Goal: Task Accomplishment & Management: Manage account settings

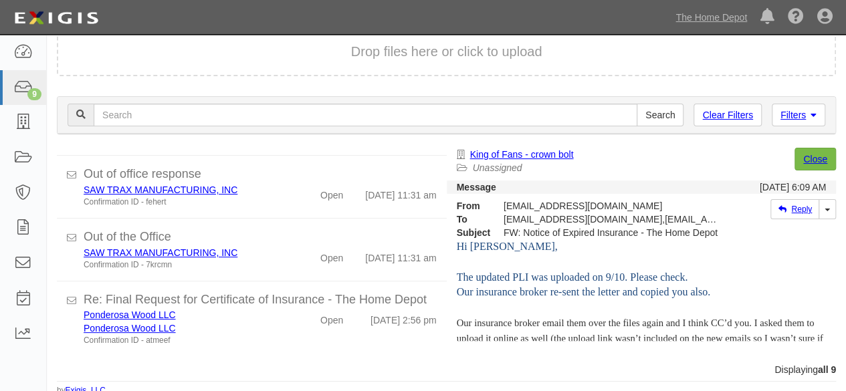
scroll to position [409, 0]
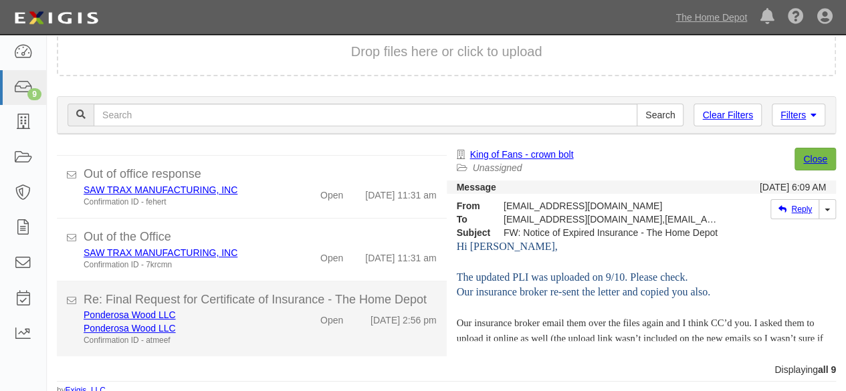
click at [282, 340] on div "Ponderosa Wood LLC Ponderosa Wood LLC Confirmation ID - atmeef" at bounding box center [182, 327] width 217 height 38
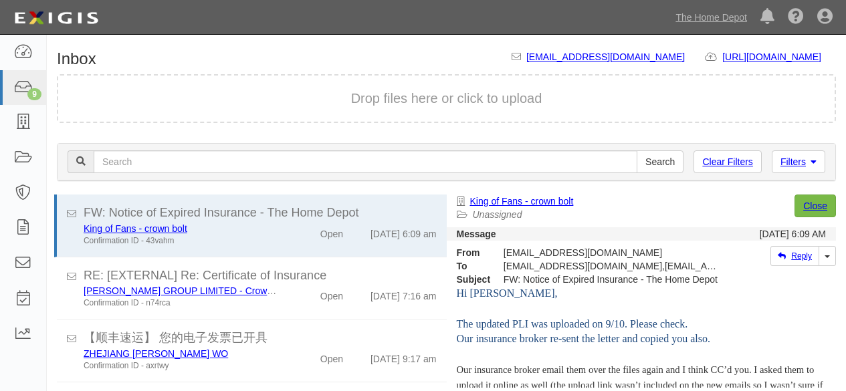
scroll to position [47, 0]
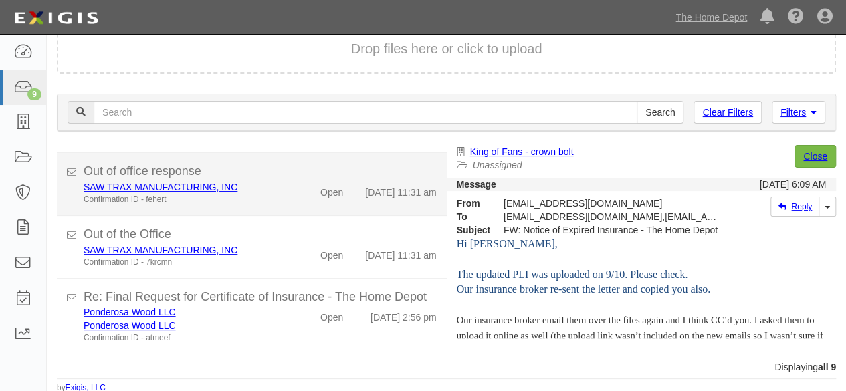
scroll to position [51, 0]
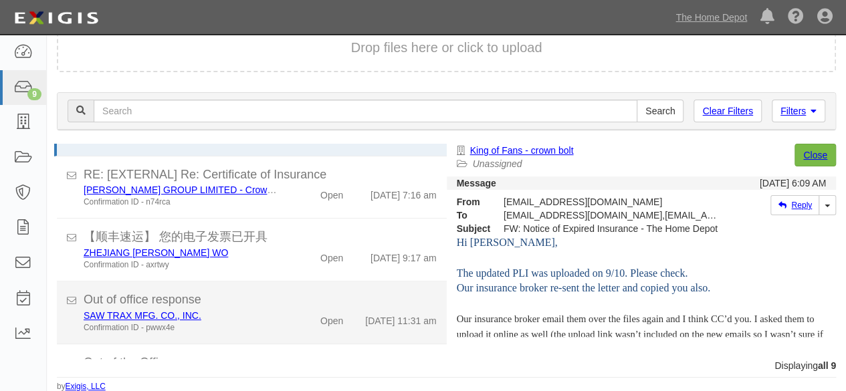
scroll to position [409, 0]
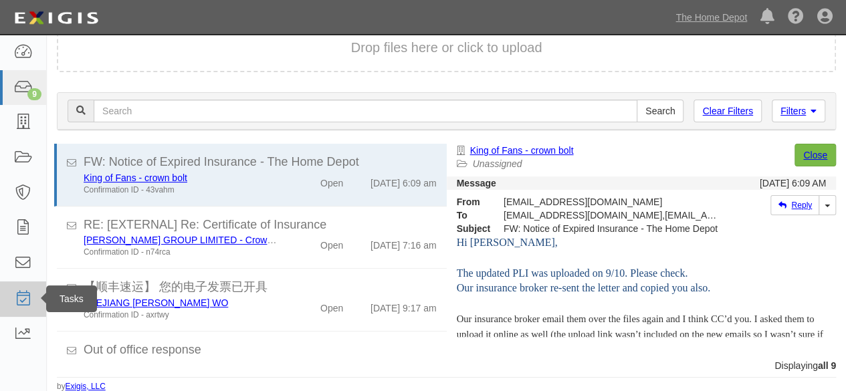
scroll to position [47, 0]
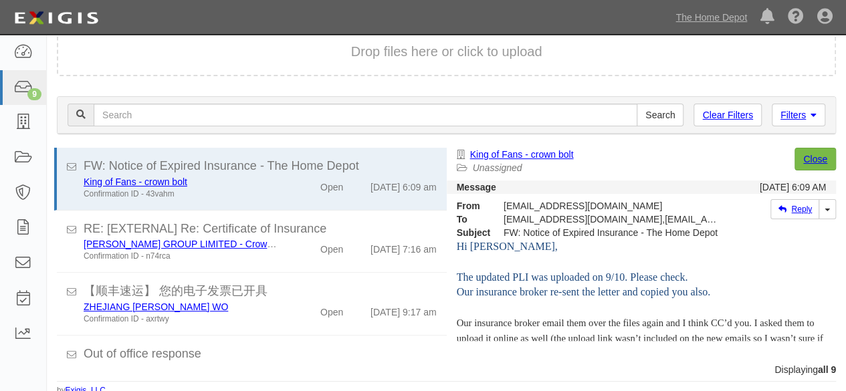
click at [558, 369] on div "Displaying all 9" at bounding box center [446, 369] width 799 height 13
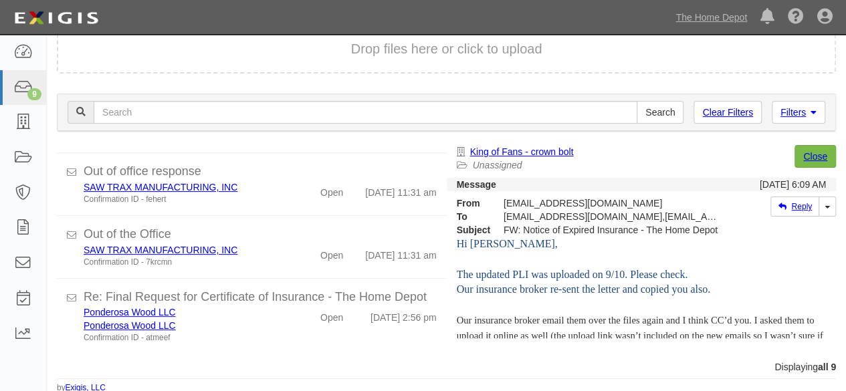
scroll to position [51, 0]
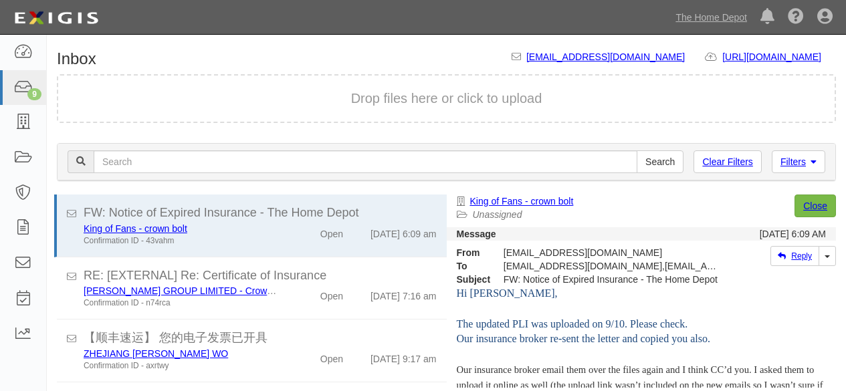
scroll to position [51, 0]
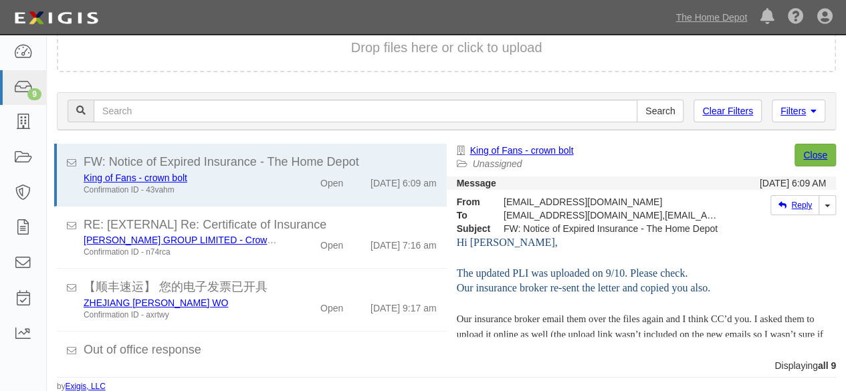
scroll to position [409, 0]
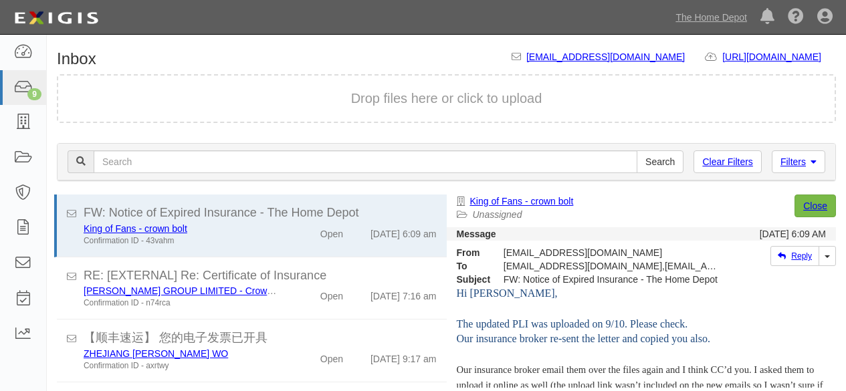
scroll to position [51, 0]
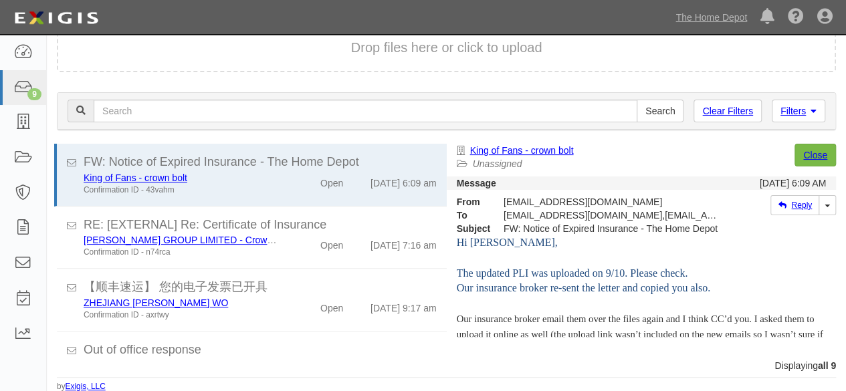
scroll to position [409, 0]
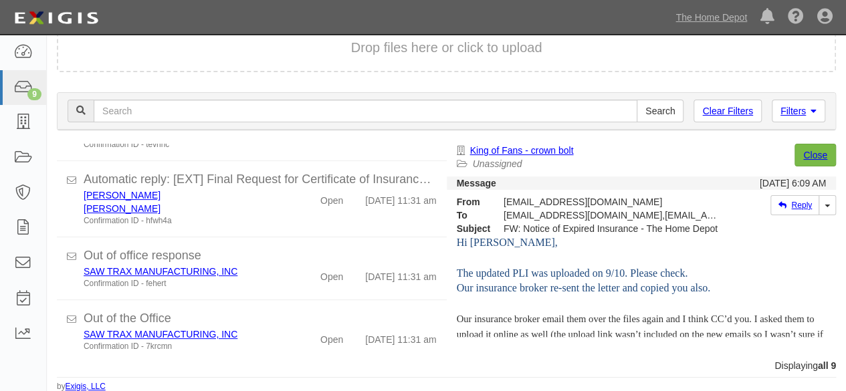
scroll to position [409, 0]
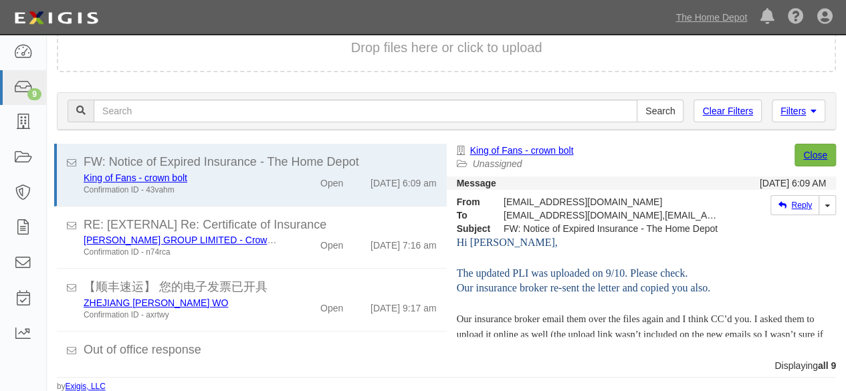
scroll to position [409, 0]
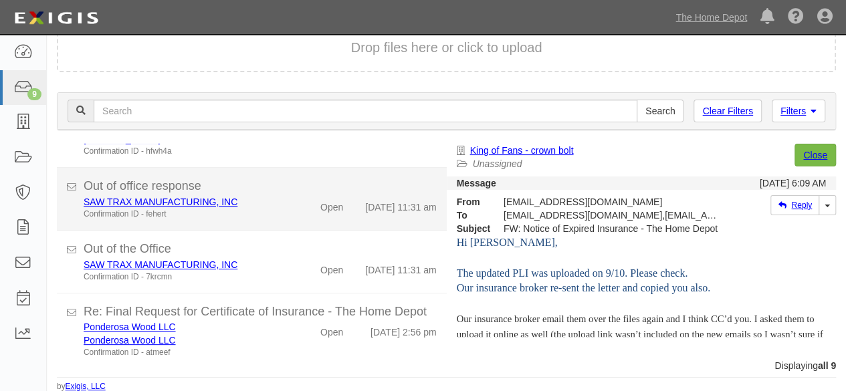
scroll to position [409, 0]
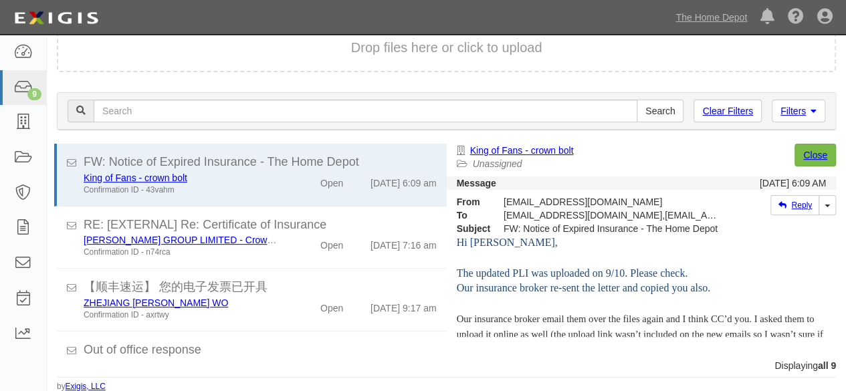
scroll to position [409, 0]
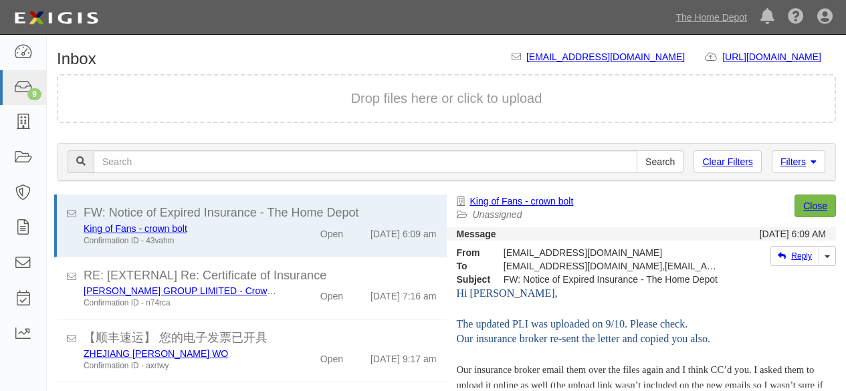
scroll to position [51, 0]
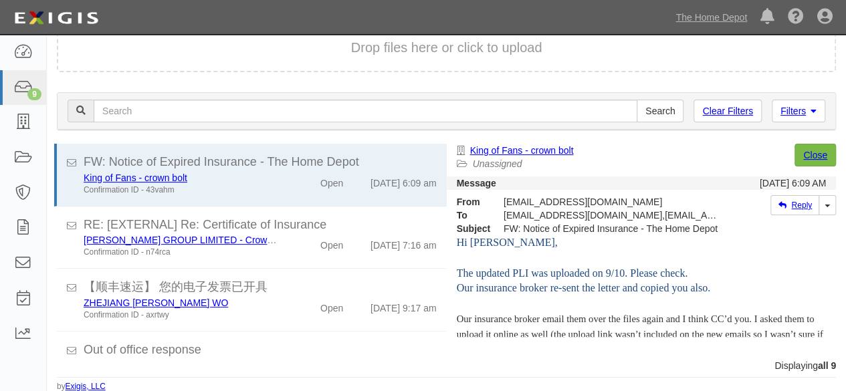
scroll to position [409, 0]
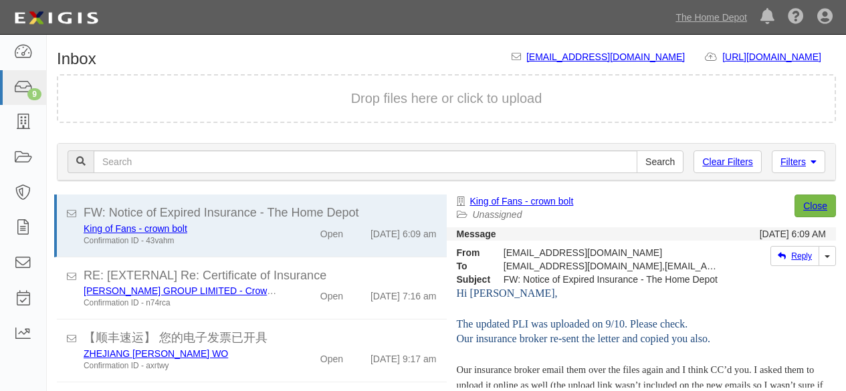
scroll to position [51, 0]
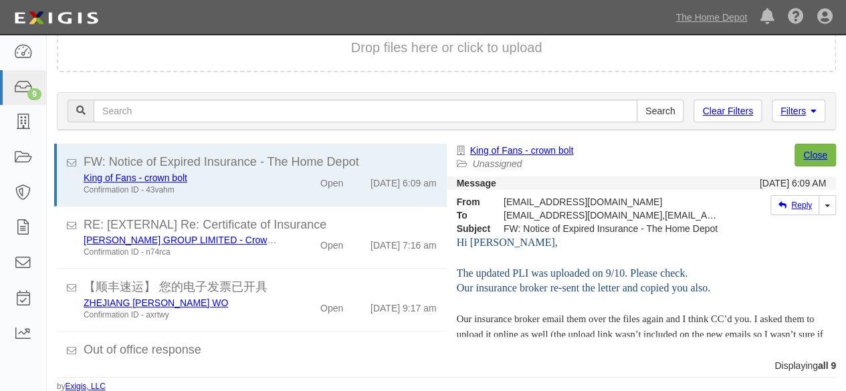
scroll to position [409, 0]
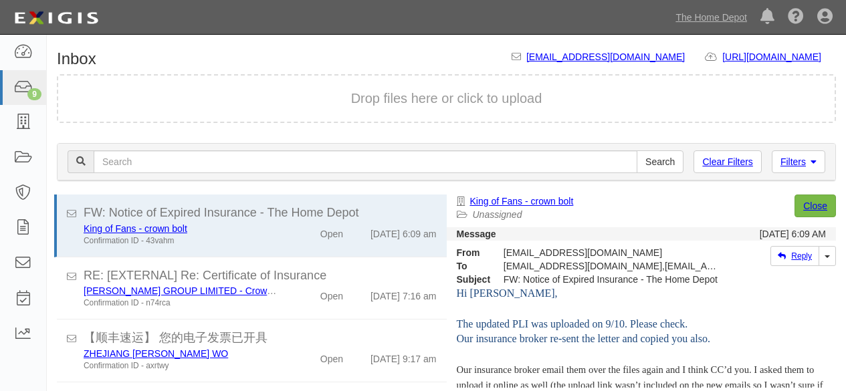
scroll to position [51, 0]
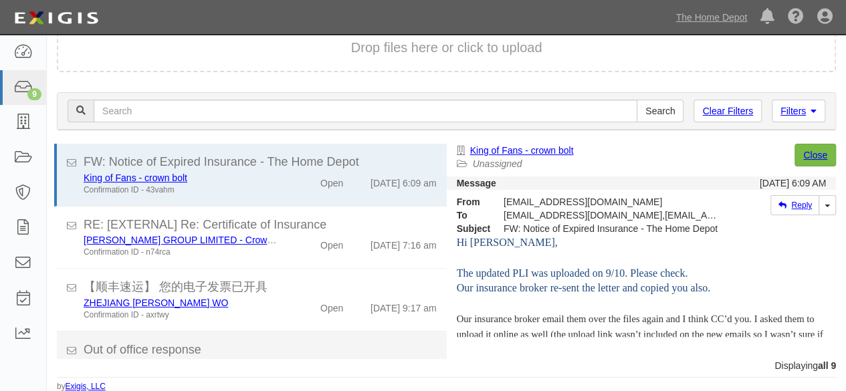
scroll to position [409, 0]
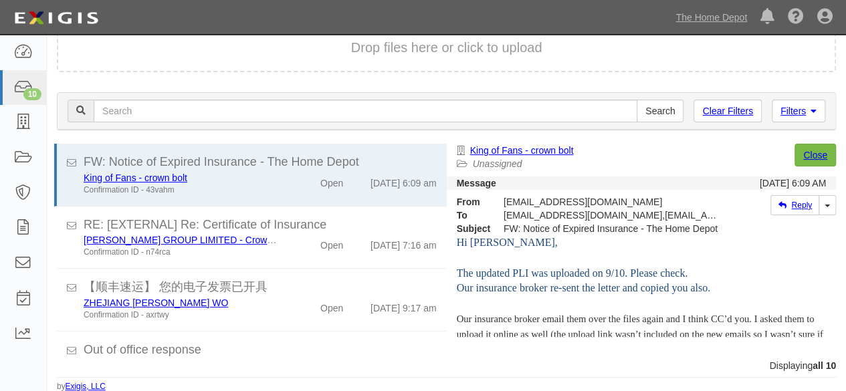
scroll to position [471, 0]
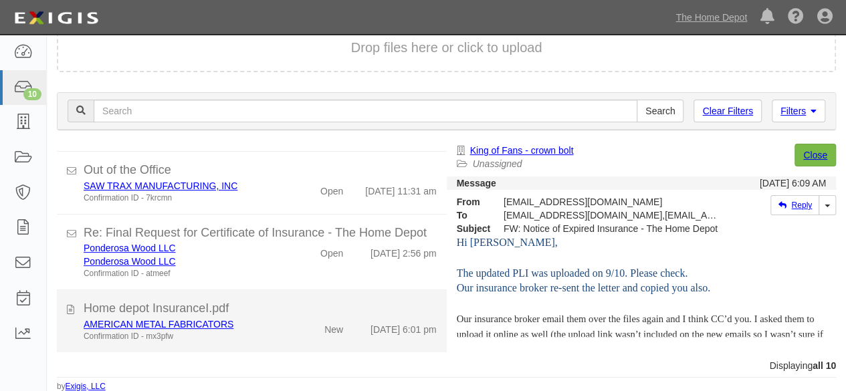
drag, startPoint x: 294, startPoint y: 332, endPoint x: 305, endPoint y: 322, distance: 15.1
click at [294, 332] on div "New" at bounding box center [322, 327] width 62 height 19
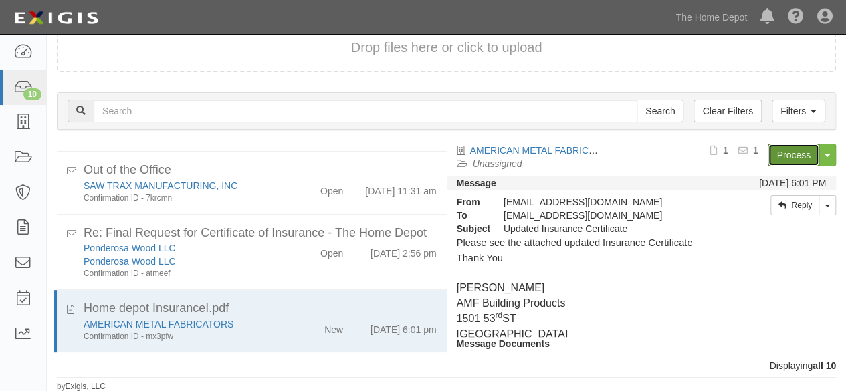
click at [787, 155] on link "Process" at bounding box center [794, 155] width 52 height 23
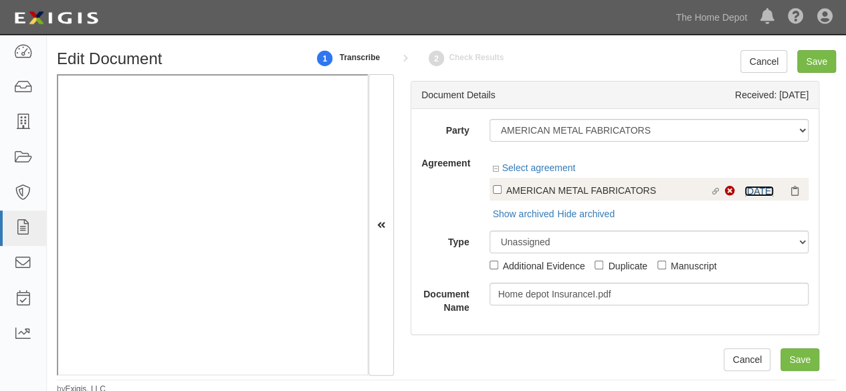
click at [749, 193] on link "9/18/25" at bounding box center [759, 191] width 29 height 11
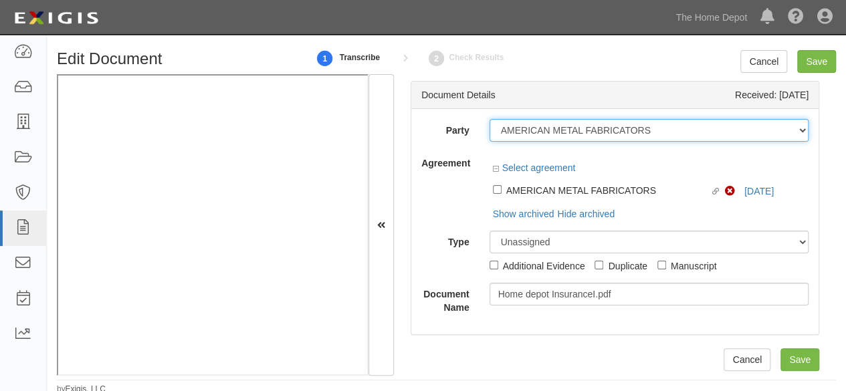
click at [664, 133] on select "1000576868 Ontario Inc. 10 STRAWBERRY STREET 115282 CANADA LTEE 11947907 Canada…" at bounding box center [650, 130] width 320 height 23
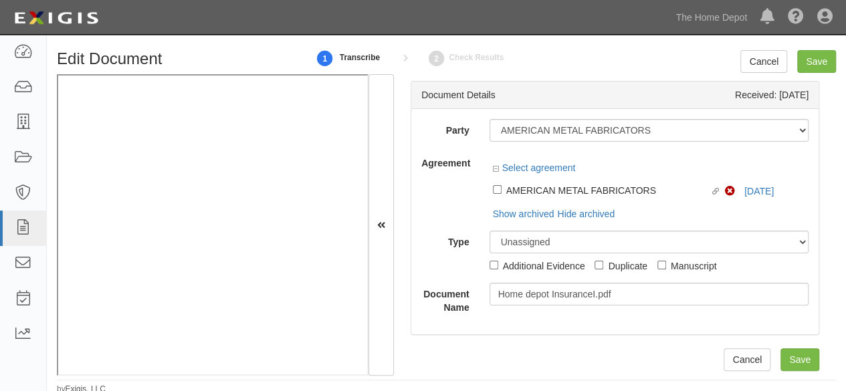
click at [627, 104] on div "Document Details Received: 09/18/2025" at bounding box center [614, 95] width 407 height 27
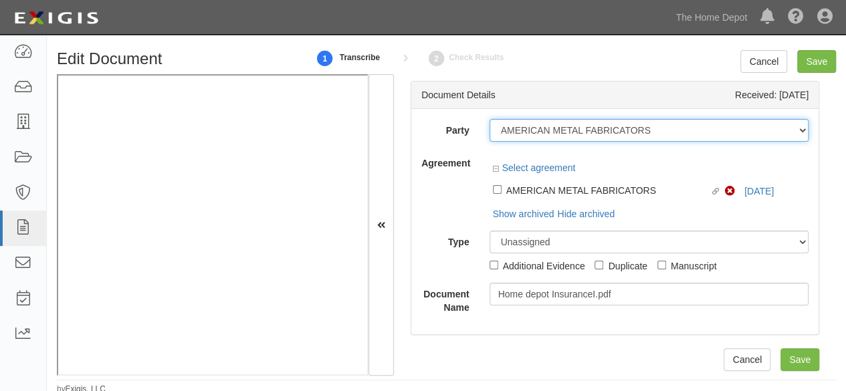
click at [658, 130] on select "1000576868 Ontario Inc. 10 STRAWBERRY STREET 115282 CANADA LTEE 11947907 Canada…" at bounding box center [650, 130] width 320 height 23
click at [658, 131] on select "1000576868 Ontario Inc. 10 STRAWBERRY STREET 115282 CANADA LTEE 11947907 Canada…" at bounding box center [650, 130] width 320 height 23
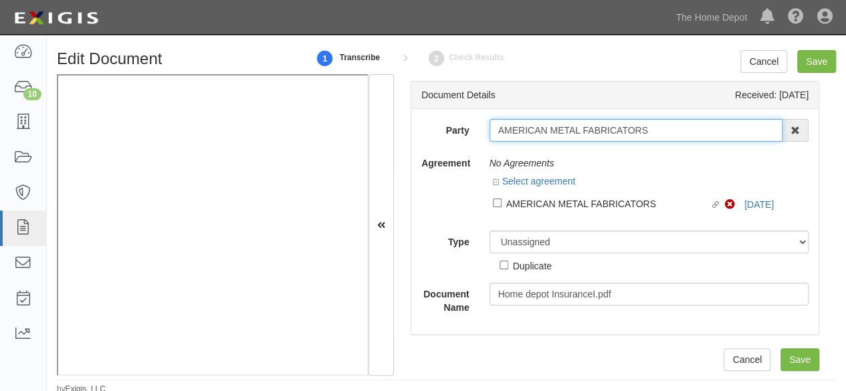
click at [658, 131] on input "AMERICAN METAL FABRICATORS" at bounding box center [637, 130] width 294 height 23
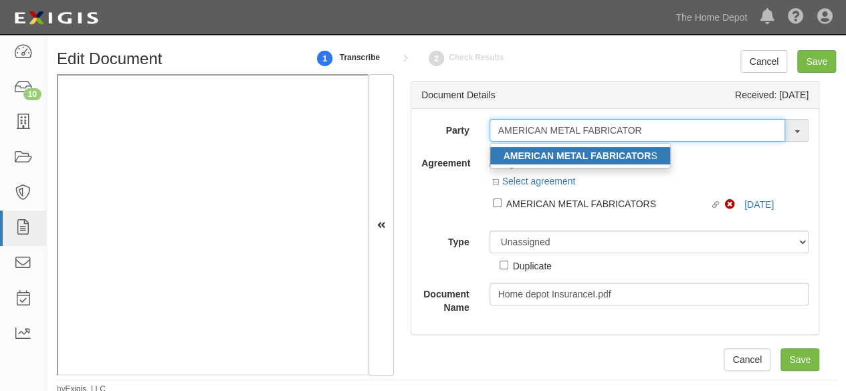
type input "AMERICAN METAL FABRICATOR"
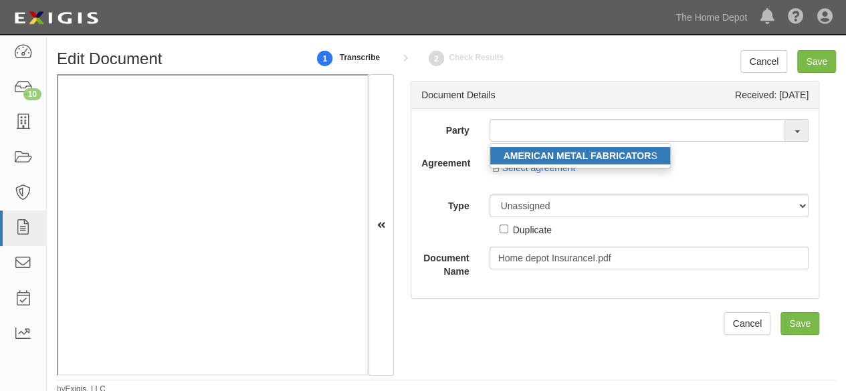
click at [585, 155] on strong "AMERICAN METAL FABRICATOR" at bounding box center [578, 156] width 148 height 11
type input "AMERICAN METAL FABRICATORS"
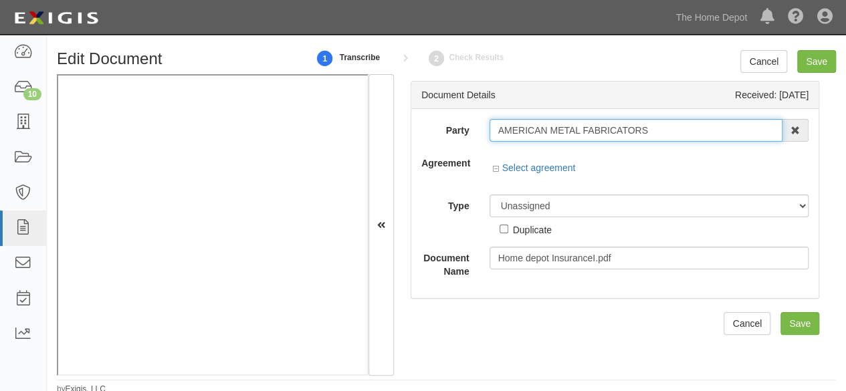
click at [567, 133] on input "AMERICAN METAL FABRICATORS" at bounding box center [637, 130] width 294 height 23
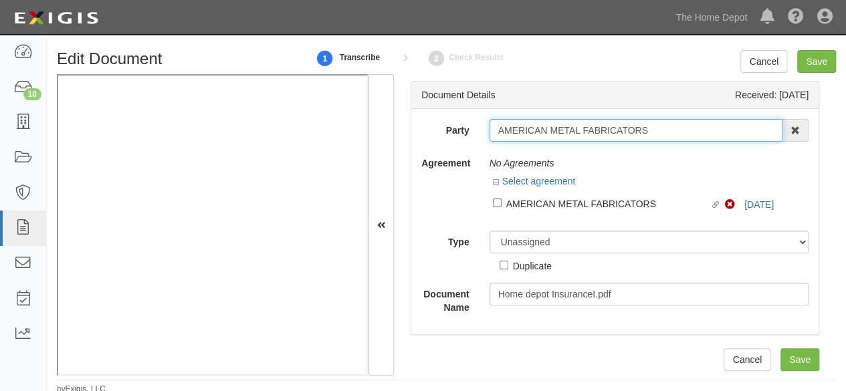
click at [567, 133] on input "AMERICAN METAL FABRICATORS" at bounding box center [637, 130] width 294 height 23
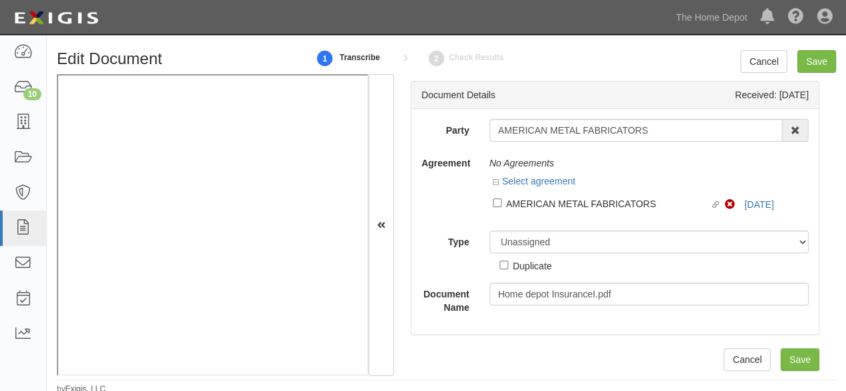
drag, startPoint x: 534, startPoint y: 206, endPoint x: 530, endPoint y: 215, distance: 9.6
click at [534, 206] on div "AMERICAN METAL FABRICATORS" at bounding box center [608, 203] width 204 height 15
click at [502, 206] on input "Linked agreement AMERICAN METAL FABRICATORS Linked agreement" at bounding box center [497, 203] width 9 height 9
checkbox input "true"
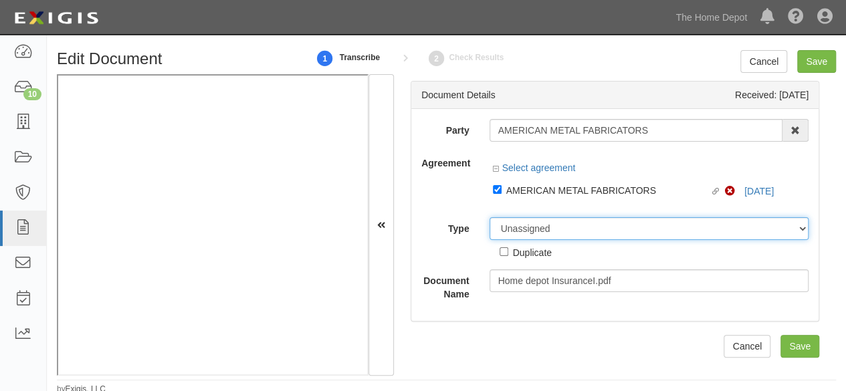
drag, startPoint x: 524, startPoint y: 231, endPoint x: 524, endPoint y: 219, distance: 11.4
click at [524, 231] on select "Unassigned Binder Cancellation Notice Certificate Contract Endorsement Insuranc…" at bounding box center [650, 228] width 320 height 23
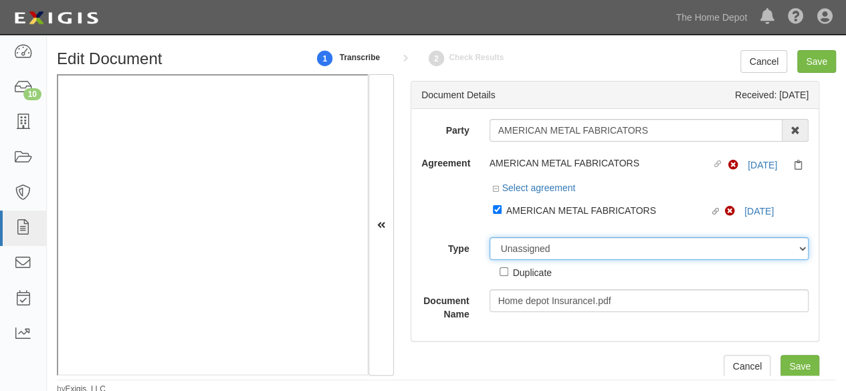
select select "CertificateDetail"
click at [490, 237] on select "Unassigned Binder Cancellation Notice Certificate Contract Endorsement Insuranc…" at bounding box center [650, 248] width 320 height 23
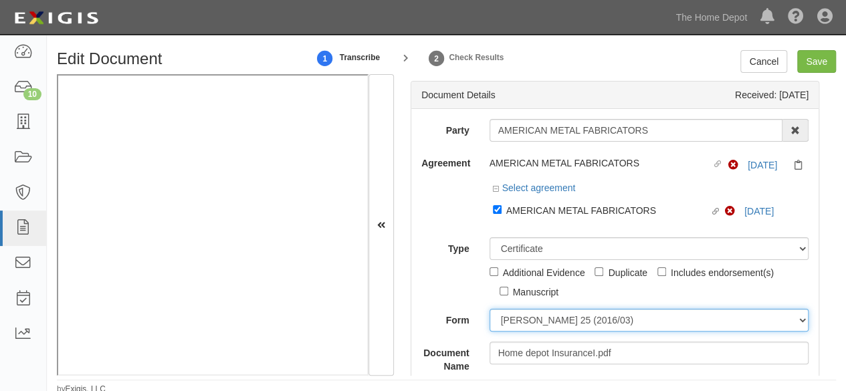
drag, startPoint x: 547, startPoint y: 322, endPoint x: 546, endPoint y: 310, distance: 12.1
click at [547, 318] on select "ACORD 25 (2016/03) ACORD 101 ACORD 855 NY (2014/05) General" at bounding box center [650, 320] width 320 height 23
select select "GeneralFormDetail"
click at [490, 309] on select "ACORD 25 (2016/03) ACORD 101 ACORD 855 NY (2014/05) General" at bounding box center [650, 320] width 320 height 23
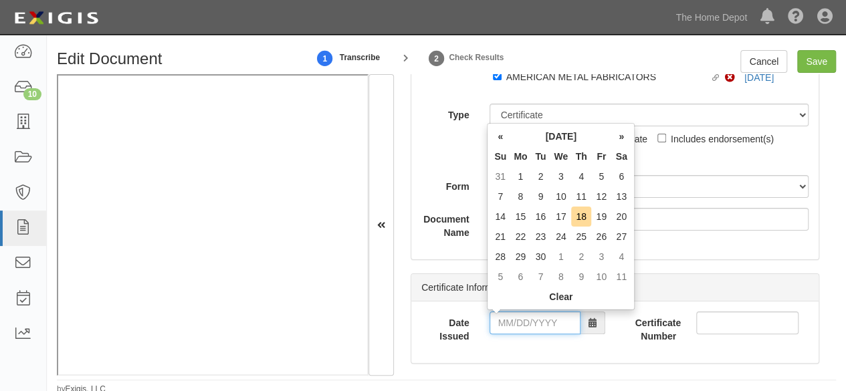
click at [534, 328] on input "Date Issued" at bounding box center [535, 323] width 91 height 23
drag, startPoint x: 500, startPoint y: 220, endPoint x: 508, endPoint y: 245, distance: 26.0
click at [501, 220] on td "14" at bounding box center [500, 217] width 20 height 20
drag, startPoint x: 518, startPoint y: 316, endPoint x: 547, endPoint y: 274, distance: 52.0
click at [518, 315] on input "09/14/2025" at bounding box center [535, 323] width 91 height 23
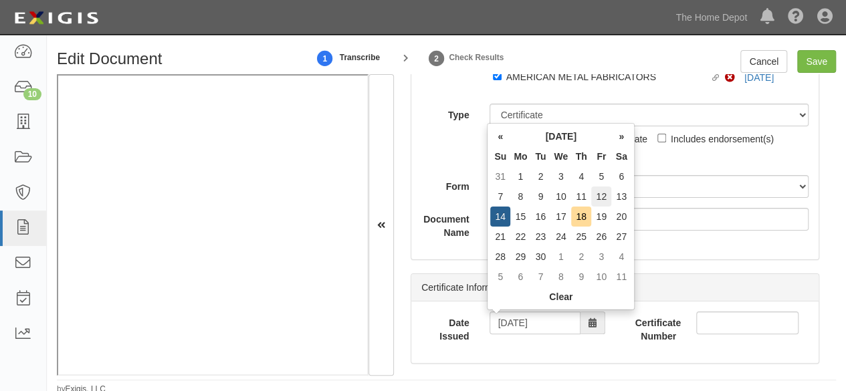
click at [597, 195] on td "12" at bounding box center [601, 197] width 20 height 20
type input "09/12/2025"
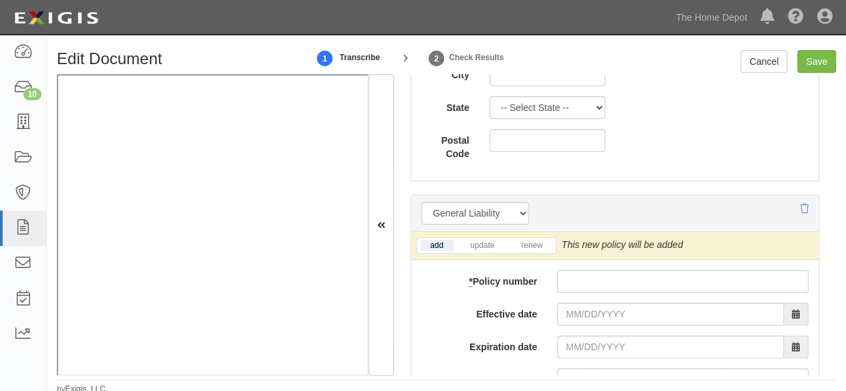
scroll to position [1003, 0]
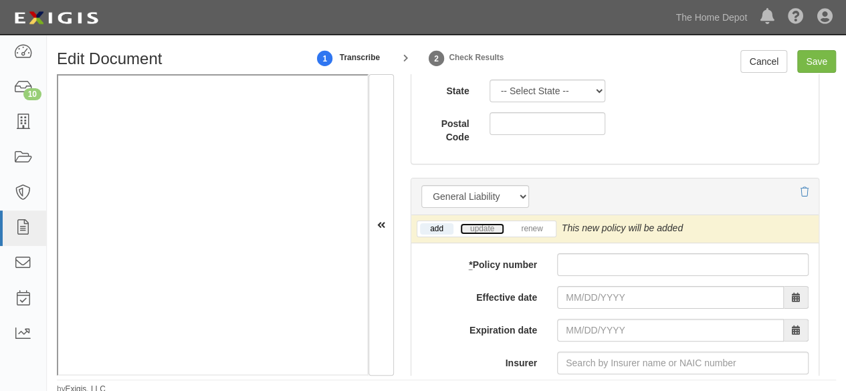
drag, startPoint x: 485, startPoint y: 226, endPoint x: 365, endPoint y: 258, distance: 123.8
click at [486, 226] on link "update" at bounding box center [482, 228] width 44 height 11
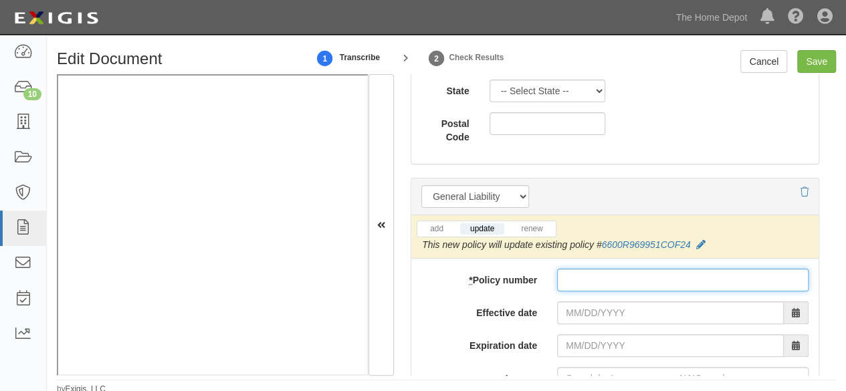
click at [570, 282] on input "* Policy number" at bounding box center [683, 280] width 252 height 23
type input "Y6600R969951COF25"
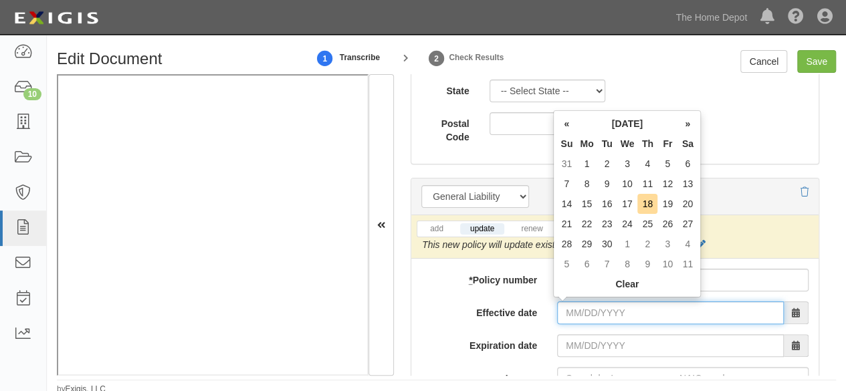
click at [598, 309] on input "Effective date" at bounding box center [670, 313] width 227 height 23
drag, startPoint x: 611, startPoint y: 203, endPoint x: 607, endPoint y: 239, distance: 35.8
click at [611, 203] on td "16" at bounding box center [607, 204] width 20 height 20
type input "09/16/2025"
type input "09/16/2026"
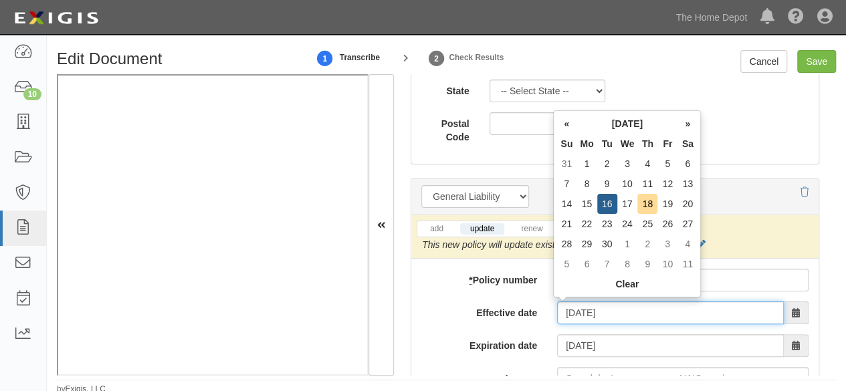
click at [585, 306] on input "09/16/2025" at bounding box center [670, 313] width 227 height 23
drag, startPoint x: 647, startPoint y: 200, endPoint x: 640, endPoint y: 254, distance: 54.0
click at [647, 203] on td "18" at bounding box center [648, 204] width 20 height 20
type input "09/18/2025"
type input "09/18/2026"
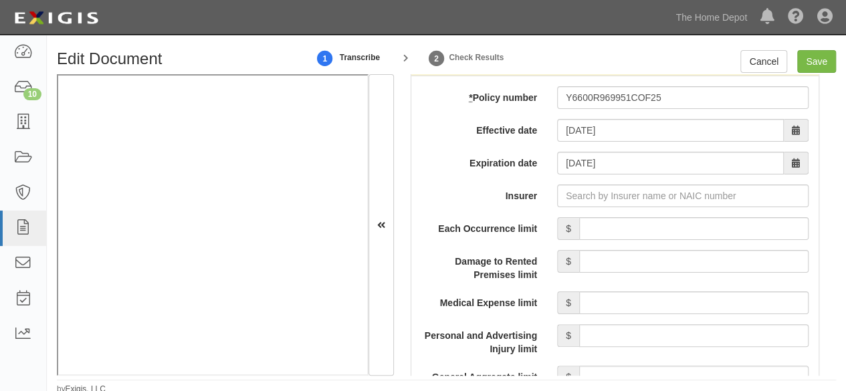
scroll to position [1204, 0]
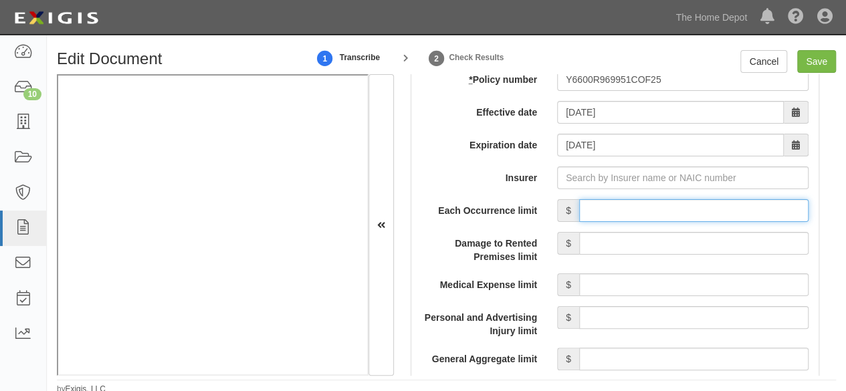
click at [708, 209] on input "Each Occurrence limit" at bounding box center [693, 210] width 229 height 23
type input "1,000,000"
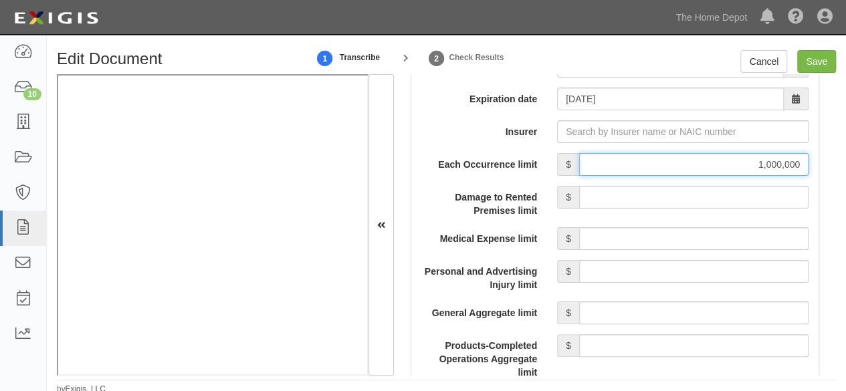
scroll to position [1271, 0]
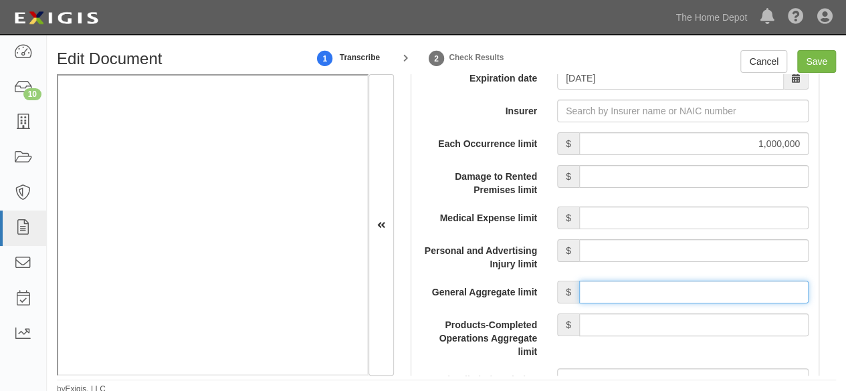
drag, startPoint x: 642, startPoint y: 292, endPoint x: 646, endPoint y: 280, distance: 12.7
click at [645, 283] on input "General Aggregate limit" at bounding box center [693, 292] width 229 height 23
type input "2,000,000"
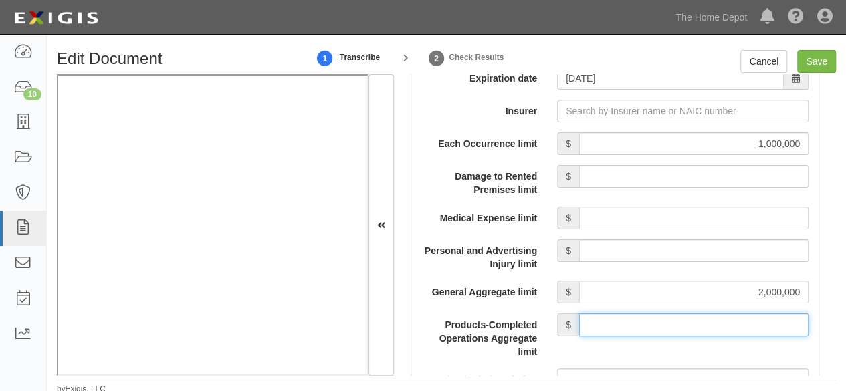
drag, startPoint x: 650, startPoint y: 323, endPoint x: 652, endPoint y: 314, distance: 8.9
click at [652, 314] on input "Products-Completed Operations Aggregate limit" at bounding box center [693, 325] width 229 height 23
type input "2,000,000"
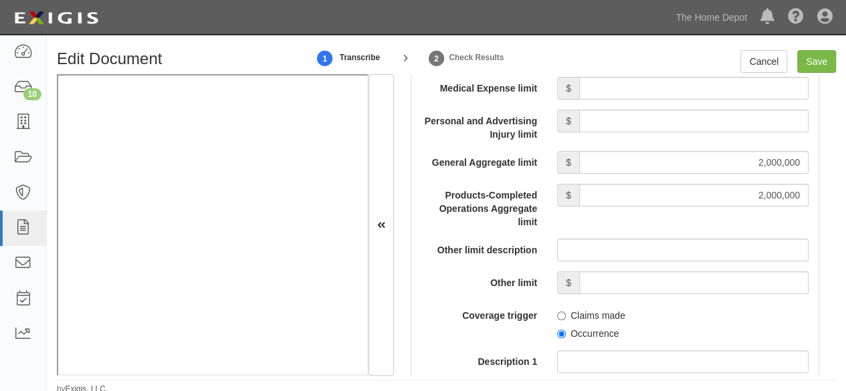
scroll to position [1405, 0]
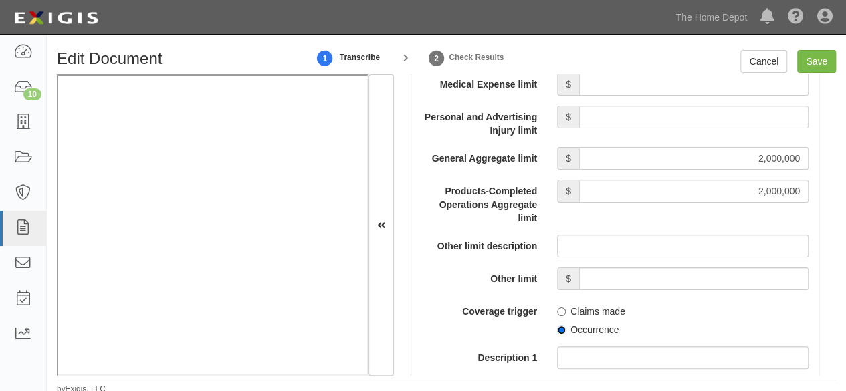
click at [561, 326] on input "Occurrence" at bounding box center [561, 330] width 9 height 9
radio input "true"
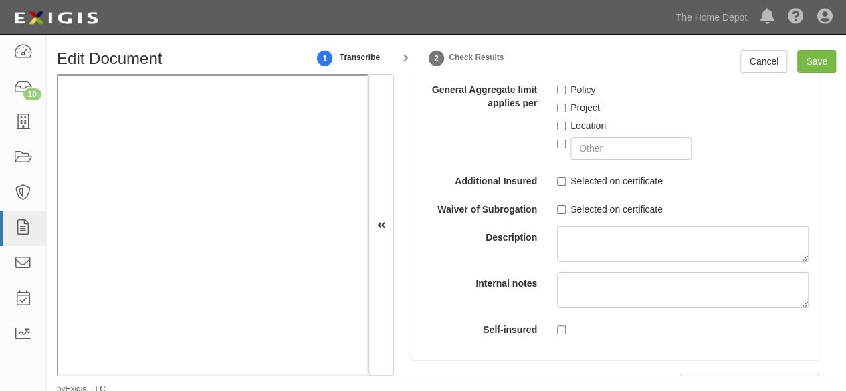
scroll to position [1739, 0]
click at [559, 177] on input "Selected on certificate" at bounding box center [561, 181] width 9 height 9
checkbox input "true"
click at [558, 206] on input "Selected on certificate" at bounding box center [561, 209] width 9 height 9
checkbox input "true"
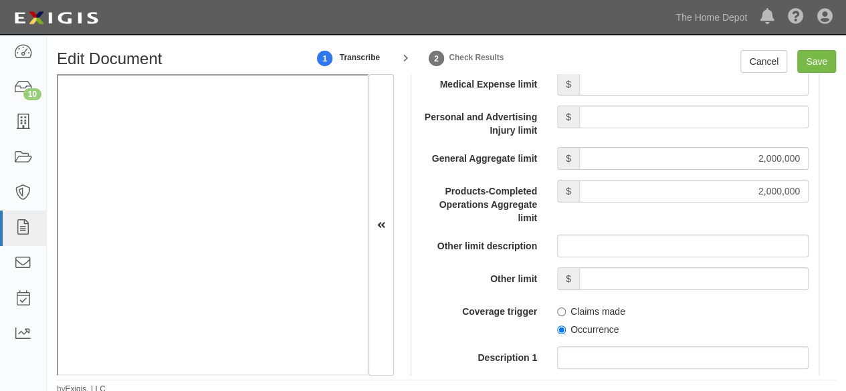
scroll to position [1271, 0]
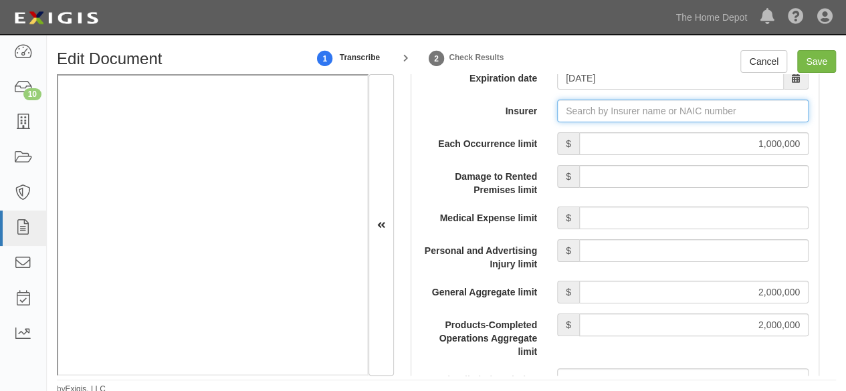
click at [581, 109] on input "Insurer" at bounding box center [683, 111] width 252 height 23
type input "21st Century Advantage Insurance Company (25232) NR Rating"
type input "2"
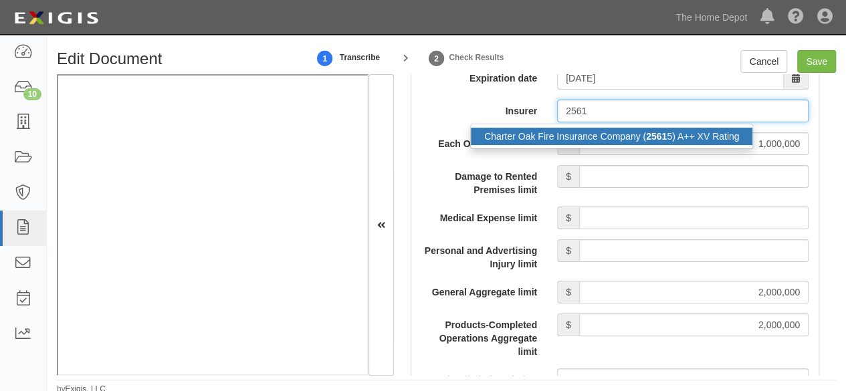
click at [602, 132] on div "Charter Oak Fire Insurance Company ( 2561 5) A++ XV Rating" at bounding box center [612, 136] width 282 height 17
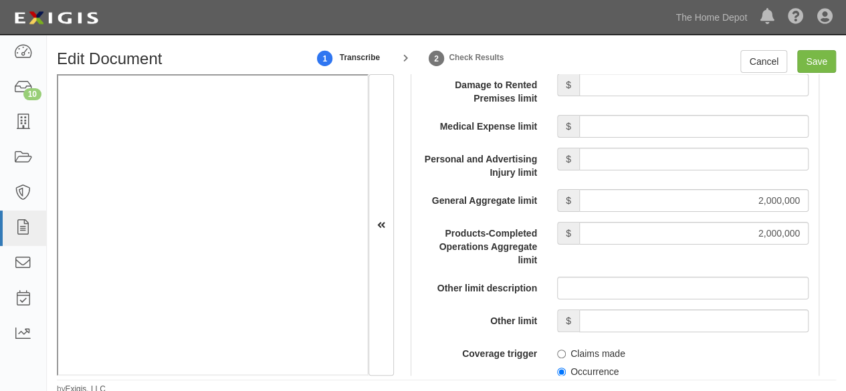
scroll to position [1137, 0]
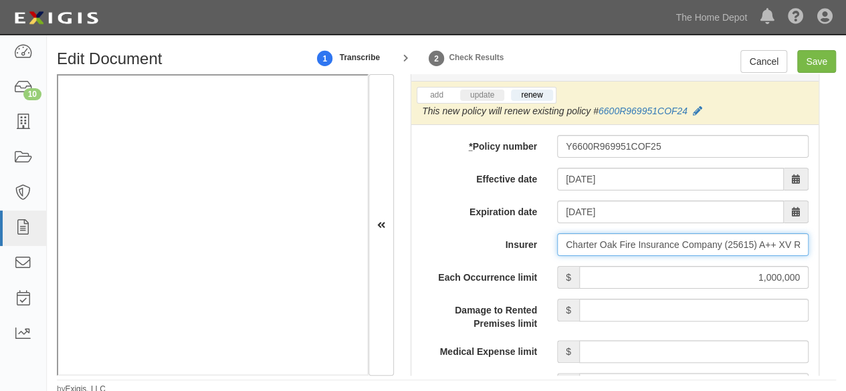
type input "Charter Oak Fire Insurance Company (25615) A++ XV Rating"
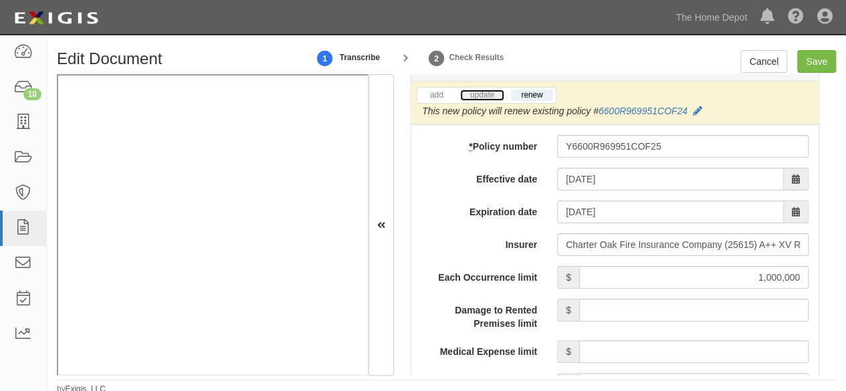
click at [480, 94] on link "update" at bounding box center [482, 95] width 44 height 11
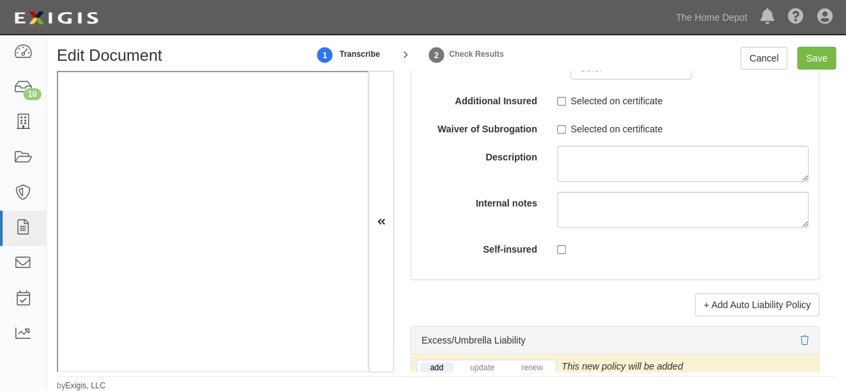
scroll to position [2810, 0]
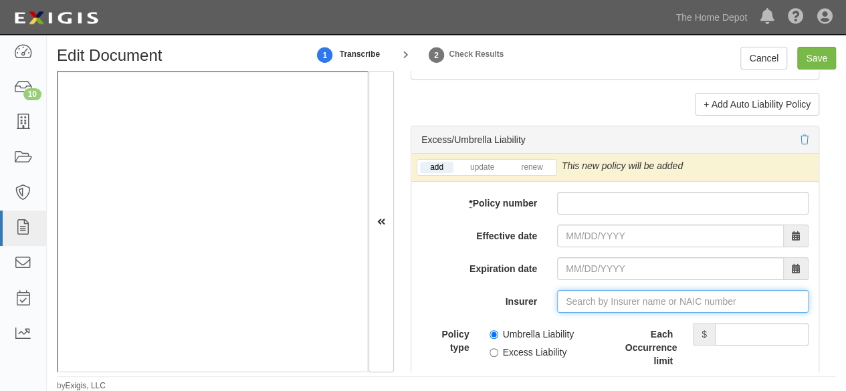
click at [728, 302] on input "Insurer" at bounding box center [683, 301] width 252 height 23
click at [618, 297] on input "Insurer" at bounding box center [683, 301] width 252 height 23
type input "21st Century Advantage Insurance Company (25232) NR Rating"
type input "2"
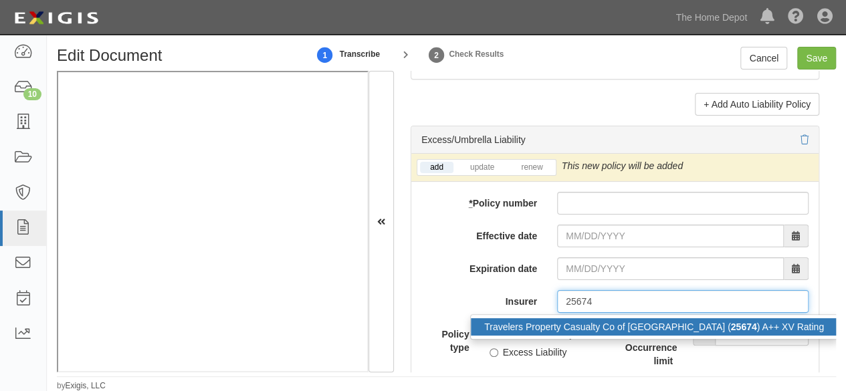
click at [591, 318] on div "Travelers Property Casualty Co of Amer ( 25674 ) A++ XV Rating" at bounding box center [654, 326] width 367 height 17
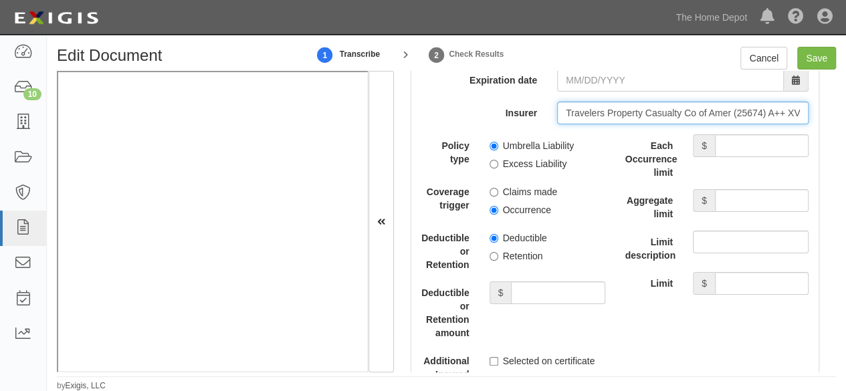
scroll to position [3010, 0]
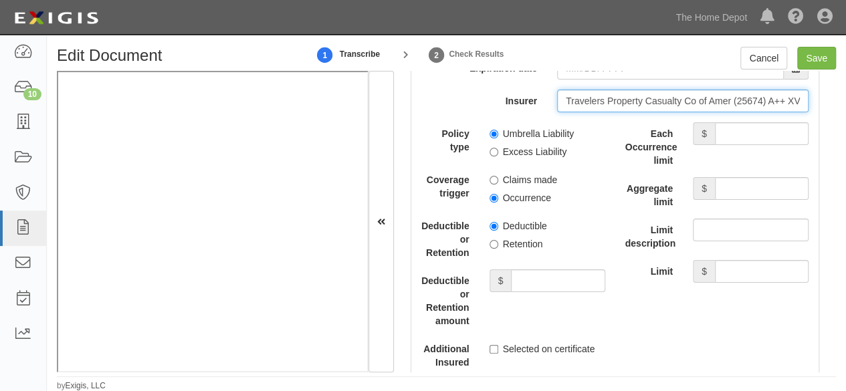
type input "Travelers Property Casualty Co of Amer (25674) A++ XV Rating"
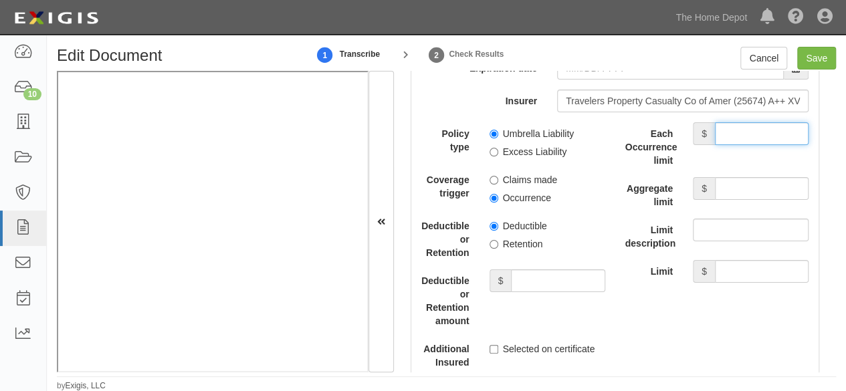
click at [721, 135] on input "Each Occurrence limit" at bounding box center [762, 133] width 94 height 23
type input "2,000,000"
click at [761, 182] on input "Aggregate limit" at bounding box center [762, 188] width 94 height 23
type input "2,000,000"
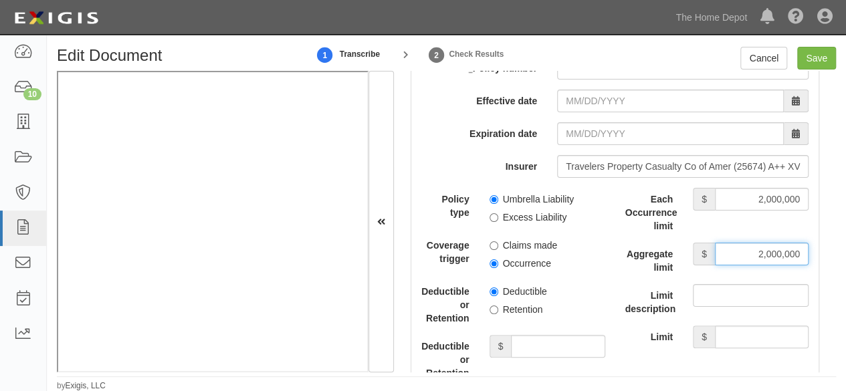
scroll to position [2877, 0]
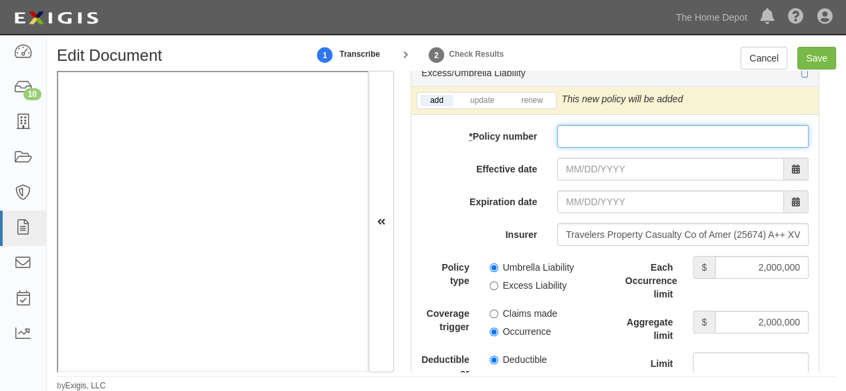
drag, startPoint x: 578, startPoint y: 128, endPoint x: 591, endPoint y: 120, distance: 15.6
click at [578, 127] on input "* Policy number" at bounding box center [683, 136] width 252 height 23
click at [590, 133] on input "CUP" at bounding box center [683, 136] width 252 height 23
type input "CUP0R9700102514"
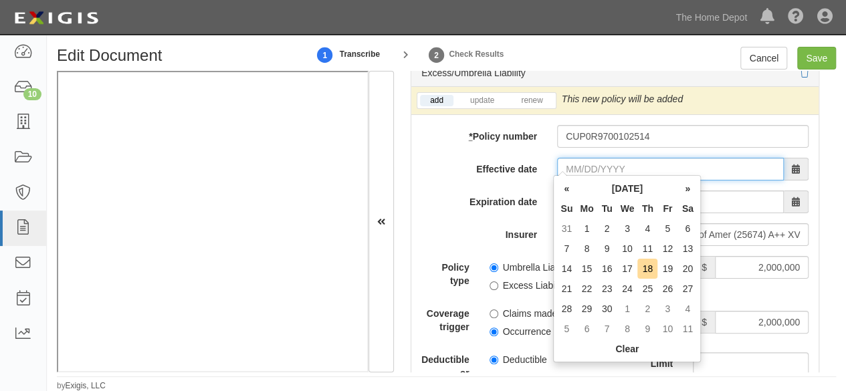
click at [581, 167] on input "Effective date" at bounding box center [670, 169] width 227 height 23
drag, startPoint x: 608, startPoint y: 272, endPoint x: 601, endPoint y: 244, distance: 29.7
click at [608, 272] on td "16" at bounding box center [607, 269] width 20 height 20
type input "09/16/2025"
type input "09/16/2026"
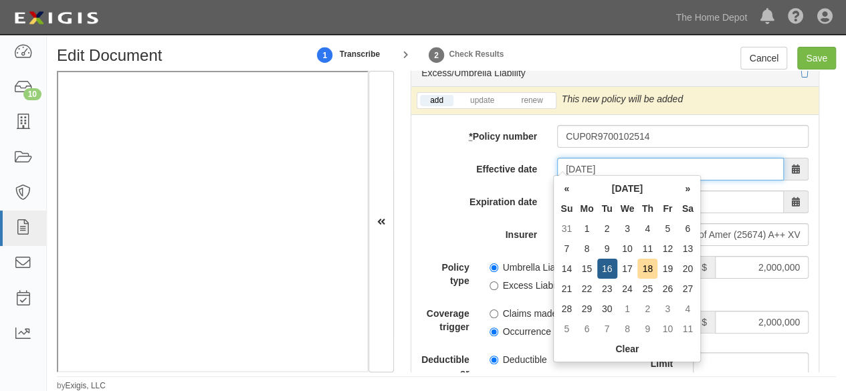
click at [590, 158] on input "09/16/2025" at bounding box center [670, 169] width 227 height 23
click at [650, 264] on td "18" at bounding box center [648, 269] width 20 height 20
type input "09/18/2025"
type input "09/18/2026"
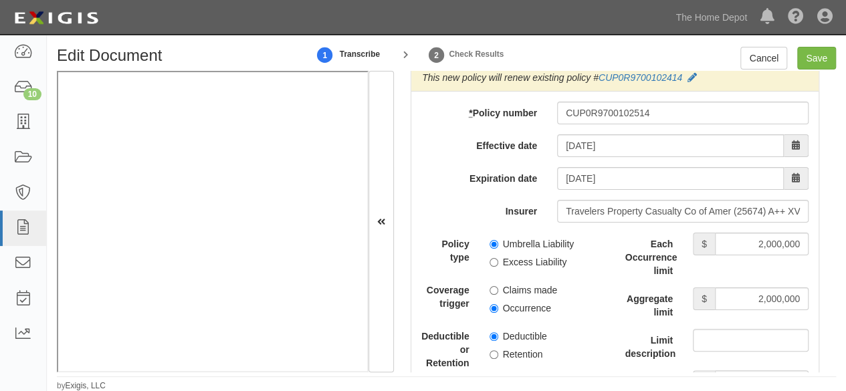
scroll to position [3010, 0]
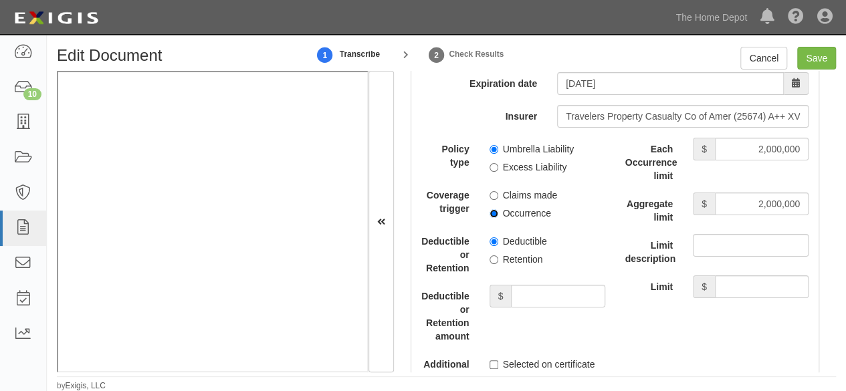
drag, startPoint x: 491, startPoint y: 205, endPoint x: 495, endPoint y: 235, distance: 29.7
click at [491, 209] on input "Occurrence" at bounding box center [494, 213] width 9 height 9
radio input "true"
click at [492, 256] on input "Retention" at bounding box center [494, 260] width 9 height 9
radio input "true"
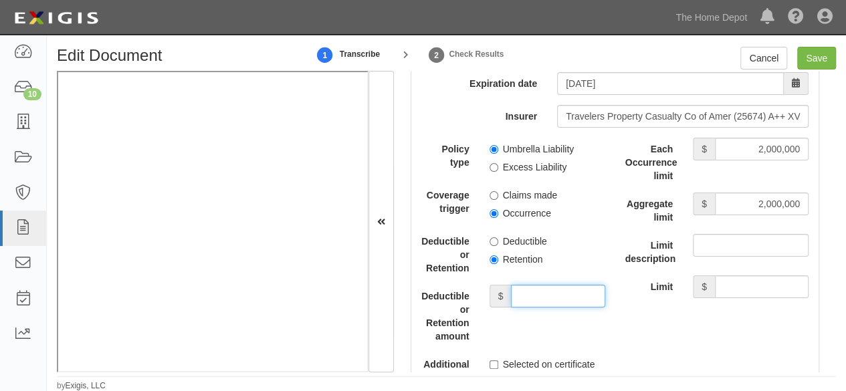
click at [537, 287] on input "Deductible or Retention amount" at bounding box center [558, 296] width 94 height 23
type input "10,000"
click at [817, 48] on input "Save" at bounding box center [816, 58] width 39 height 23
type input "1000000"
type input "2000000"
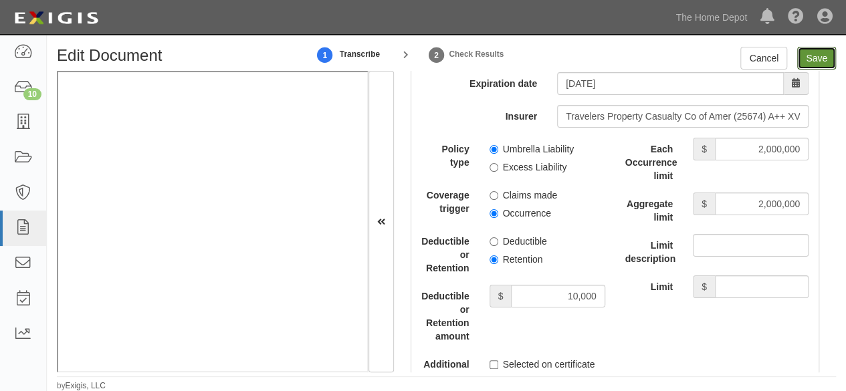
type input "2000000"
type input "10000"
type input "2000000"
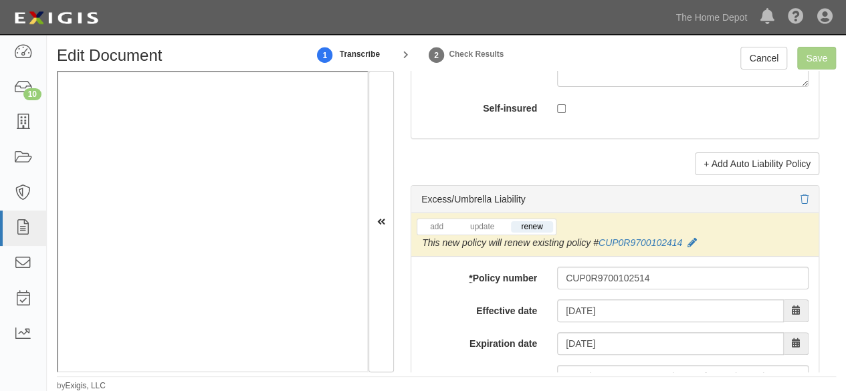
scroll to position [2743, 0]
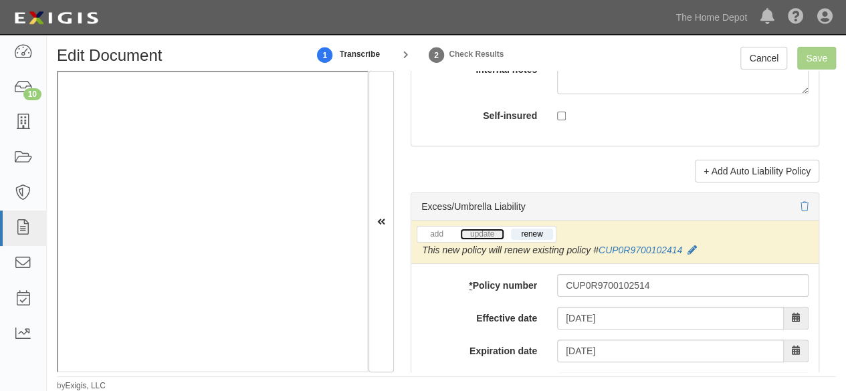
click at [470, 231] on link "update" at bounding box center [482, 234] width 44 height 11
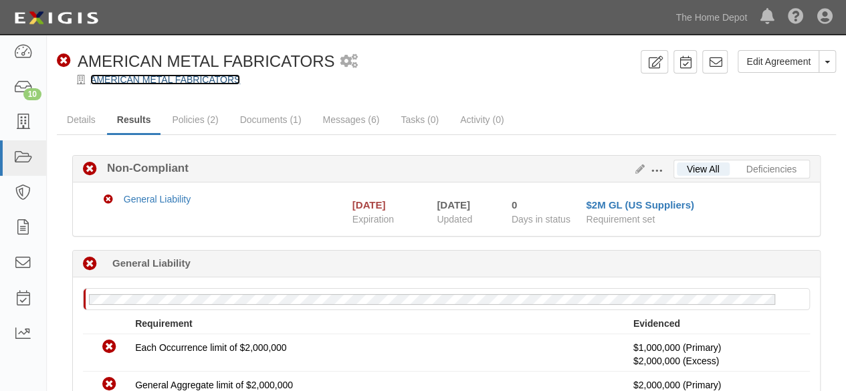
click at [183, 78] on link "AMERICAN METAL FABRICATORS" at bounding box center [165, 79] width 150 height 11
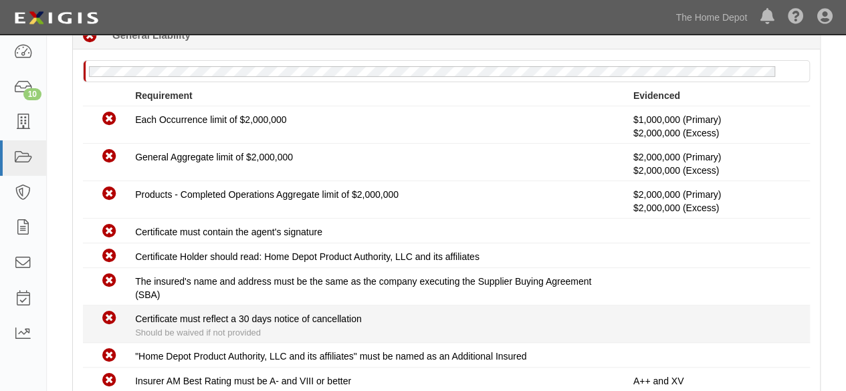
scroll to position [324, 0]
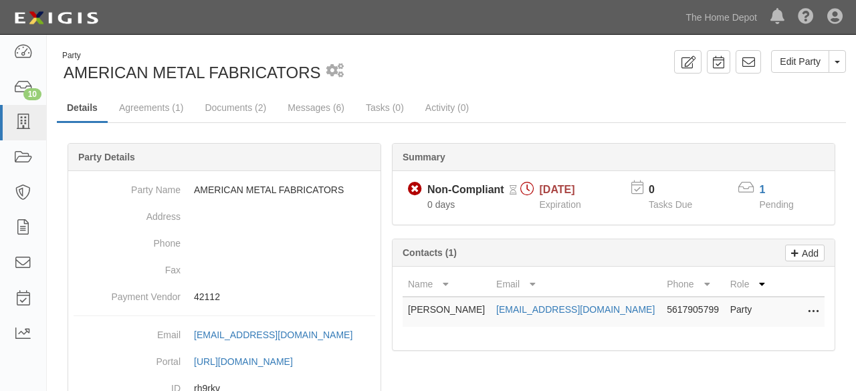
click at [233, 106] on link "Documents (2)" at bounding box center [236, 107] width 82 height 27
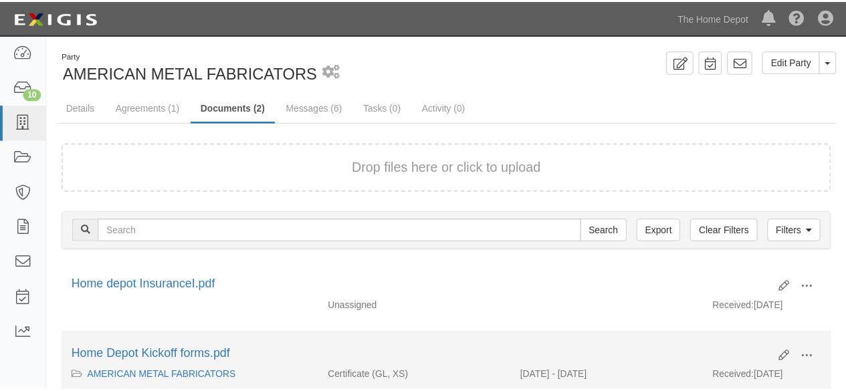
scroll to position [90, 0]
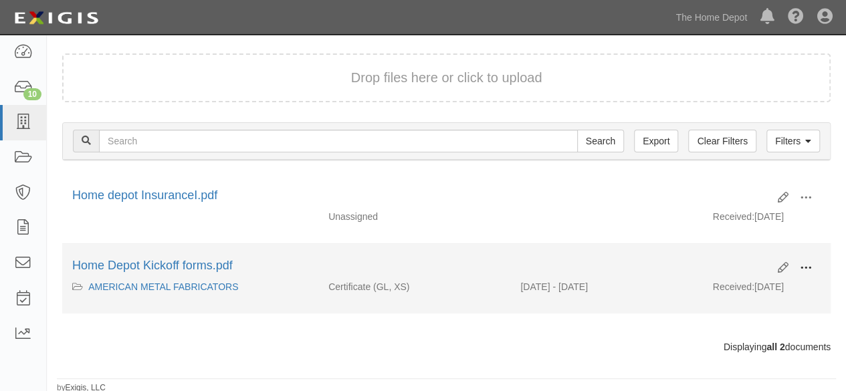
drag, startPoint x: 811, startPoint y: 260, endPoint x: 767, endPoint y: 284, distance: 50.3
click at [809, 263] on span at bounding box center [806, 268] width 12 height 12
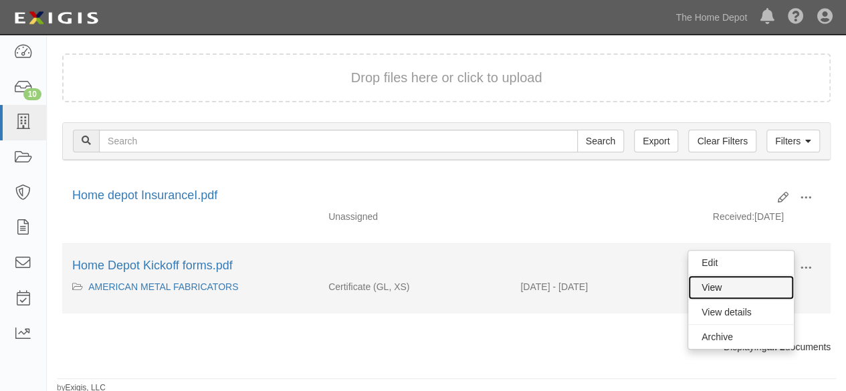
click at [751, 289] on link "View" at bounding box center [741, 288] width 106 height 24
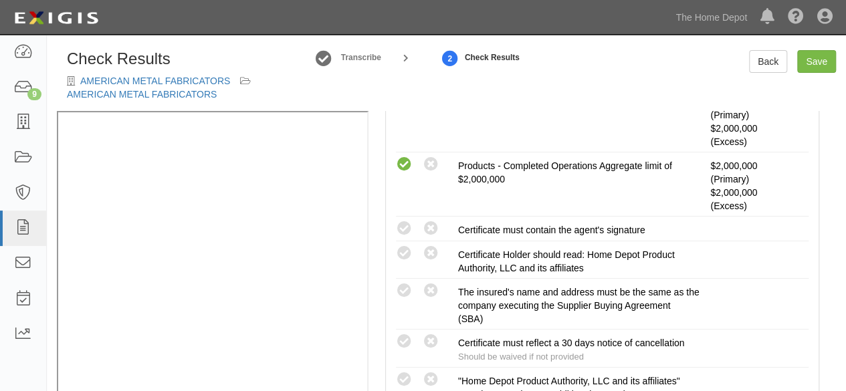
scroll to position [468, 0]
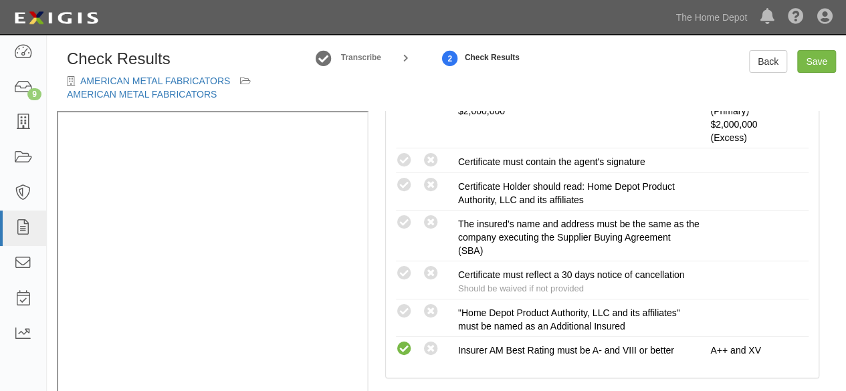
drag, startPoint x: 401, startPoint y: 221, endPoint x: 361, endPoint y: 235, distance: 41.7
click at [401, 222] on icon at bounding box center [404, 223] width 17 height 17
radio input "true"
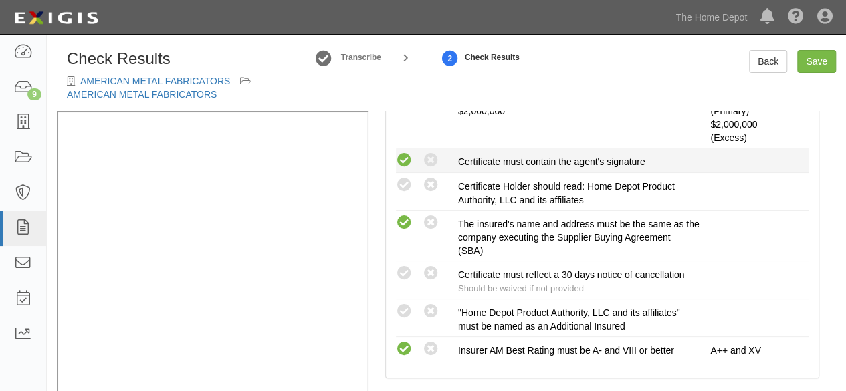
click at [407, 157] on icon at bounding box center [404, 161] width 17 height 17
radio input "true"
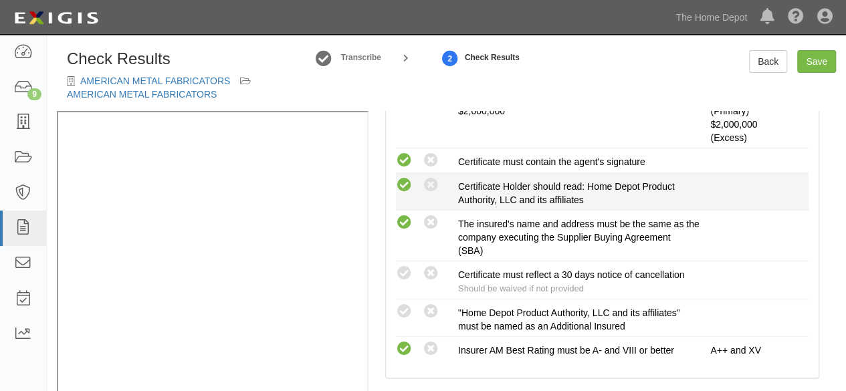
click at [409, 177] on icon at bounding box center [404, 185] width 17 height 17
radio input "true"
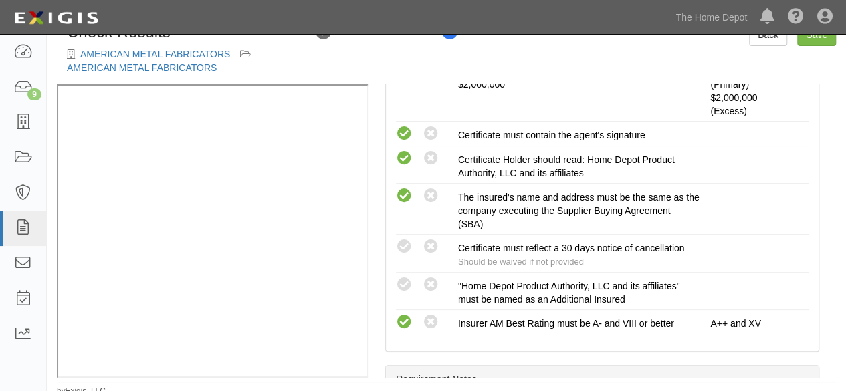
scroll to position [32, 0]
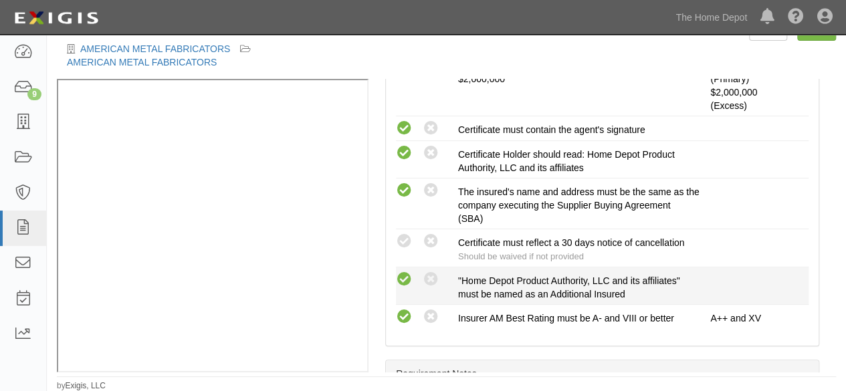
drag, startPoint x: 408, startPoint y: 272, endPoint x: 451, endPoint y: 235, distance: 56.9
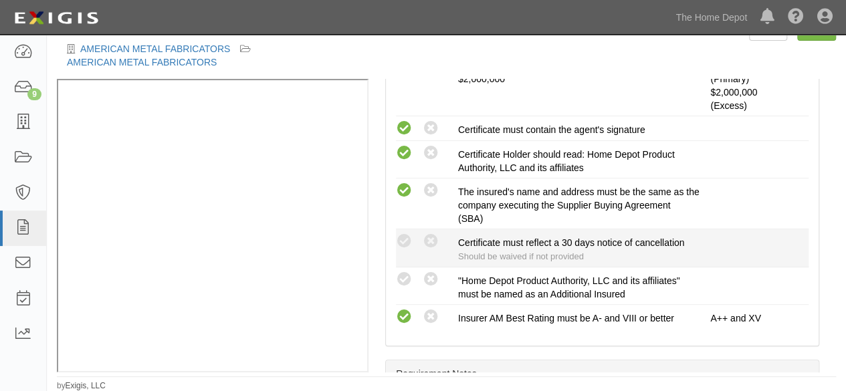
click at [409, 272] on icon at bounding box center [404, 280] width 17 height 17
radio input "true"
click at [437, 241] on icon at bounding box center [431, 241] width 17 height 17
radio input "true"
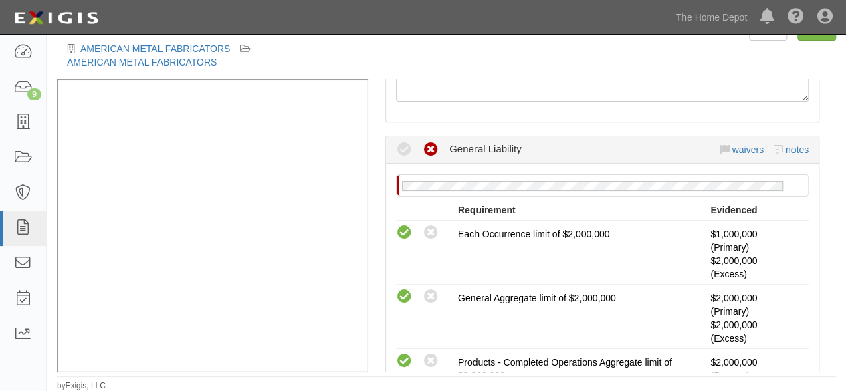
scroll to position [134, 0]
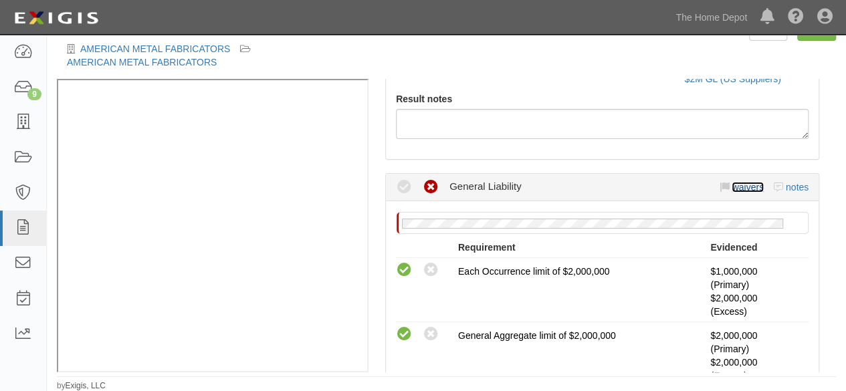
click at [732, 187] on link "waivers" at bounding box center [747, 187] width 31 height 11
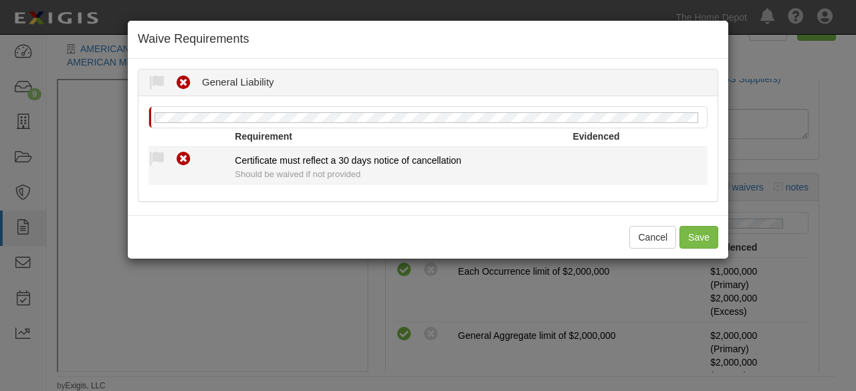
drag, startPoint x: 158, startPoint y: 161, endPoint x: 174, endPoint y: 205, distance: 47.0
click at [158, 163] on icon at bounding box center [157, 159] width 17 height 17
radio input "true"
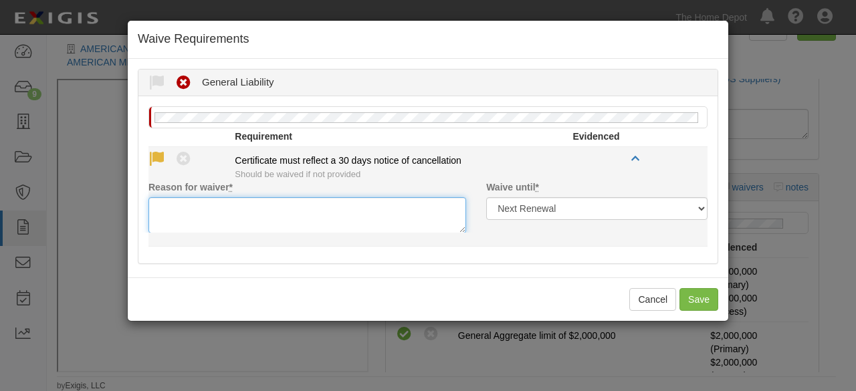
click at [175, 205] on textarea "Reason for waiver *" at bounding box center [308, 215] width 318 height 36
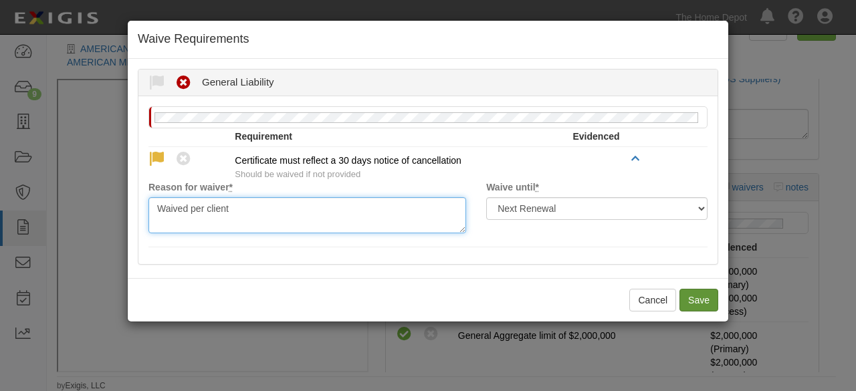
type textarea "Waived per client"
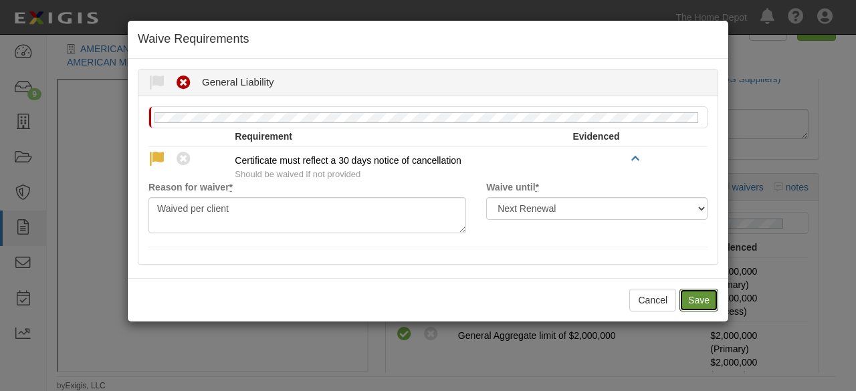
drag, startPoint x: 706, startPoint y: 307, endPoint x: 731, endPoint y: 242, distance: 69.4
click at [706, 307] on button "Save" at bounding box center [699, 300] width 39 height 23
radio input "true"
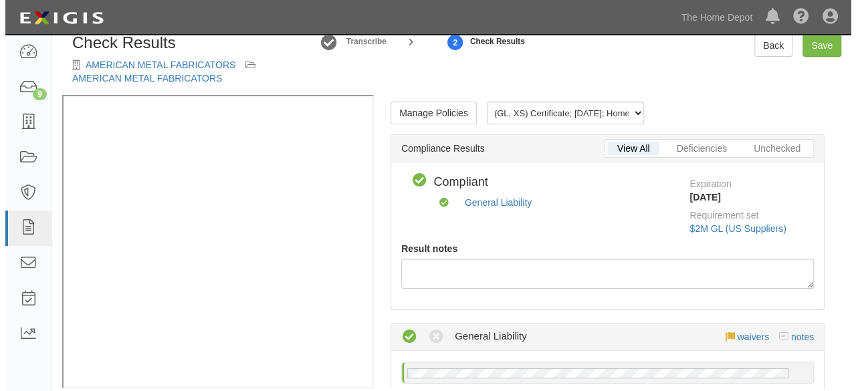
scroll to position [0, 0]
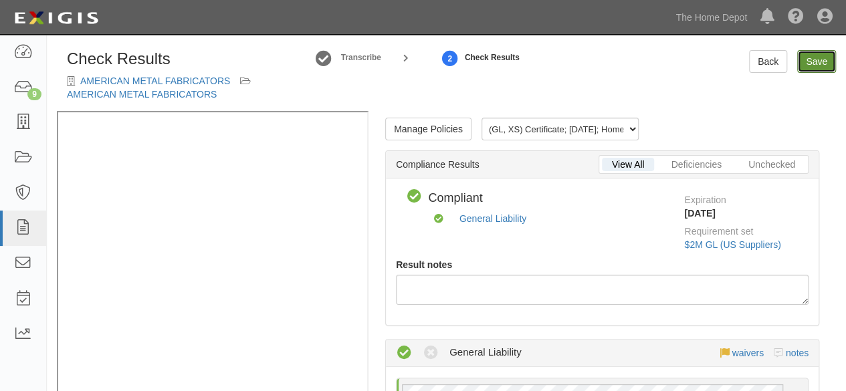
click at [815, 60] on link "Save" at bounding box center [816, 61] width 39 height 23
radio input "true"
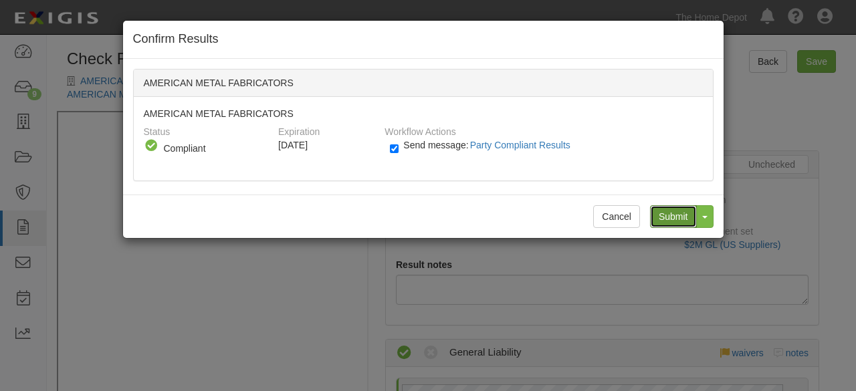
click at [668, 216] on input "Submit" at bounding box center [673, 216] width 47 height 23
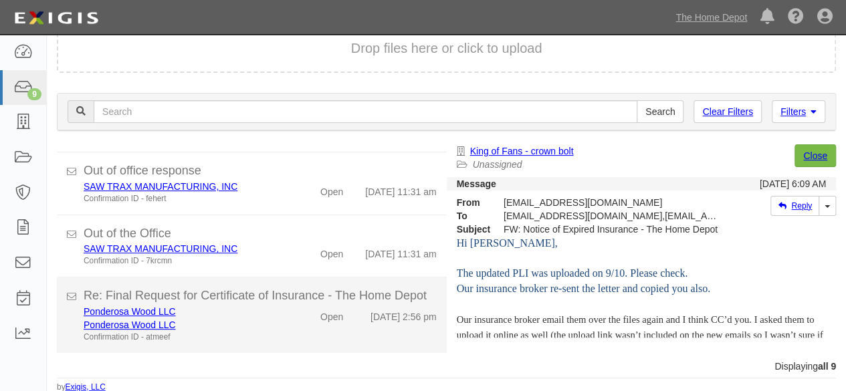
scroll to position [409, 0]
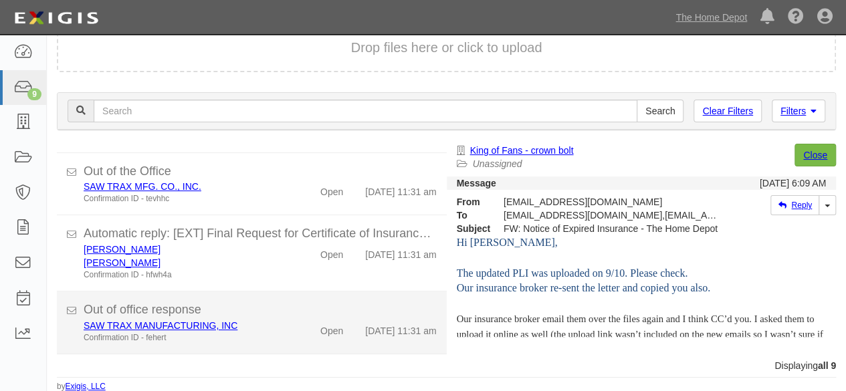
scroll to position [409, 0]
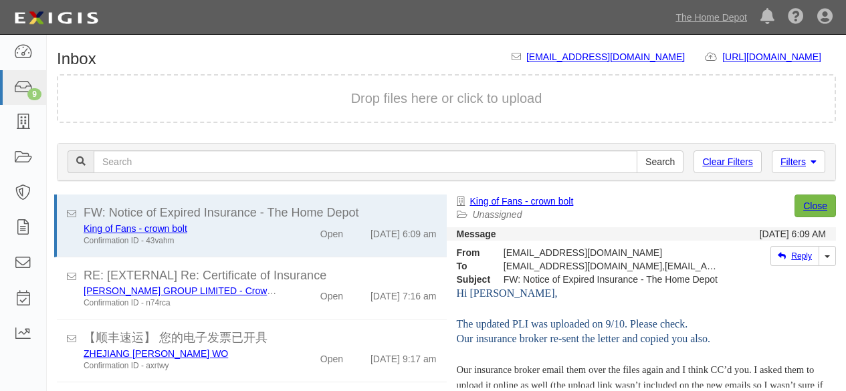
scroll to position [51, 0]
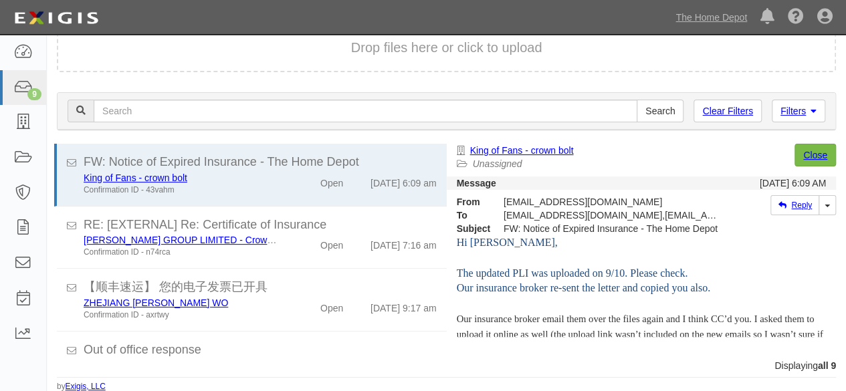
scroll to position [409, 0]
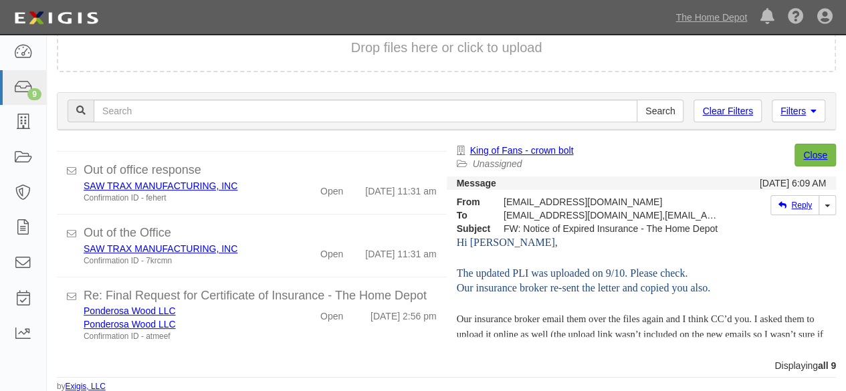
click at [624, 54] on div "Drop files here or click to upload" at bounding box center [447, 47] width 750 height 19
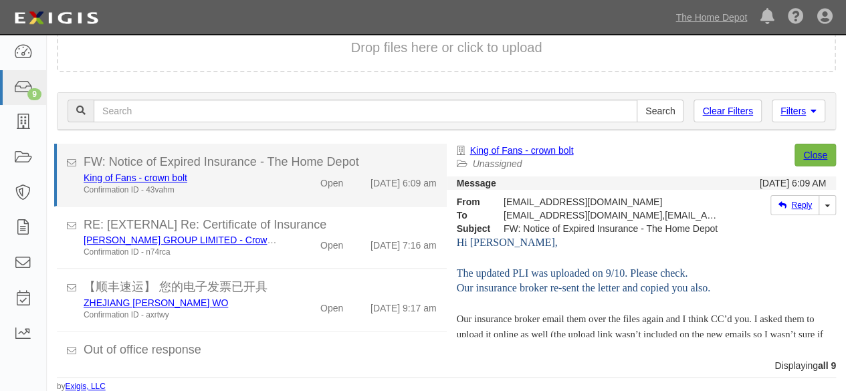
scroll to position [47, 0]
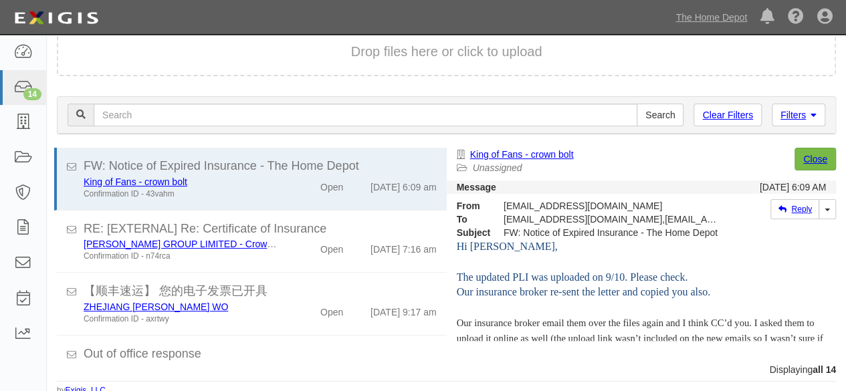
scroll to position [739, 0]
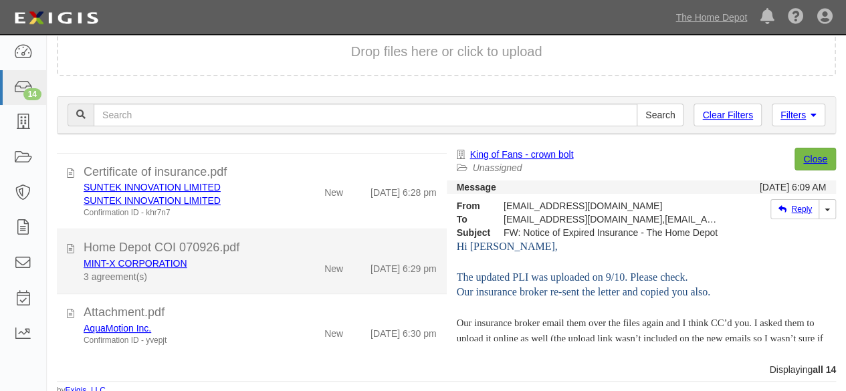
drag, startPoint x: 264, startPoint y: 267, endPoint x: 308, endPoint y: 254, distance: 45.9
click at [264, 267] on div "MINT-X CORPORATION" at bounding box center [182, 263] width 197 height 13
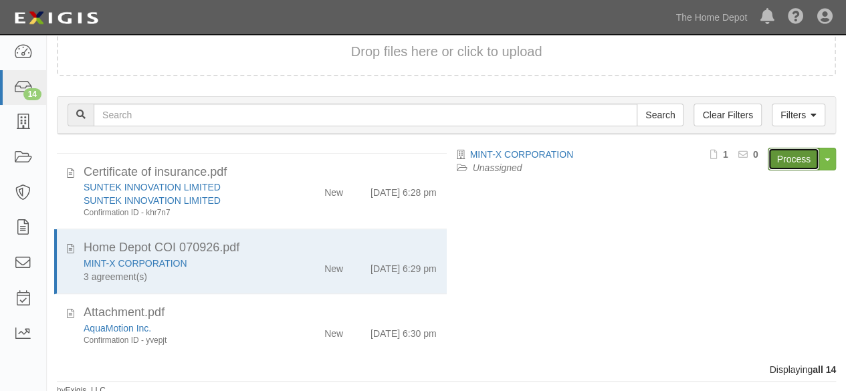
click at [784, 152] on link "Process" at bounding box center [794, 159] width 52 height 23
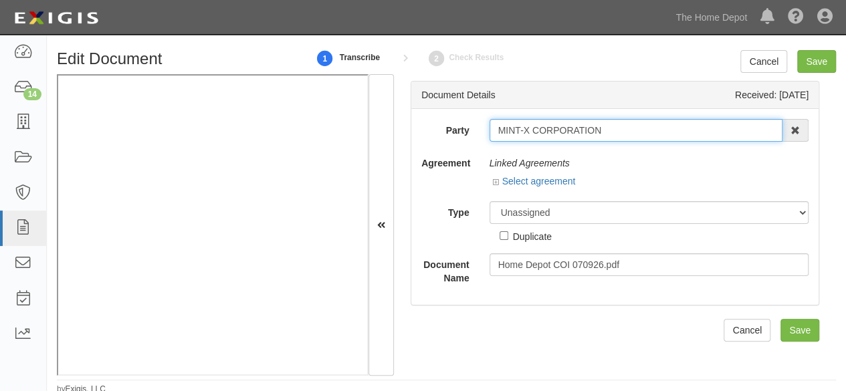
drag, startPoint x: 611, startPoint y: 136, endPoint x: 584, endPoint y: 127, distance: 28.8
click at [611, 136] on input "MINT-X CORPORATION" at bounding box center [637, 130] width 294 height 23
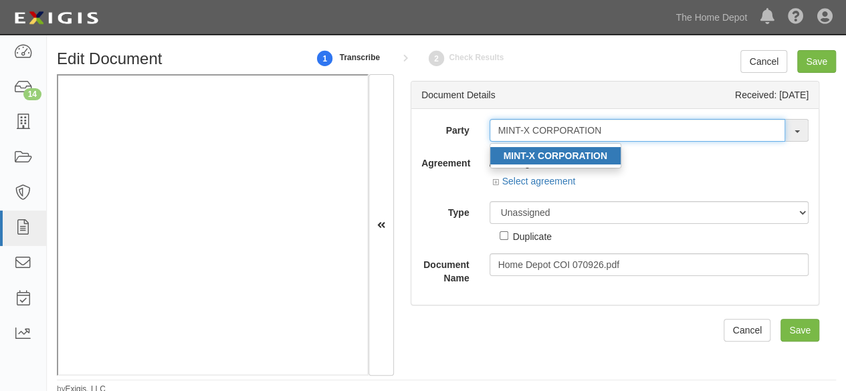
type input "MINT-X CORPORATION"
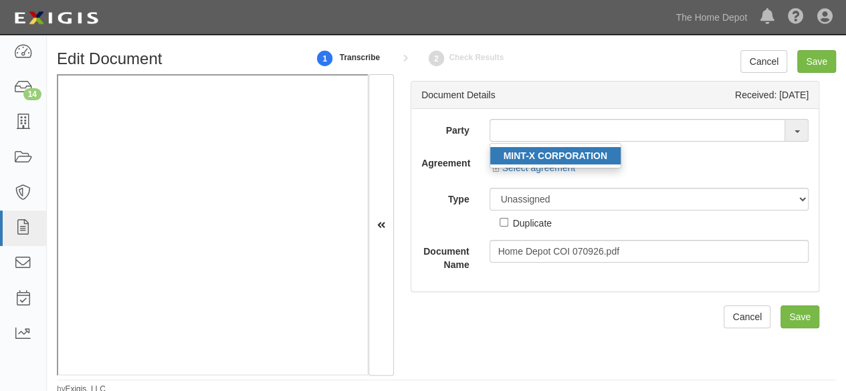
click at [514, 158] on strong "MINT-X CORPORATION" at bounding box center [556, 156] width 104 height 11
type input "MINT-X CORPORATION"
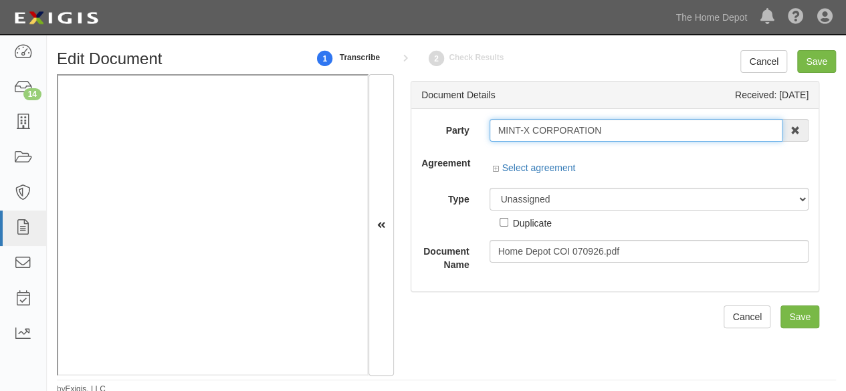
click at [524, 127] on input "MINT-X CORPORATION" at bounding box center [637, 130] width 294 height 23
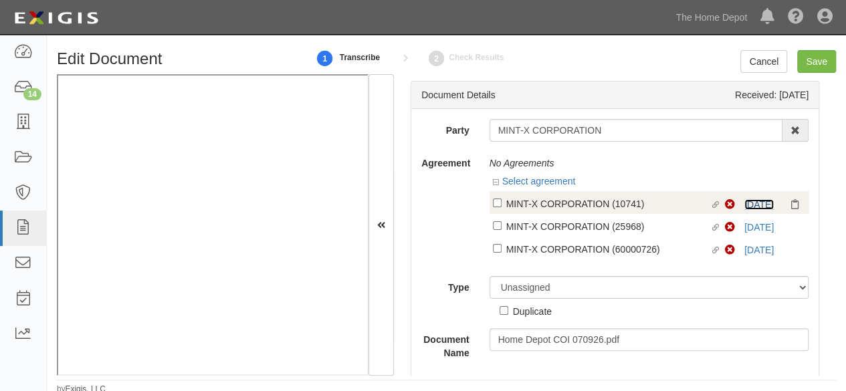
click at [752, 204] on link "7/9/25" at bounding box center [759, 204] width 29 height 11
click at [546, 203] on div "MINT-X CORPORATION (10741)" at bounding box center [608, 203] width 204 height 15
click at [502, 203] on input "Linked agreement MINT-X CORPORATION (10741) Linked agreement" at bounding box center [497, 203] width 9 height 9
checkbox input "true"
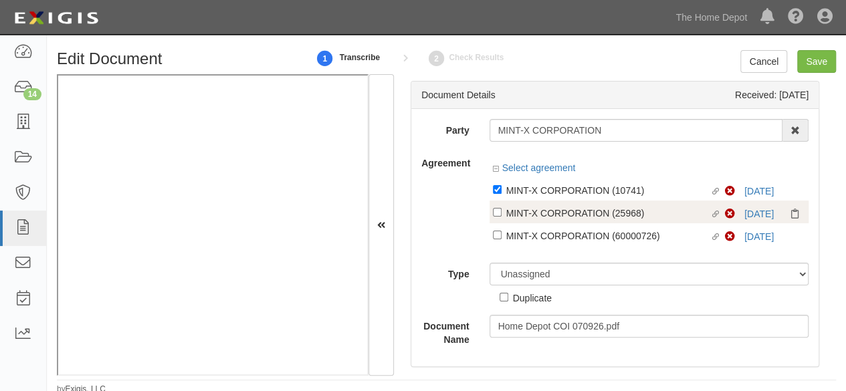
drag, startPoint x: 543, startPoint y: 211, endPoint x: 542, endPoint y: 240, distance: 28.8
click at [543, 212] on div "MINT-X CORPORATION (25968)" at bounding box center [608, 212] width 204 height 15
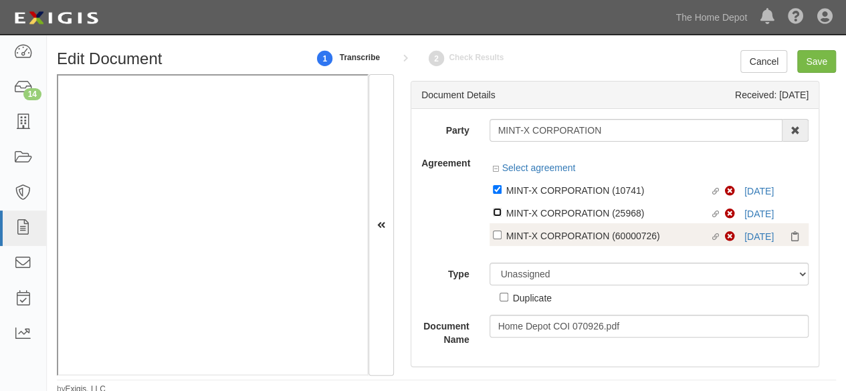
click at [502, 212] on input "Linked agreement MINT-X CORPORATION (25968) Linked agreement" at bounding box center [497, 212] width 9 height 9
checkbox input "true"
click at [544, 239] on div "MINT-X CORPORATION (60000726)" at bounding box center [608, 235] width 204 height 15
click at [502, 239] on input "Linked agreement MINT-X CORPORATION (60000726) Linked agreement" at bounding box center [497, 235] width 9 height 9
checkbox input "true"
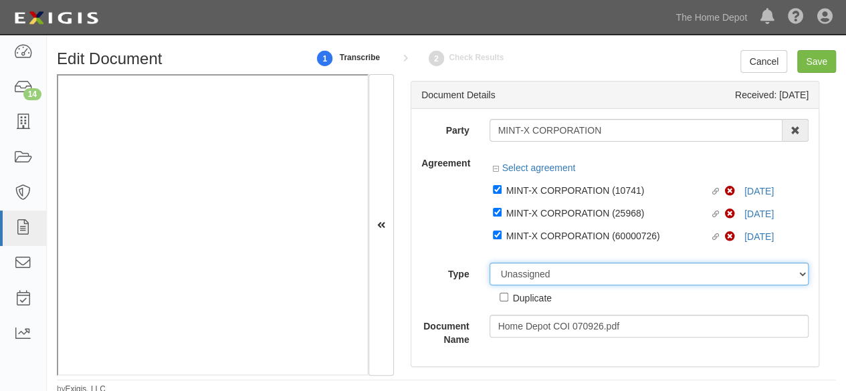
drag, startPoint x: 526, startPoint y: 288, endPoint x: 523, endPoint y: 277, distance: 11.7
click at [526, 288] on div "Unassigned Binder Cancellation Notice Certificate Contract Endorsement Insuranc…" at bounding box center [650, 284] width 340 height 42
select select "CertificateDetail"
click at [490, 263] on select "Unassigned Binder Cancellation Notice Certificate Contract Endorsement Insuranc…" at bounding box center [650, 274] width 320 height 23
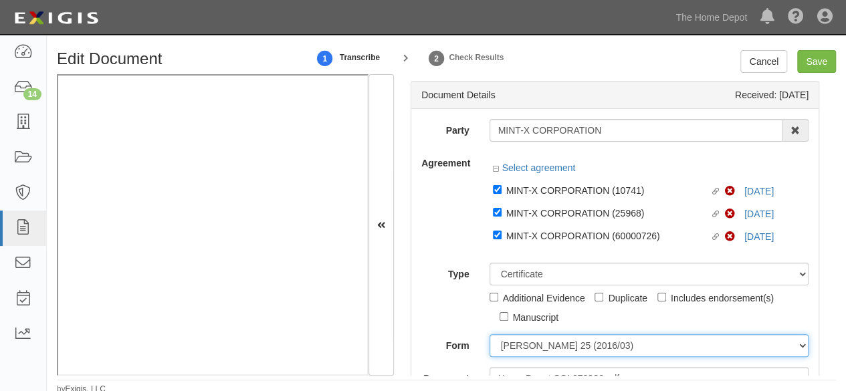
click at [541, 343] on select "ACORD 25 (2016/03) ACORD 101 ACORD 855 NY (2014/05) General" at bounding box center [650, 345] width 320 height 23
select select "GeneralFormDetail"
click at [490, 334] on select "ACORD 25 (2016/03) ACORD 101 ACORD 855 NY (2014/05) General" at bounding box center [650, 345] width 320 height 23
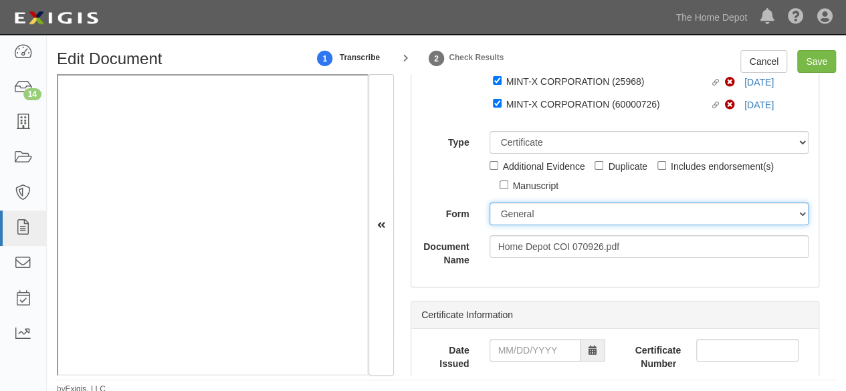
scroll to position [134, 0]
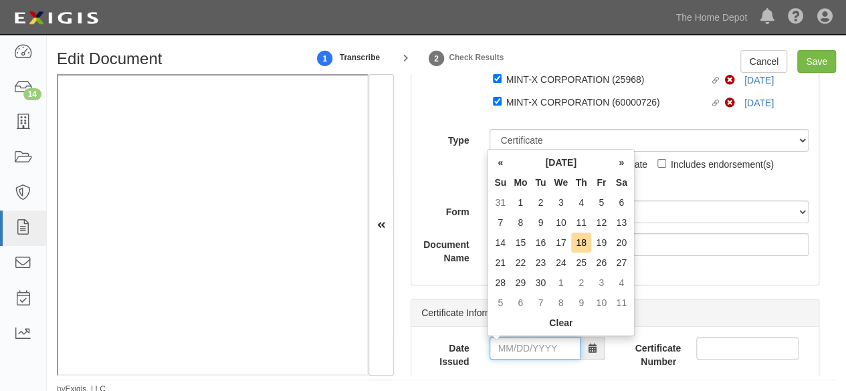
click at [519, 351] on input "Date Issued" at bounding box center [535, 348] width 91 height 23
click at [502, 160] on th "«" at bounding box center [500, 163] width 20 height 20
drag, startPoint x: 502, startPoint y: 160, endPoint x: 553, endPoint y: 187, distance: 57.5
click at [504, 161] on th "«" at bounding box center [500, 163] width 20 height 20
click at [562, 263] on td "23" at bounding box center [561, 263] width 21 height 20
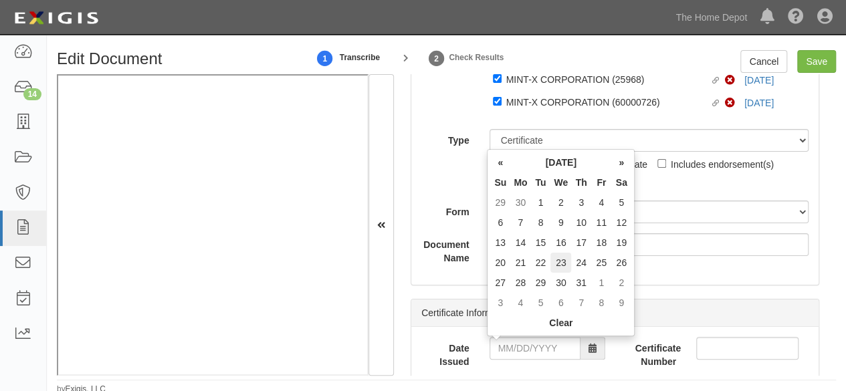
type input "07/23/2025"
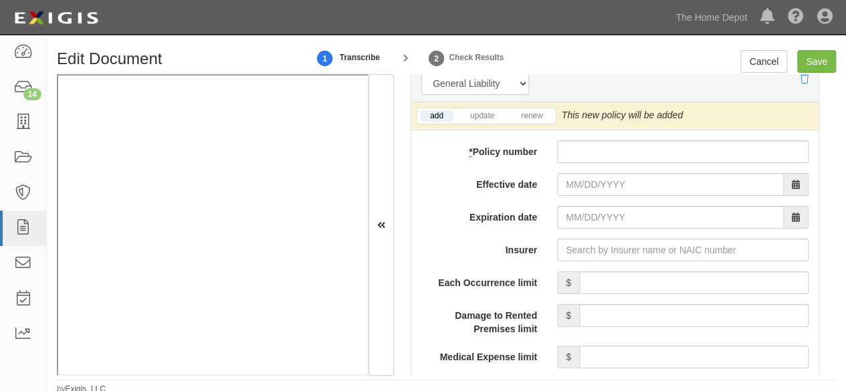
scroll to position [1204, 0]
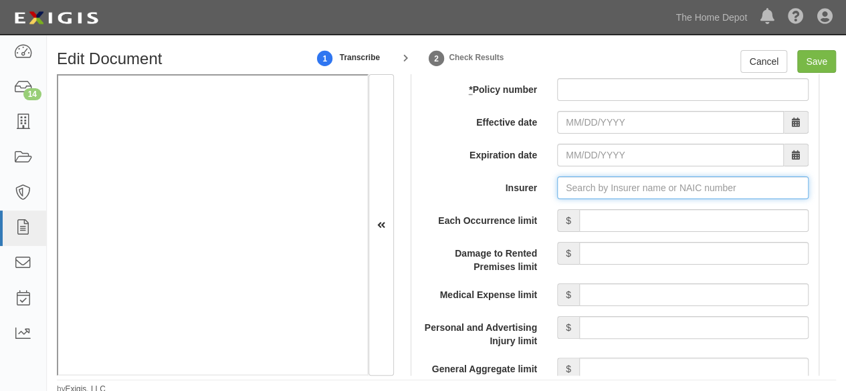
click at [595, 185] on input "Insurer" at bounding box center [683, 188] width 252 height 23
paste input "25615"
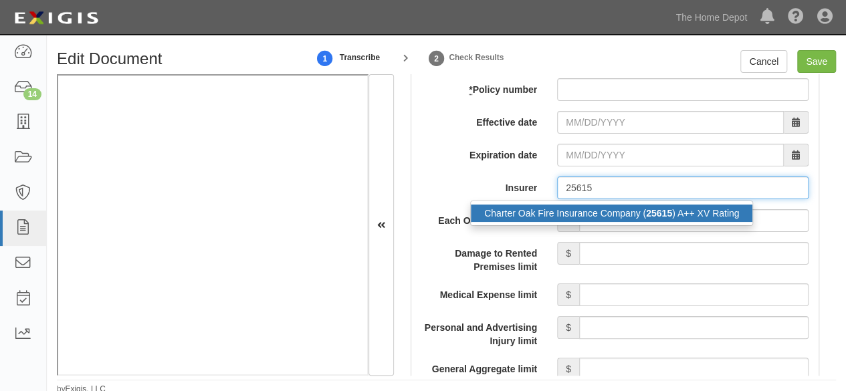
click at [575, 211] on div "Charter Oak Fire Insurance Company ( 25615 ) A++ XV Rating" at bounding box center [612, 213] width 282 height 17
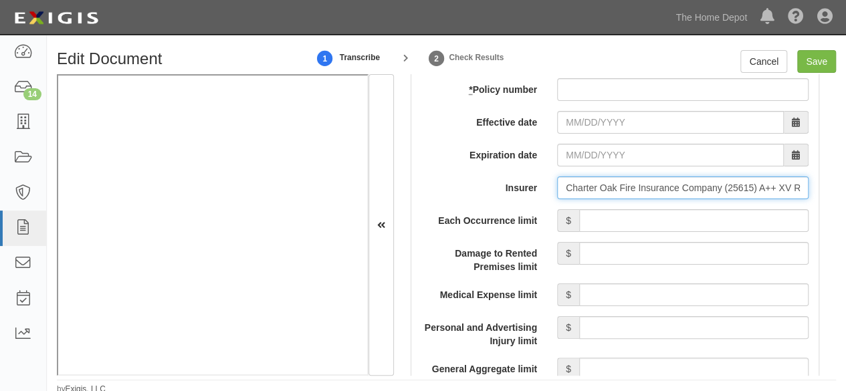
type input "Charter Oak Fire Insurance Company (25615) A++ XV Rating"
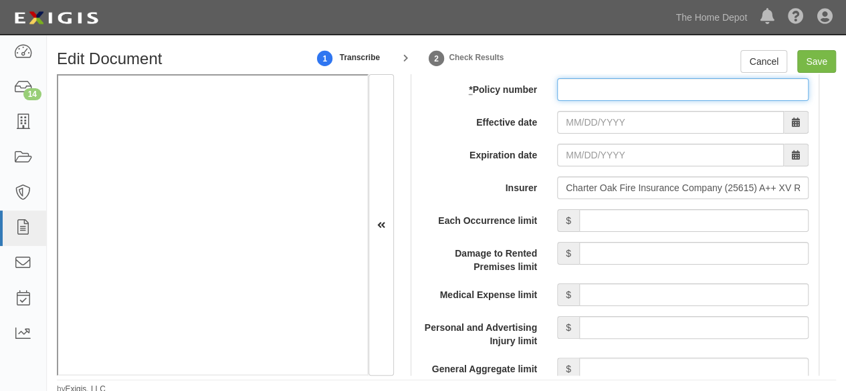
click at [575, 88] on input "* Policy number" at bounding box center [683, 89] width 252 height 23
paste input "Y630B6399749COF25"
type input "Y630B6399749COF25"
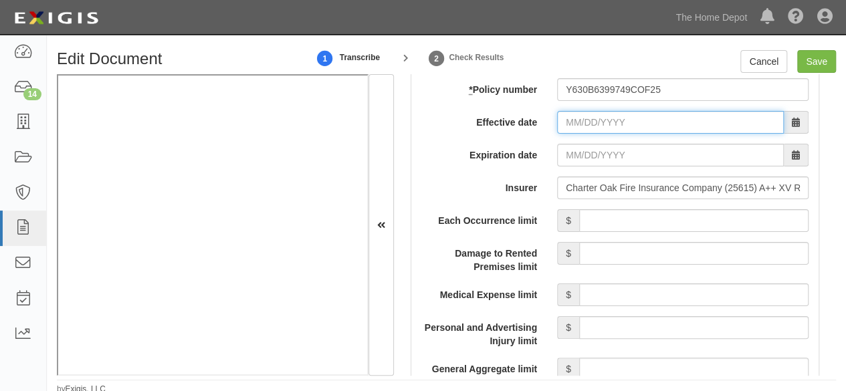
click at [578, 129] on input "Effective date" at bounding box center [670, 122] width 227 height 23
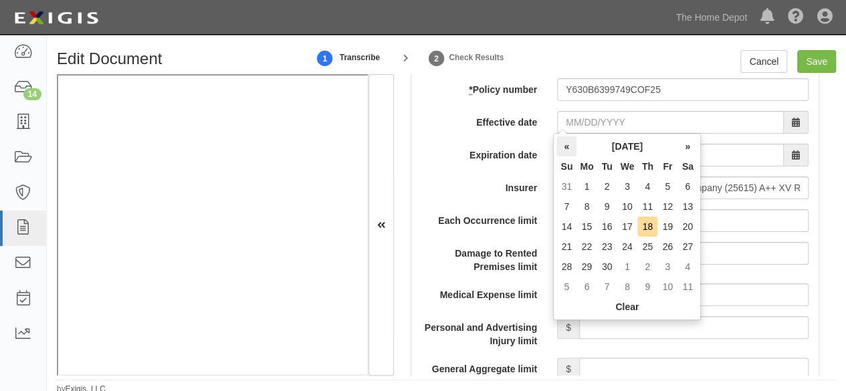
click at [567, 146] on th "«" at bounding box center [567, 146] width 20 height 20
click at [631, 208] on td "9" at bounding box center [627, 207] width 21 height 20
type input "07/09/2025"
type input "07/09/2026"
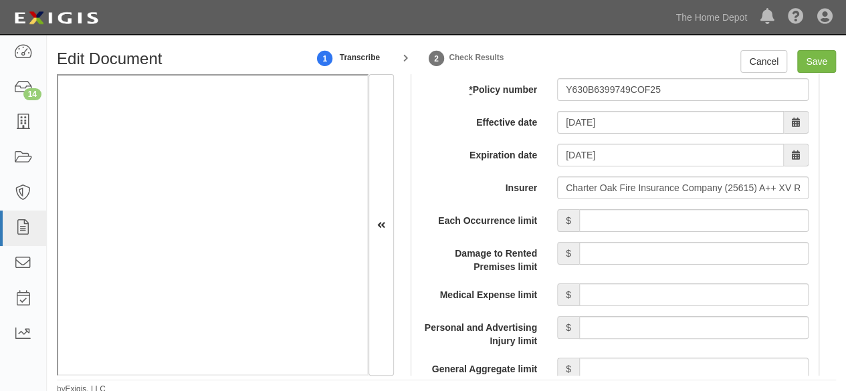
scroll to position [1218, 0]
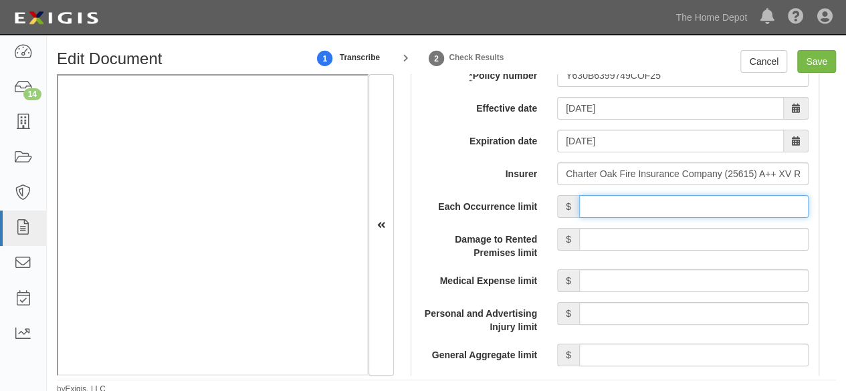
drag, startPoint x: 630, startPoint y: 213, endPoint x: 625, endPoint y: 205, distance: 10.2
click at [630, 213] on input "Each Occurrence limit" at bounding box center [693, 206] width 229 height 23
type input "1,000,000"
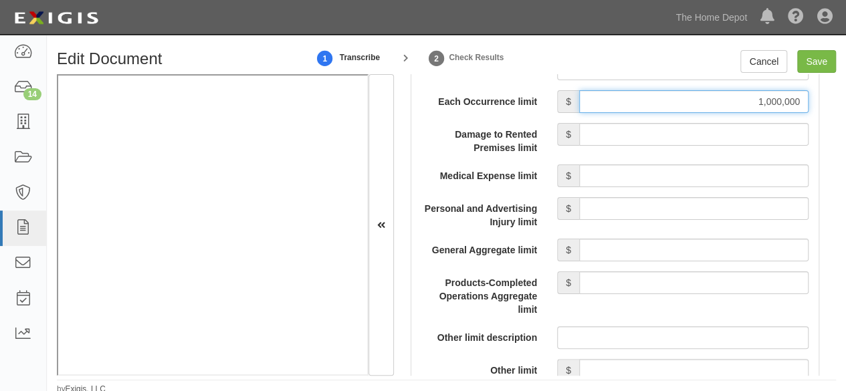
scroll to position [1352, 0]
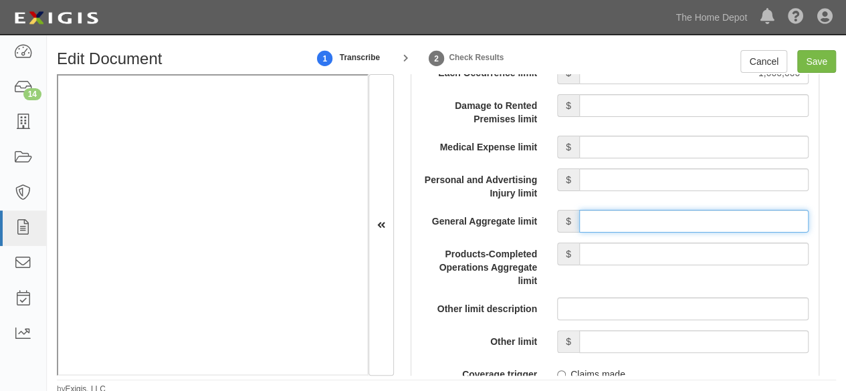
click at [663, 229] on input "General Aggregate limit" at bounding box center [693, 221] width 229 height 23
type input "2,000,000"
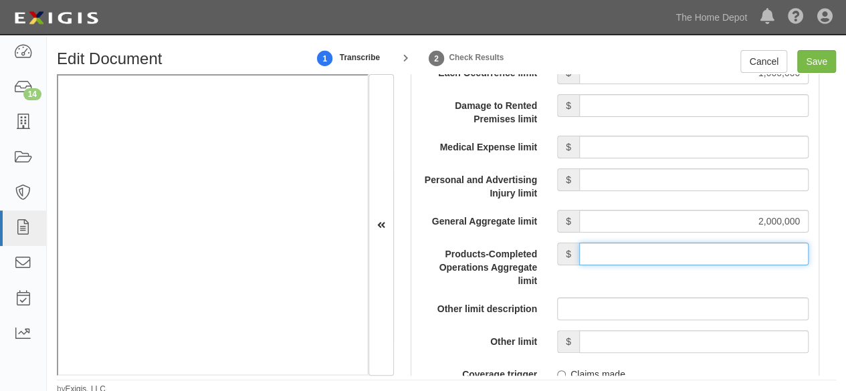
drag, startPoint x: 661, startPoint y: 274, endPoint x: 660, endPoint y: 255, distance: 18.8
click at [661, 266] on input "Products-Completed Operations Aggregate limit" at bounding box center [693, 254] width 229 height 23
type input "2,000,000"
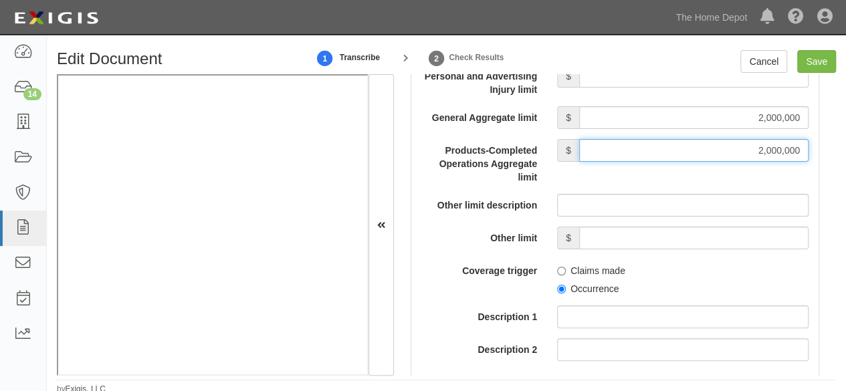
scroll to position [1486, 0]
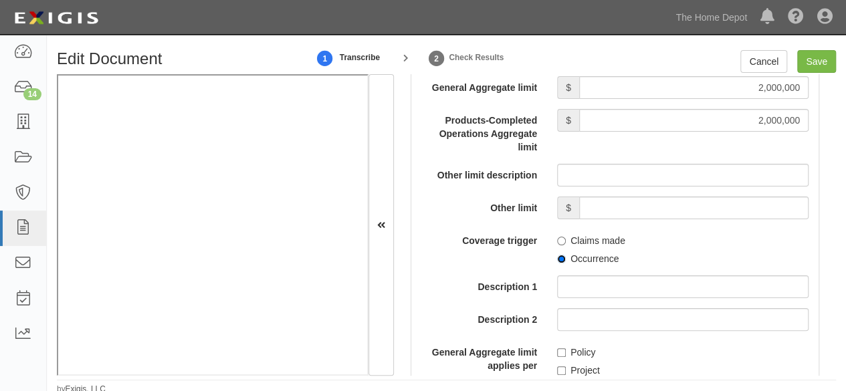
drag, startPoint x: 560, startPoint y: 268, endPoint x: 573, endPoint y: 262, distance: 14.1
click at [561, 264] on input "Occurrence" at bounding box center [561, 259] width 9 height 9
radio input "true"
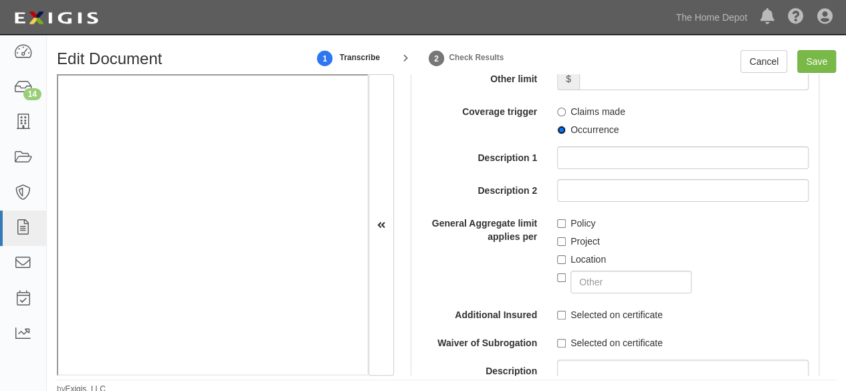
scroll to position [1686, 0]
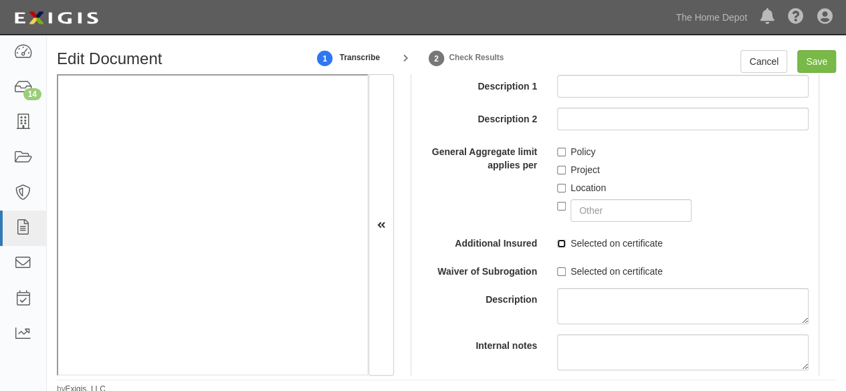
click at [557, 248] on input "Selected on certificate" at bounding box center [561, 243] width 9 height 9
checkbox input "true"
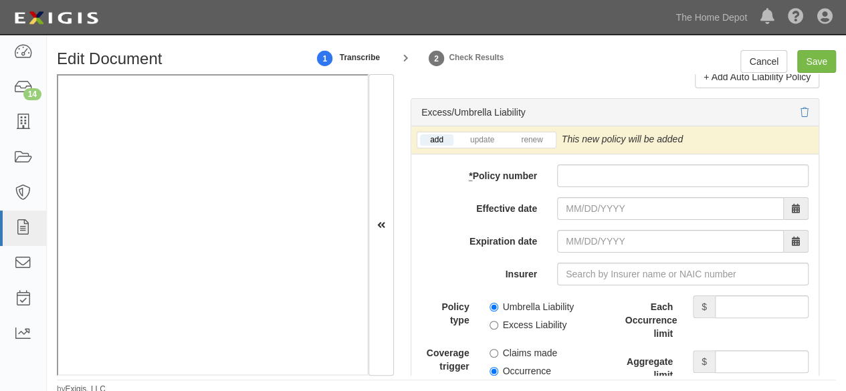
scroll to position [2891, 0]
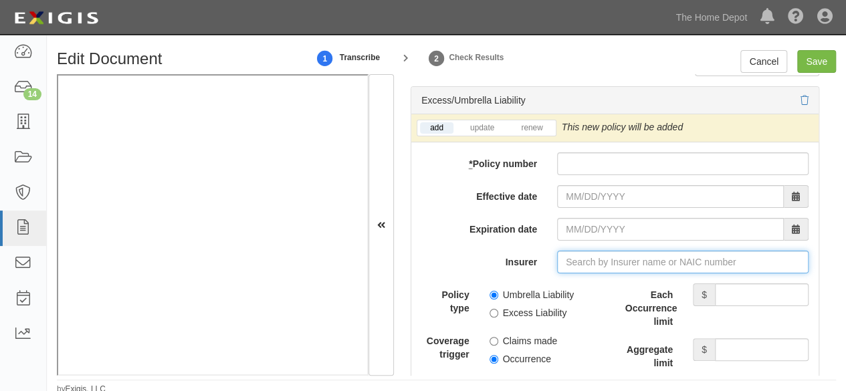
click at [575, 274] on input "Insurer" at bounding box center [683, 262] width 252 height 23
paste input "25682"
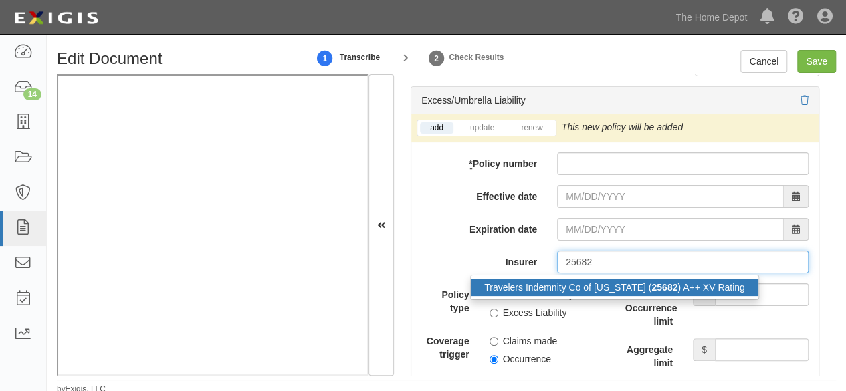
click at [583, 296] on div "Travelers Indemnity Co of Connecticut ( 25682 ) A++ XV Rating" at bounding box center [615, 287] width 288 height 17
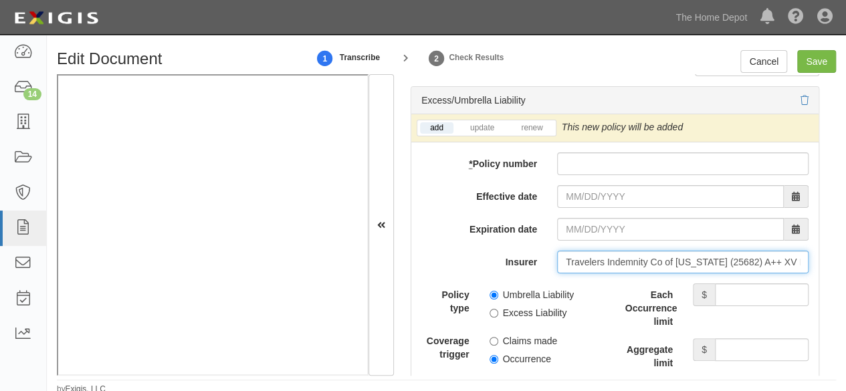
type input "Travelers Indemnity Co of Connecticut (25682) A++ XV Rating"
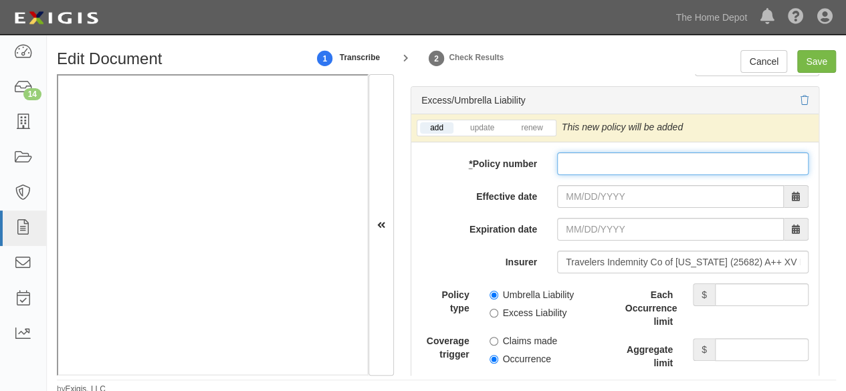
click at [567, 165] on input "* Policy number" at bounding box center [683, 164] width 252 height 23
paste input "25682"
drag, startPoint x: 598, startPoint y: 171, endPoint x: 475, endPoint y: 171, distance: 123.1
click at [475, 171] on div "* Policy number 25682" at bounding box center [614, 164] width 407 height 23
paste input "CUPB64067212514"
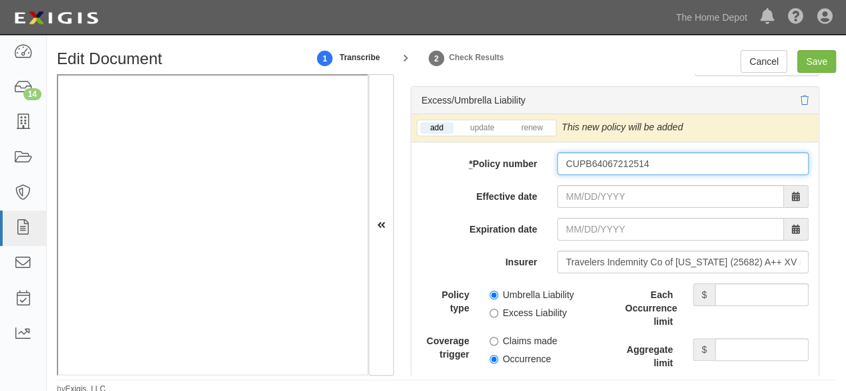
type input "CUPB64067212514"
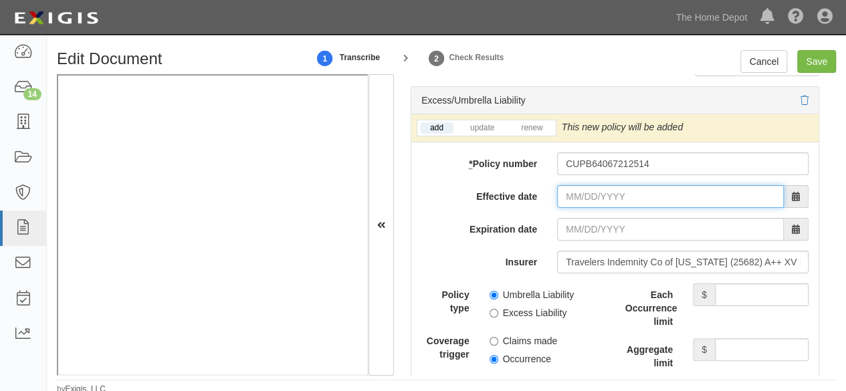
click at [589, 204] on input "Effective date" at bounding box center [670, 196] width 227 height 23
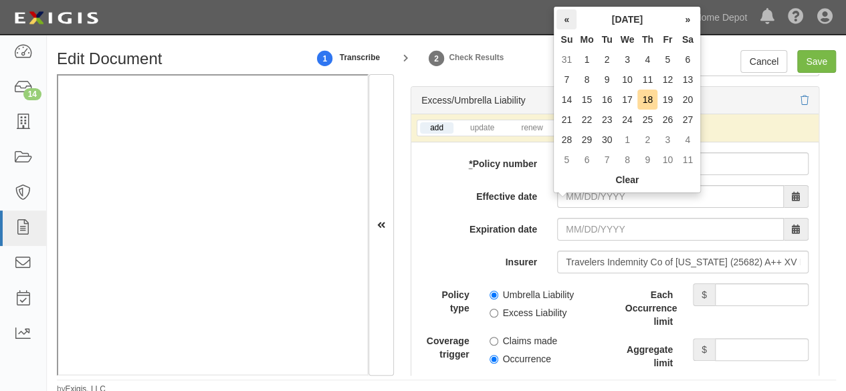
click at [567, 21] on th "«" at bounding box center [567, 19] width 20 height 20
click at [571, 23] on th "«" at bounding box center [567, 19] width 20 height 20
click at [629, 80] on td "9" at bounding box center [627, 80] width 21 height 20
type input "07/09/2025"
type input "07/09/2026"
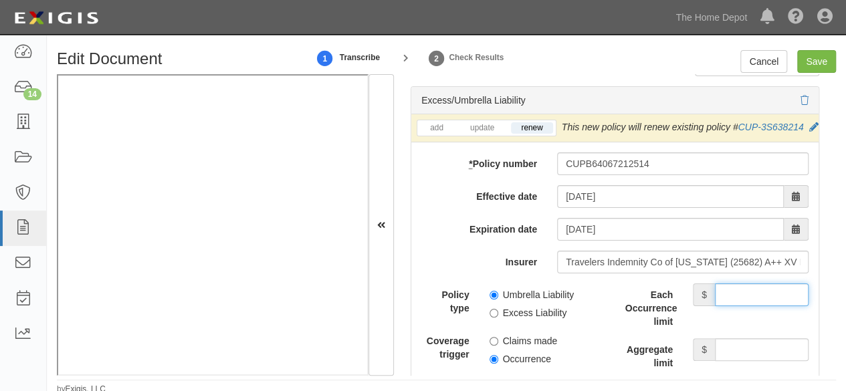
click at [763, 306] on input "Each Occurrence limit" at bounding box center [762, 295] width 94 height 23
type input "10,000,000"
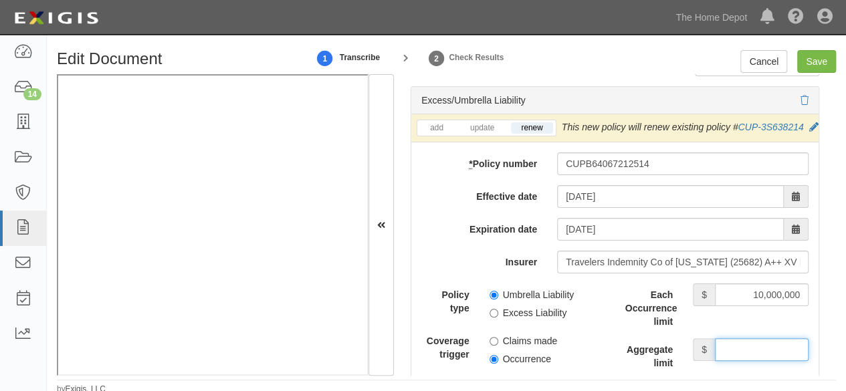
click at [740, 361] on input "Aggregate limit" at bounding box center [762, 349] width 94 height 23
type input "10,000,000"
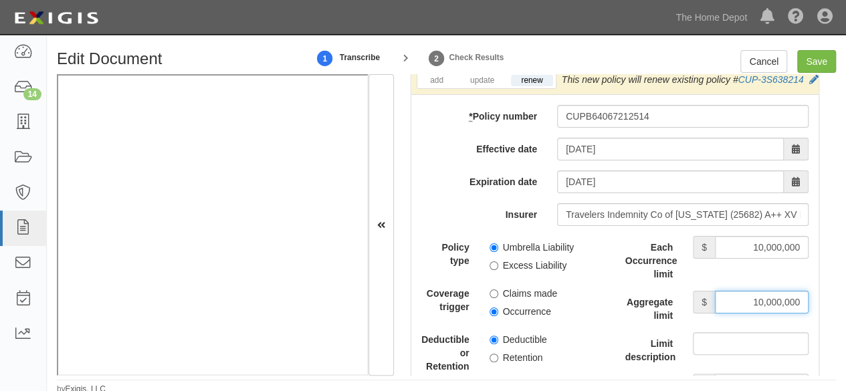
scroll to position [2957, 0]
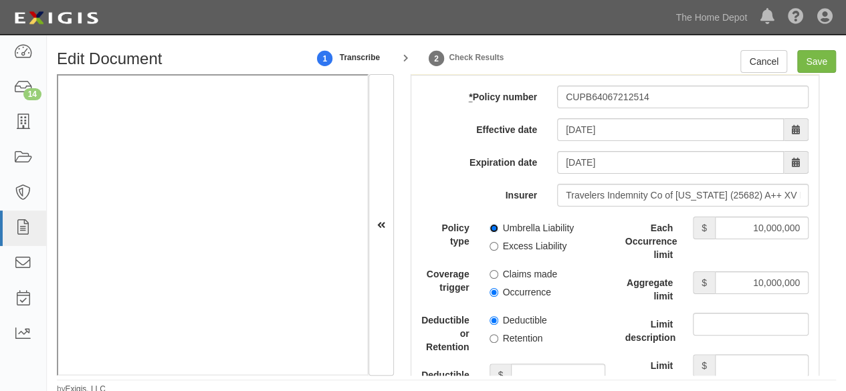
click at [490, 233] on input "Umbrella Liability" at bounding box center [494, 228] width 9 height 9
radio input "true"
drag, startPoint x: 492, startPoint y: 361, endPoint x: 504, endPoint y: 336, distance: 27.8
click at [492, 343] on input "Retention" at bounding box center [494, 338] width 9 height 9
radio input "true"
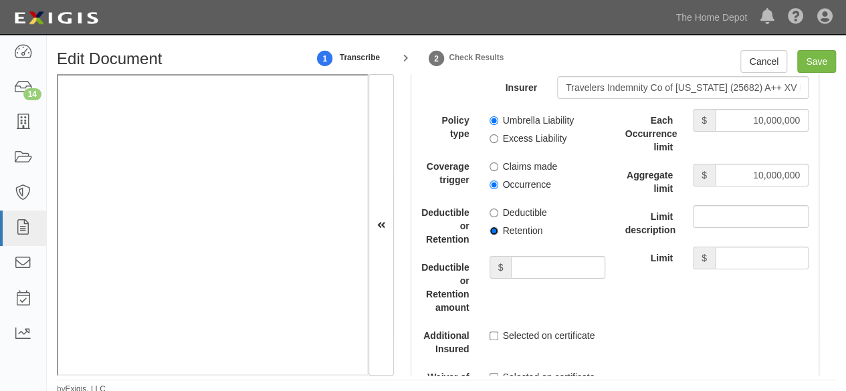
scroll to position [3091, 0]
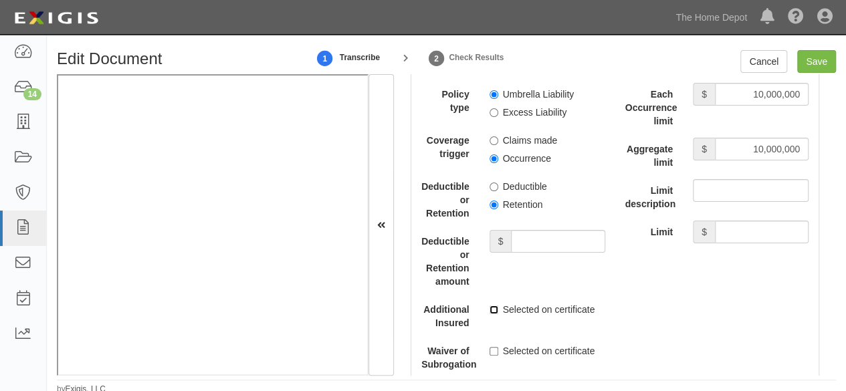
click at [483, 316] on div "Selected on certificate" at bounding box center [548, 307] width 136 height 18
click at [814, 66] on input "Save" at bounding box center [816, 61] width 39 height 23
type input "1000000"
type input "2000000"
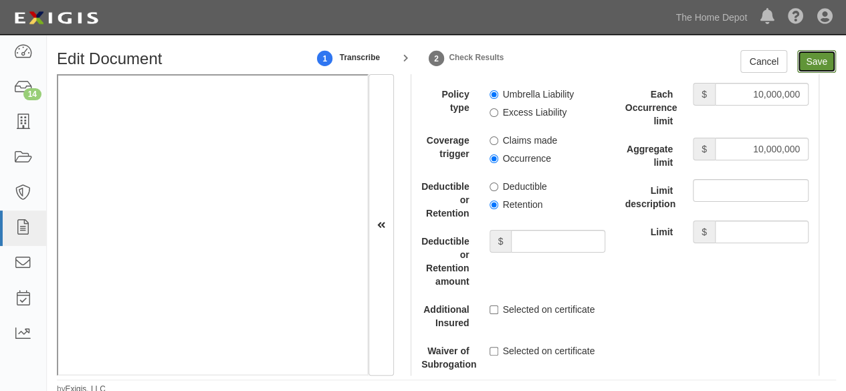
type input "10000000"
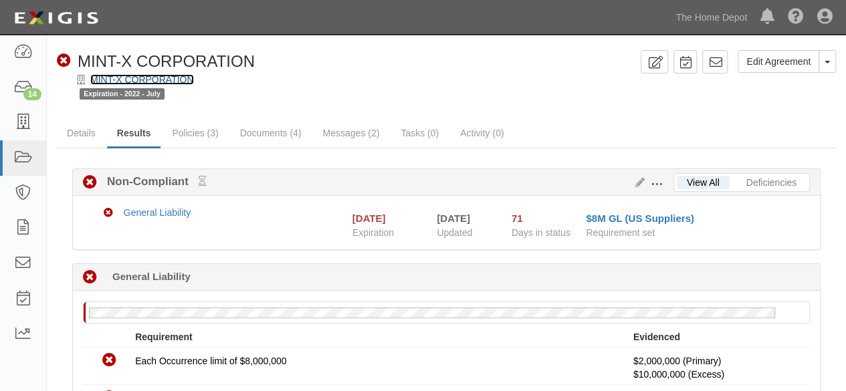
click at [123, 77] on link "MINT-X CORPORATION" at bounding box center [142, 79] width 104 height 11
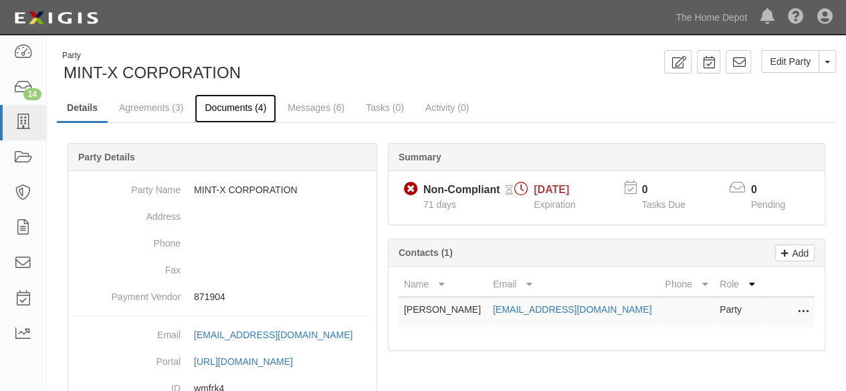
click at [226, 105] on link "Documents (4)" at bounding box center [236, 108] width 82 height 29
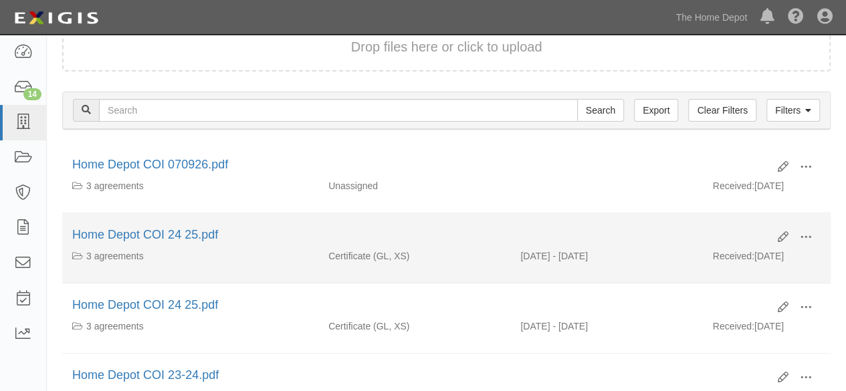
scroll to position [134, 0]
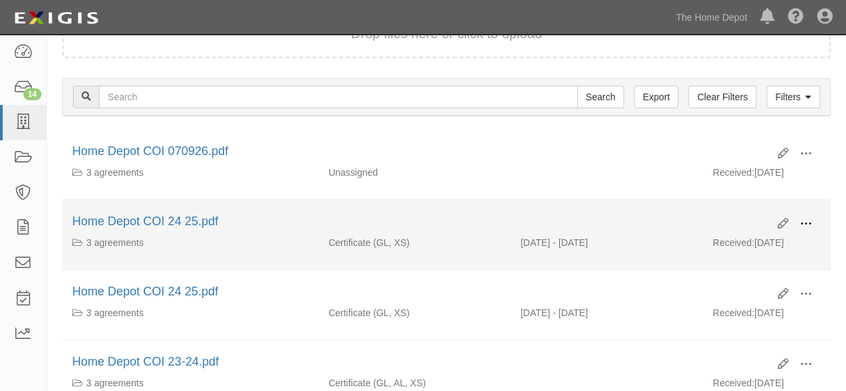
drag, startPoint x: 811, startPoint y: 219, endPoint x: 801, endPoint y: 225, distance: 11.1
click at [811, 218] on span at bounding box center [806, 224] width 12 height 12
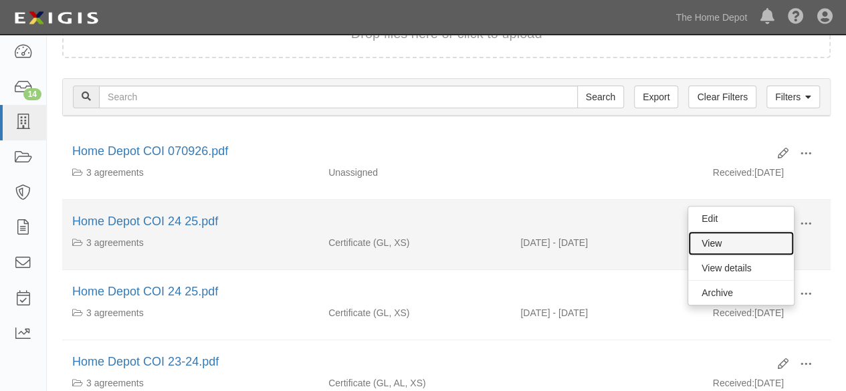
click at [779, 233] on link "View" at bounding box center [741, 243] width 106 height 24
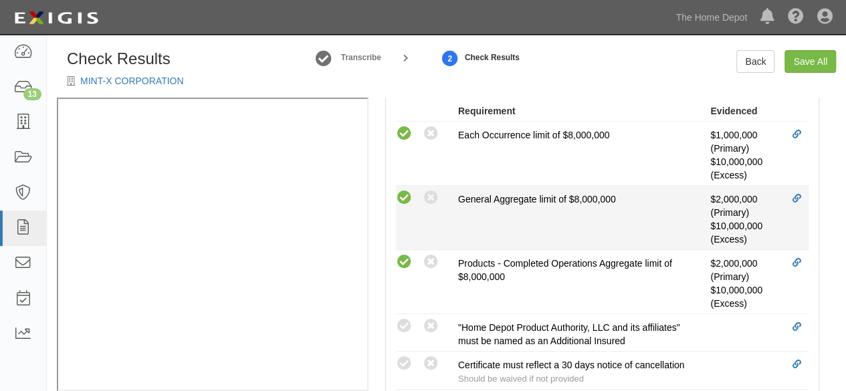
scroll to position [602, 0]
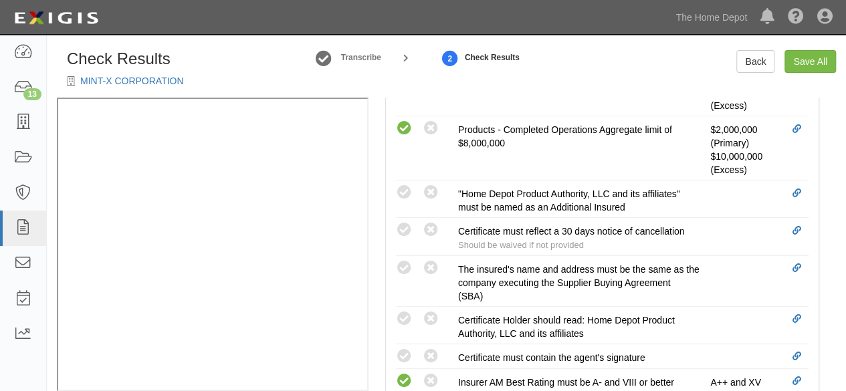
drag, startPoint x: 406, startPoint y: 262, endPoint x: 337, endPoint y: 270, distance: 69.4
click at [404, 263] on icon at bounding box center [404, 268] width 17 height 17
radio input "true"
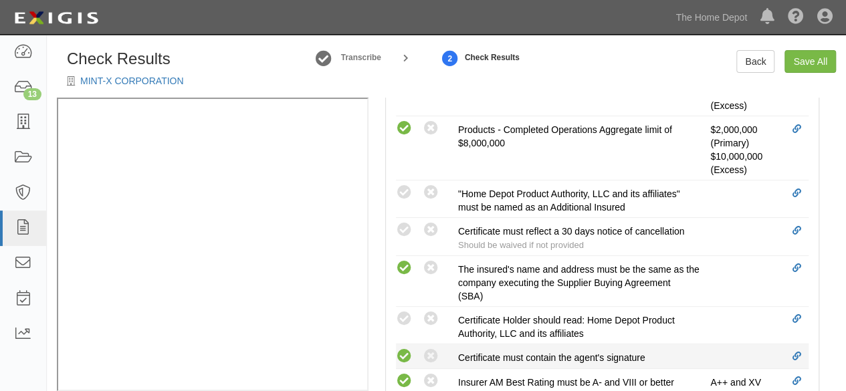
drag, startPoint x: 407, startPoint y: 353, endPoint x: 410, endPoint y: 346, distance: 8.1
click at [406, 353] on icon at bounding box center [404, 357] width 17 height 17
radio input "true"
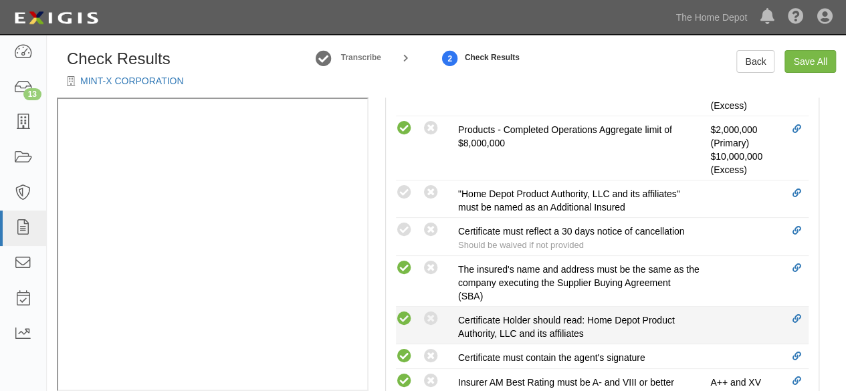
click at [396, 312] on icon at bounding box center [404, 319] width 17 height 17
radio input "true"
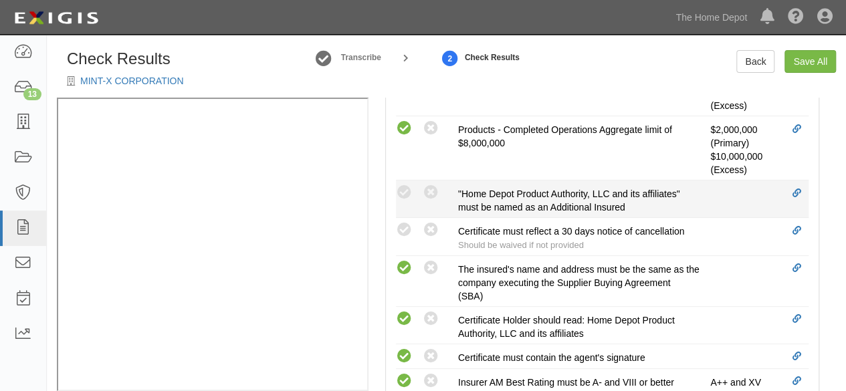
drag, startPoint x: 402, startPoint y: 229, endPoint x: 407, endPoint y: 204, distance: 25.8
click at [401, 227] on icon at bounding box center [404, 230] width 17 height 17
radio input "true"
click at [409, 189] on icon at bounding box center [404, 193] width 17 height 17
radio input "true"
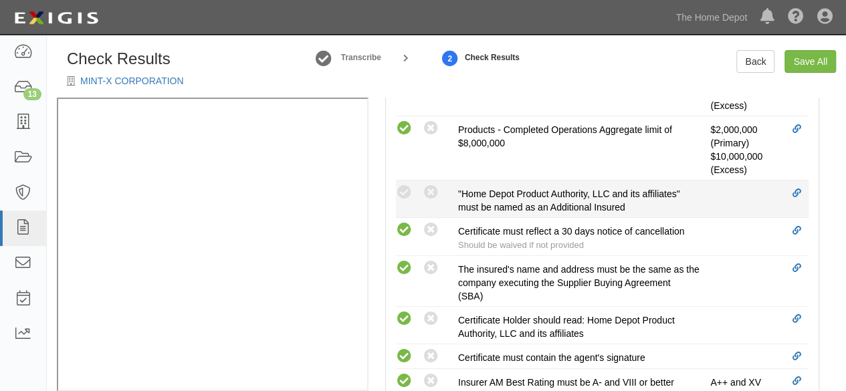
radio input "true"
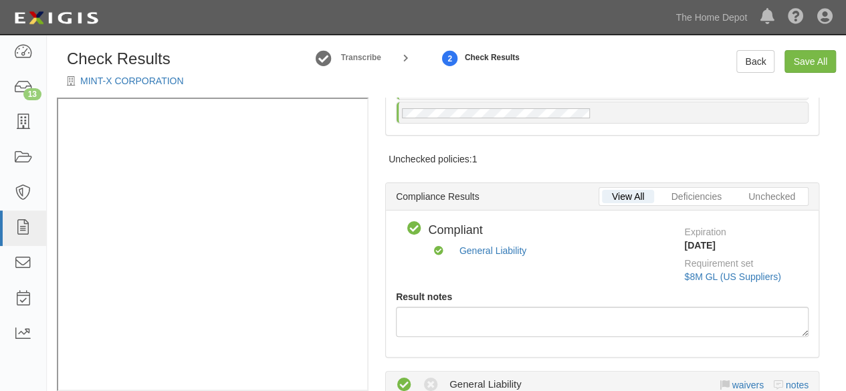
scroll to position [0, 0]
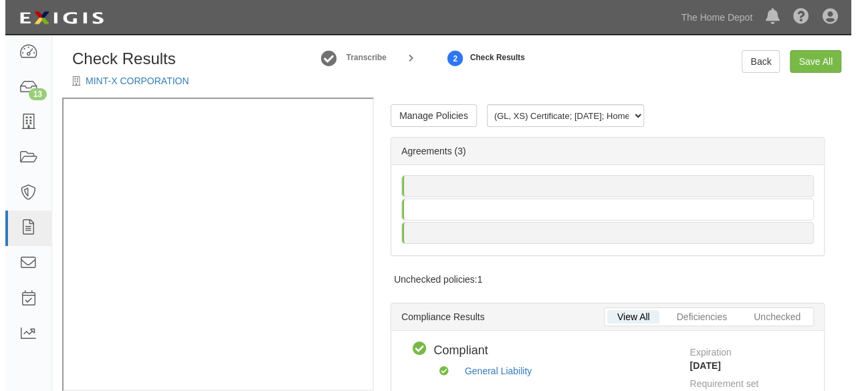
scroll to position [19, 0]
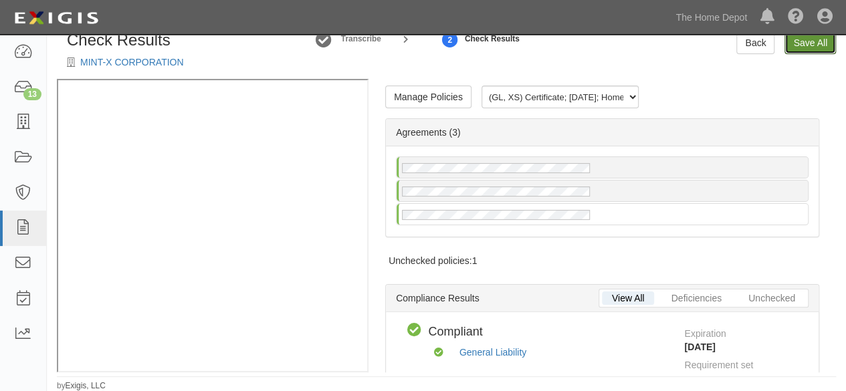
drag, startPoint x: 792, startPoint y: 42, endPoint x: 734, endPoint y: 102, distance: 83.7
click at [792, 42] on link "Save All" at bounding box center [811, 42] width 52 height 23
radio input "false"
radio input "true"
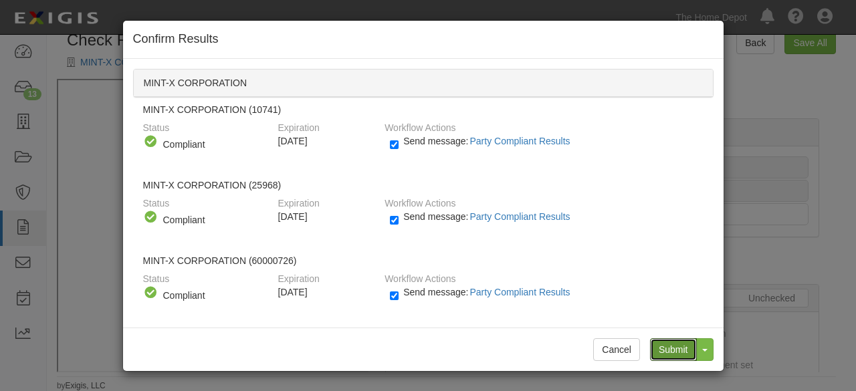
drag, startPoint x: 676, startPoint y: 350, endPoint x: 455, endPoint y: 163, distance: 289.6
click at [672, 345] on input "Submit" at bounding box center [673, 349] width 47 height 23
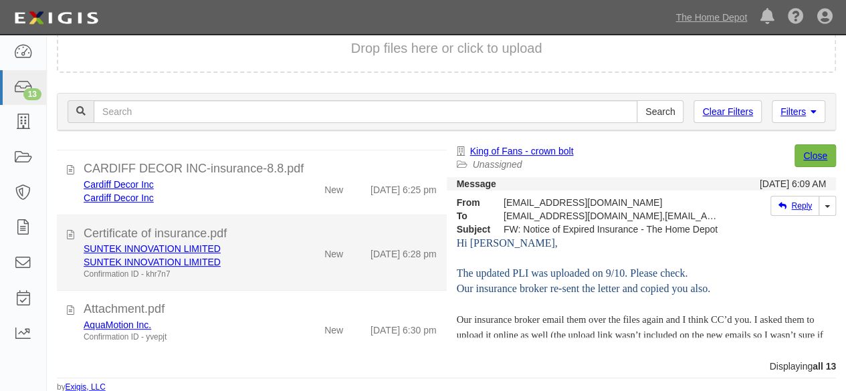
scroll to position [674, 0]
drag, startPoint x: 261, startPoint y: 328, endPoint x: 408, endPoint y: 275, distance: 156.6
click at [264, 327] on div "AquaMotion Inc." at bounding box center [182, 324] width 197 height 13
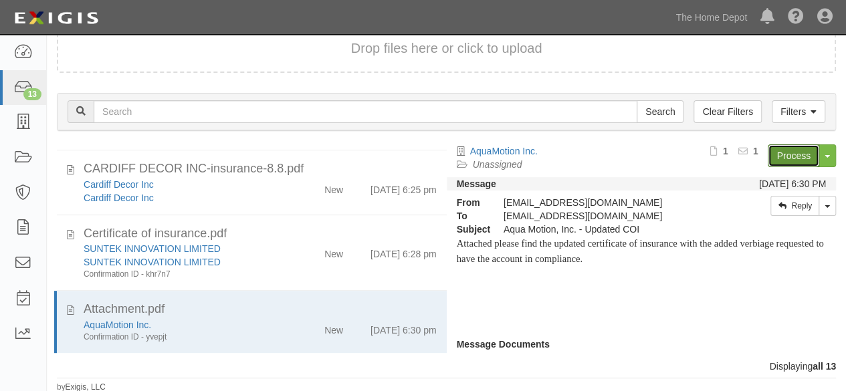
click at [786, 157] on link "Process" at bounding box center [794, 155] width 52 height 23
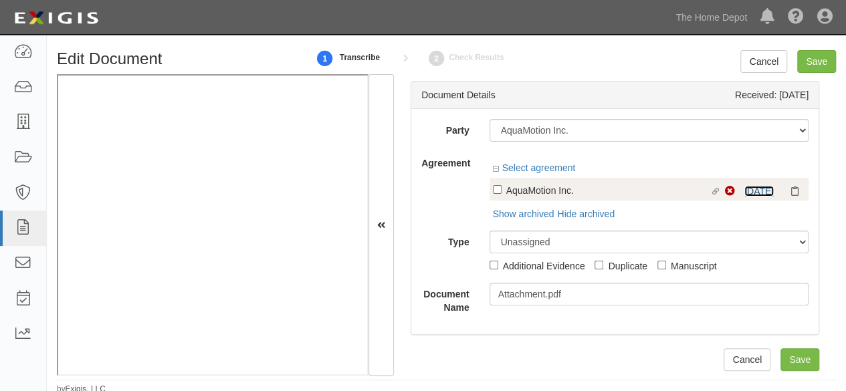
click at [759, 193] on link "6/28/26" at bounding box center [759, 191] width 29 height 11
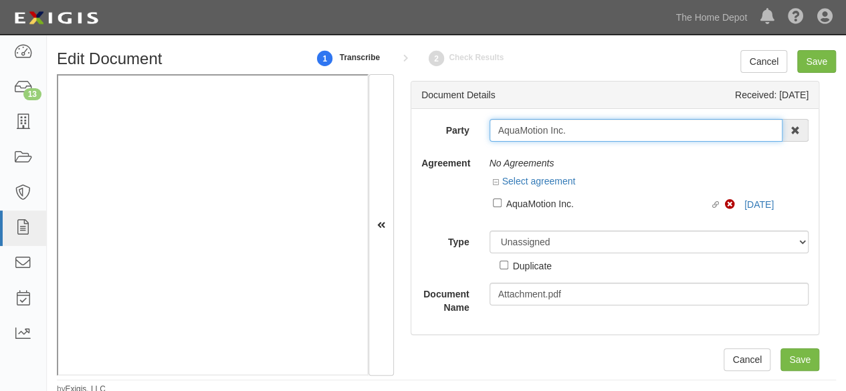
click at [567, 130] on input "AquaMotion Inc." at bounding box center [637, 130] width 294 height 23
type input "AquaMotion Inc"
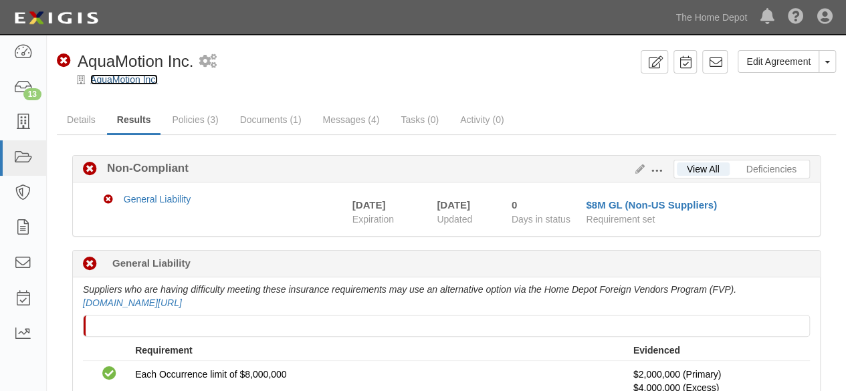
click at [118, 84] on link "AquaMotion Inc." at bounding box center [124, 79] width 68 height 11
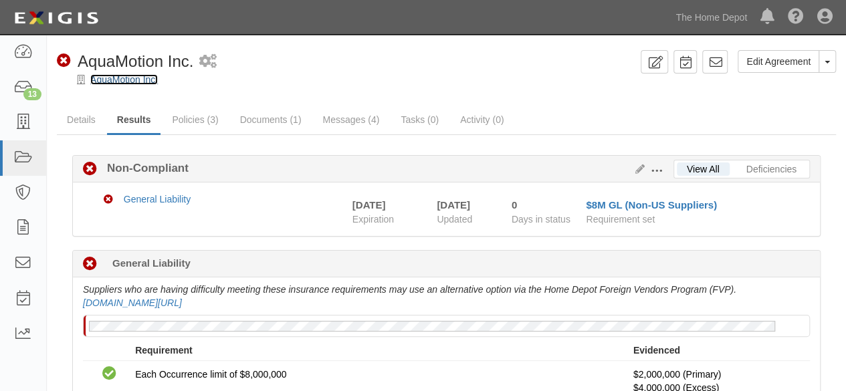
click at [122, 80] on link "AquaMotion Inc." at bounding box center [124, 79] width 68 height 11
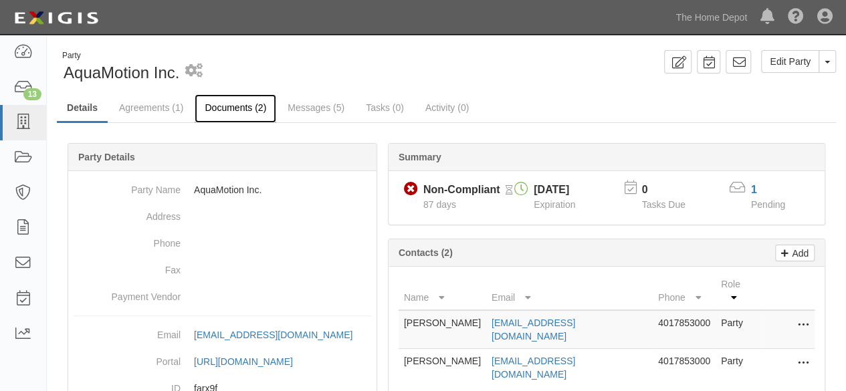
drag, startPoint x: 0, startPoint y: 0, endPoint x: 213, endPoint y: 110, distance: 239.7
click at [213, 110] on link "Documents (2)" at bounding box center [236, 108] width 82 height 29
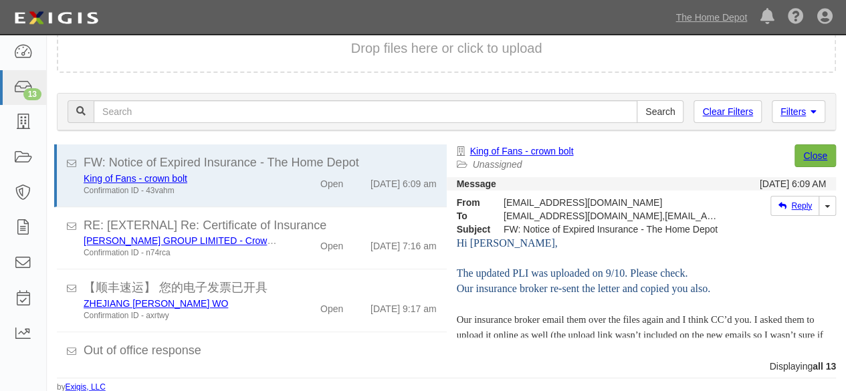
scroll to position [468, 0]
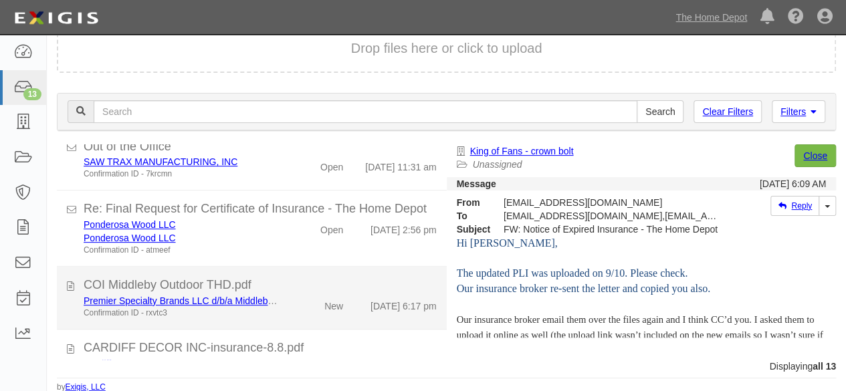
click at [280, 319] on div "Premier Specialty Brands LLC d/b/a Middleby Outdoor Confirmation ID - rxvtc3" at bounding box center [182, 306] width 217 height 25
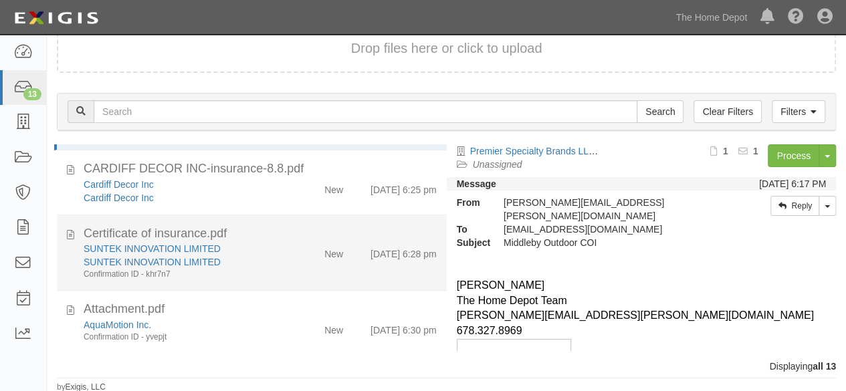
scroll to position [674, 0]
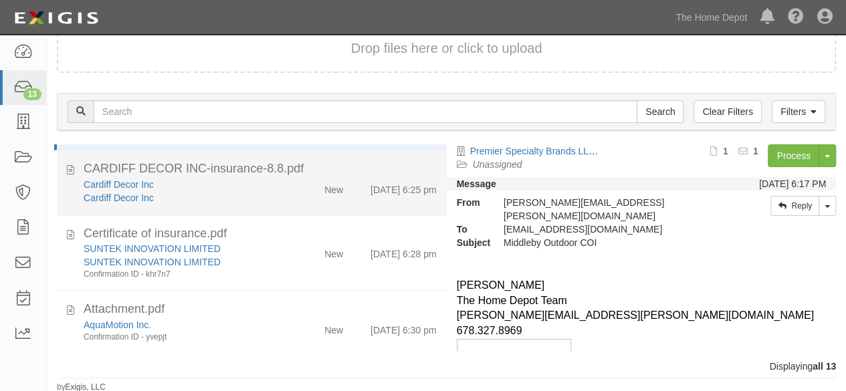
drag, startPoint x: 245, startPoint y: 189, endPoint x: 340, endPoint y: 201, distance: 96.3
click at [247, 189] on div "Cardiff Decor Inc" at bounding box center [182, 184] width 197 height 13
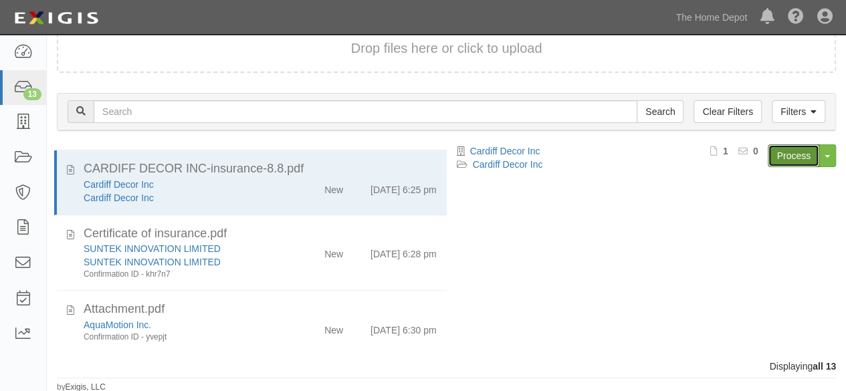
click at [794, 160] on link "Process" at bounding box center [794, 155] width 52 height 23
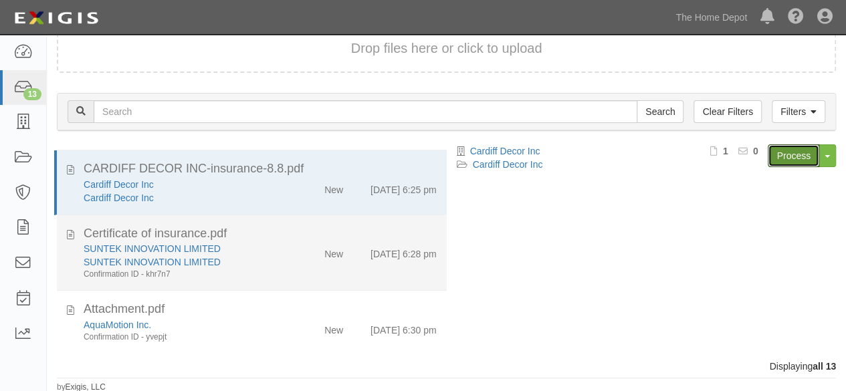
scroll to position [541, 0]
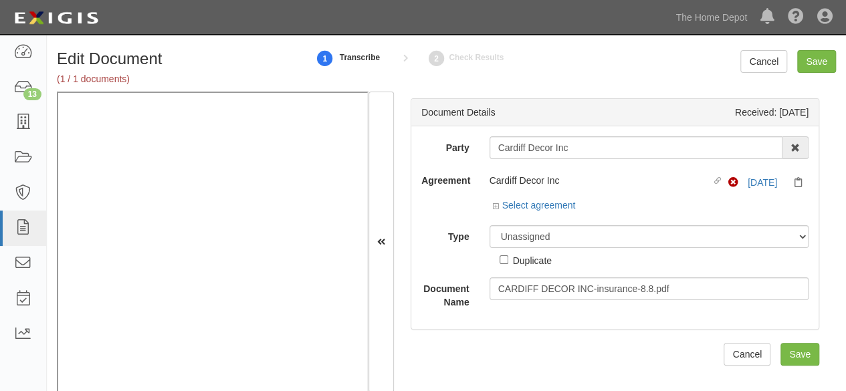
click at [573, 133] on div "Party Cardiff Decor Inc 1000576868 Ontario Inc. [STREET_ADDRESS] Inc. (MOD LIGH…" at bounding box center [614, 227] width 407 height 203
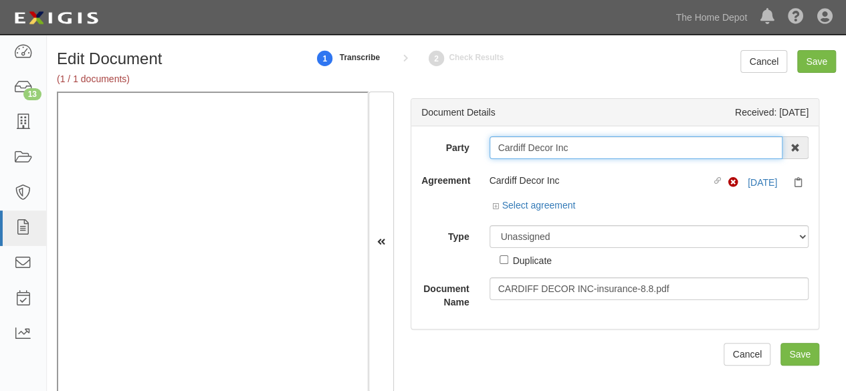
click at [581, 149] on input "Cardiff Decor Inc" at bounding box center [637, 147] width 294 height 23
type input "Cardiff Decor In"
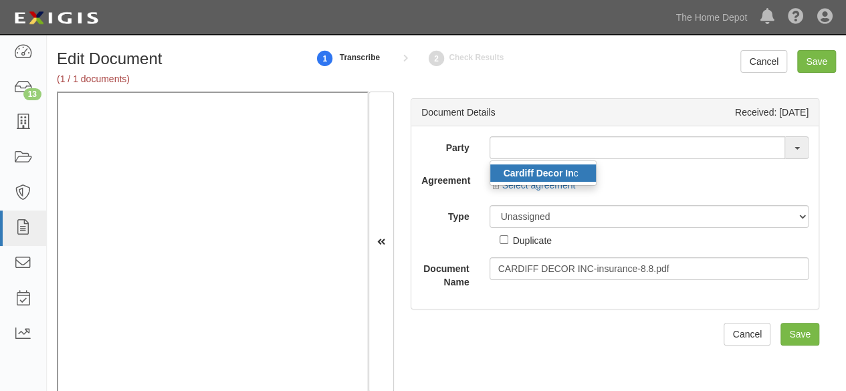
click at [537, 173] on strong "Cardiff Decor In" at bounding box center [539, 173] width 70 height 11
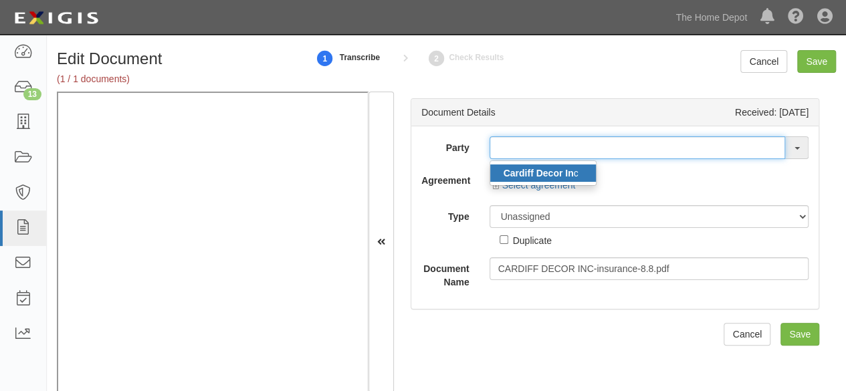
type input "Cardiff Decor Inc"
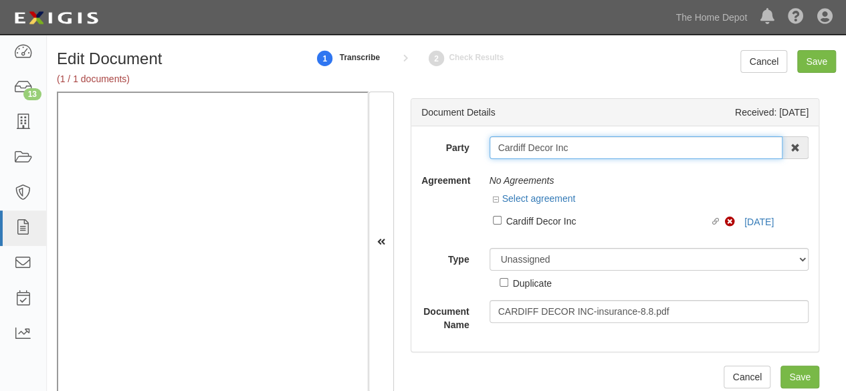
click at [524, 151] on input "Cardiff Decor Inc" at bounding box center [637, 147] width 294 height 23
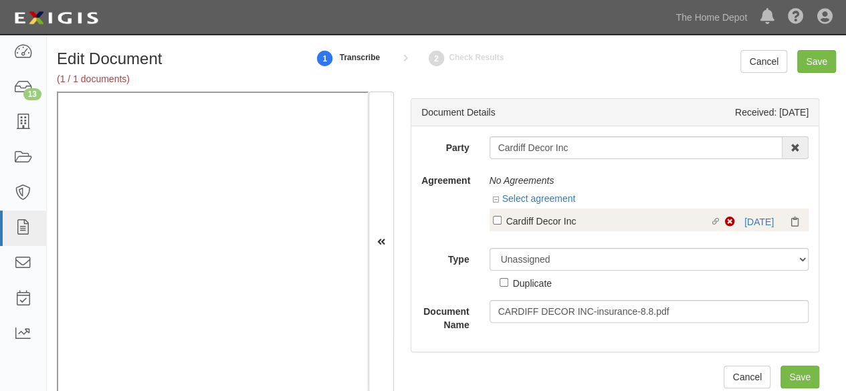
click at [534, 221] on div "Cardiff Decor Inc" at bounding box center [608, 220] width 204 height 15
click at [502, 221] on input "Linked agreement Cardiff Decor Inc Linked agreement" at bounding box center [497, 220] width 9 height 9
checkbox input "true"
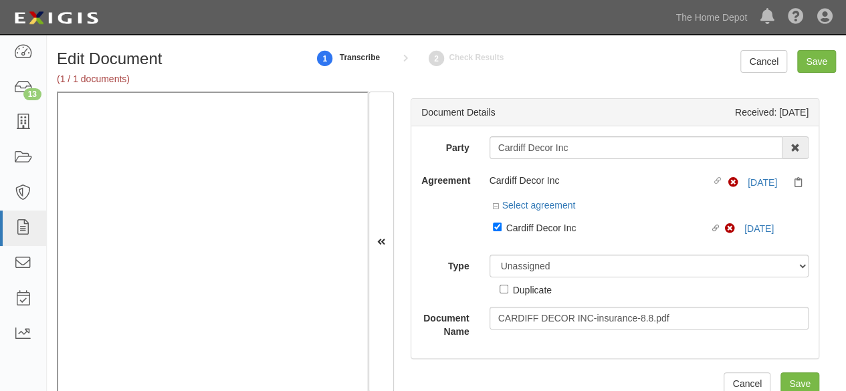
click at [534, 244] on div at bounding box center [650, 241] width 320 height 7
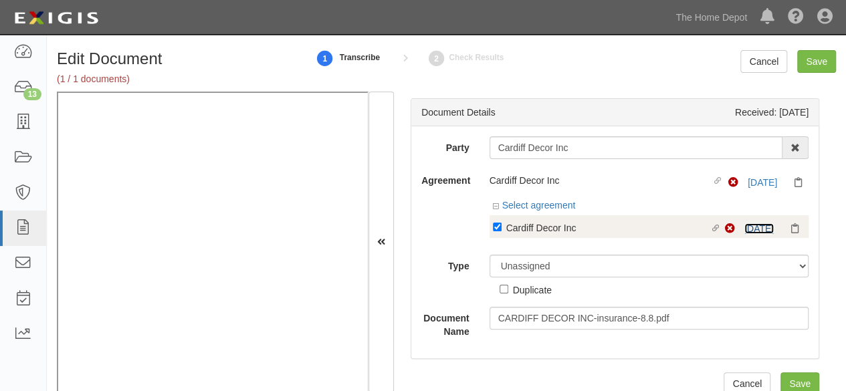
click at [753, 225] on link "[DATE]" at bounding box center [759, 228] width 29 height 11
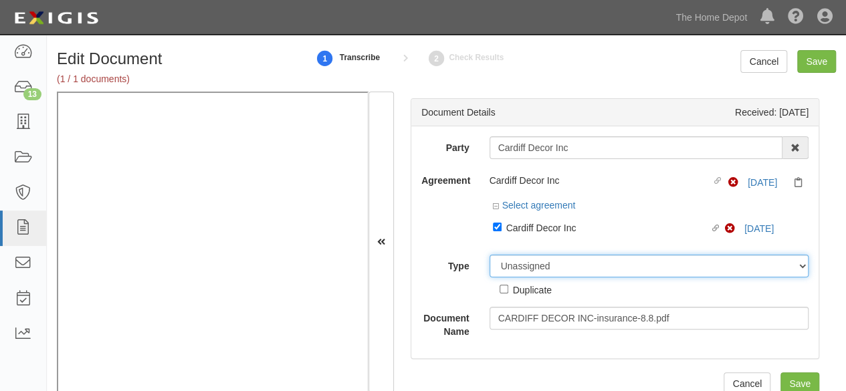
click at [508, 262] on select "Unassigned Binder Cancellation Notice Certificate Contract Endorsement Insuranc…" at bounding box center [650, 266] width 320 height 23
select select "CertificateDetail"
click at [490, 255] on select "Unassigned Binder Cancellation Notice Certificate Contract Endorsement Insuranc…" at bounding box center [650, 266] width 320 height 23
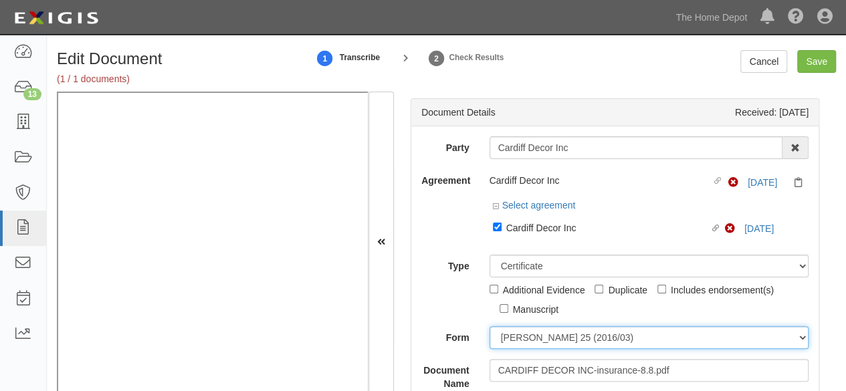
click at [531, 340] on select "[PERSON_NAME] 25 (2016/03) [PERSON_NAME] 101 [PERSON_NAME] 855 NY (2014/05) Gen…" at bounding box center [650, 337] width 320 height 23
select select "GeneralFormDetail"
click at [490, 326] on select "[PERSON_NAME] 25 (2016/03) [PERSON_NAME] 101 [PERSON_NAME] 855 NY (2014/05) Gen…" at bounding box center [650, 337] width 320 height 23
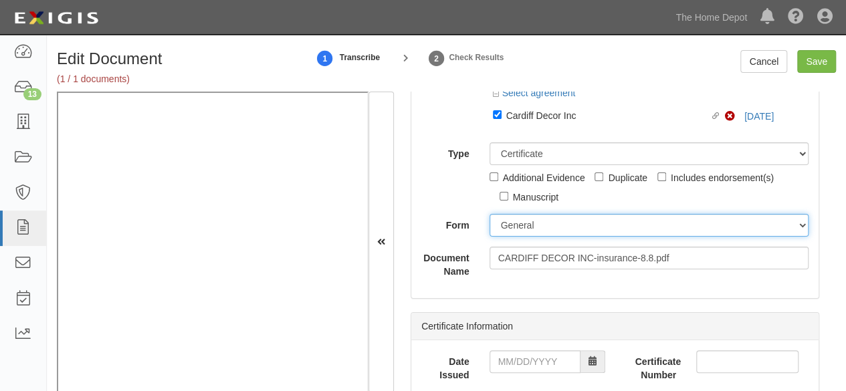
scroll to position [134, 0]
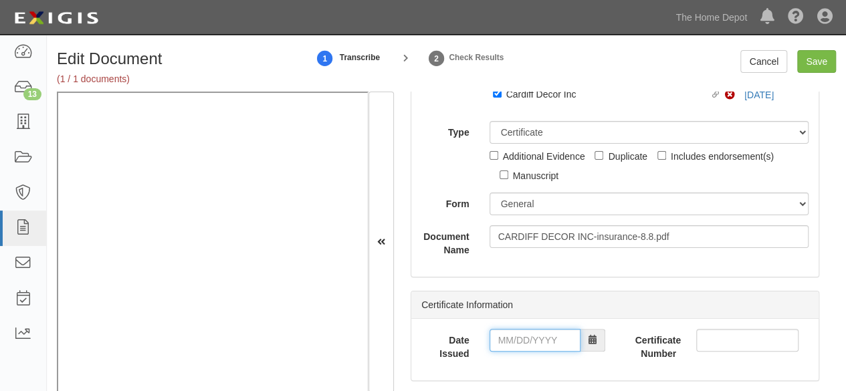
click at [529, 349] on input "Date Issued" at bounding box center [535, 340] width 91 height 23
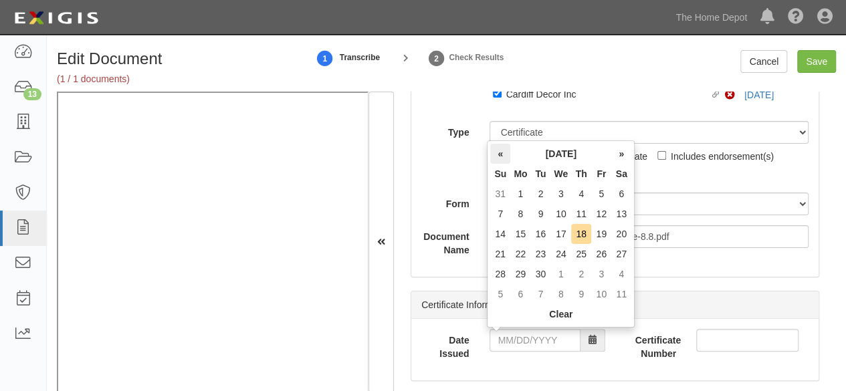
click at [498, 151] on th "«" at bounding box center [500, 154] width 20 height 20
click at [577, 211] on td "7" at bounding box center [581, 214] width 20 height 20
type input "08/07/2025"
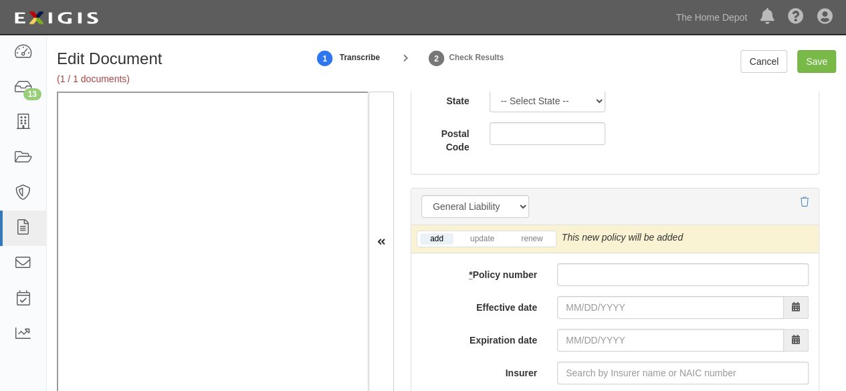
scroll to position [1070, 0]
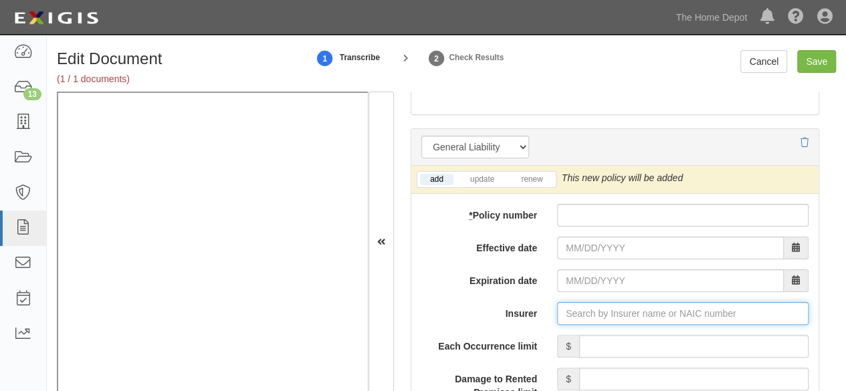
click at [575, 318] on input "Insurer" at bounding box center [683, 313] width 252 height 23
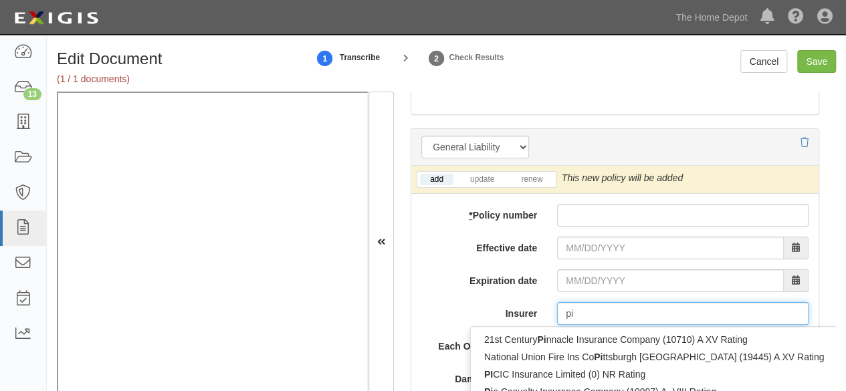
type input "pin"
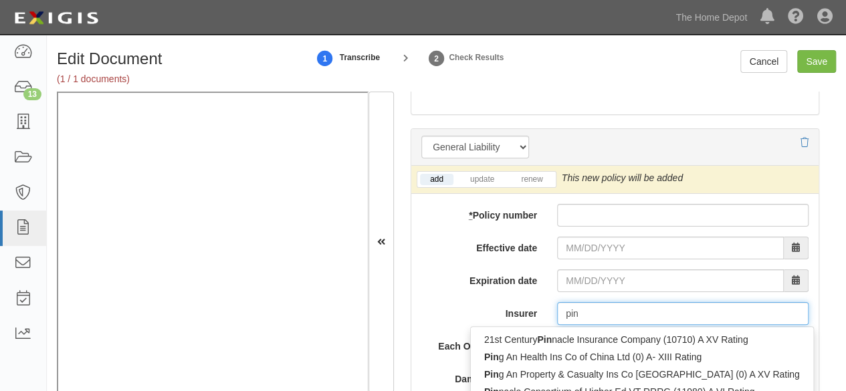
type input "ping An Health Ins Co of China Ltd (0) A- XIII Rating"
type input "ping"
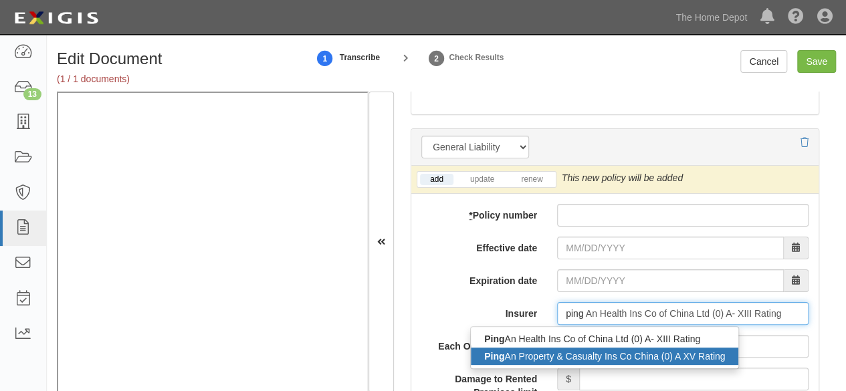
click at [577, 353] on div "Ping An Property & Casualty Ins Co China (0) A XV Rating" at bounding box center [605, 356] width 268 height 17
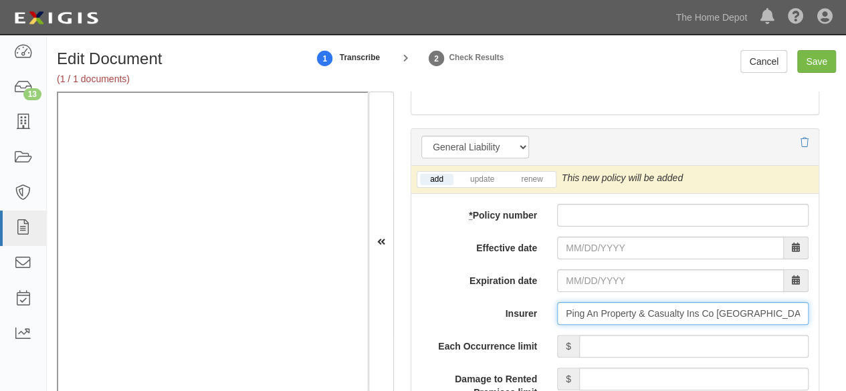
type input "Ping An Property & Casualty Ins Co China (0) A XV Rating"
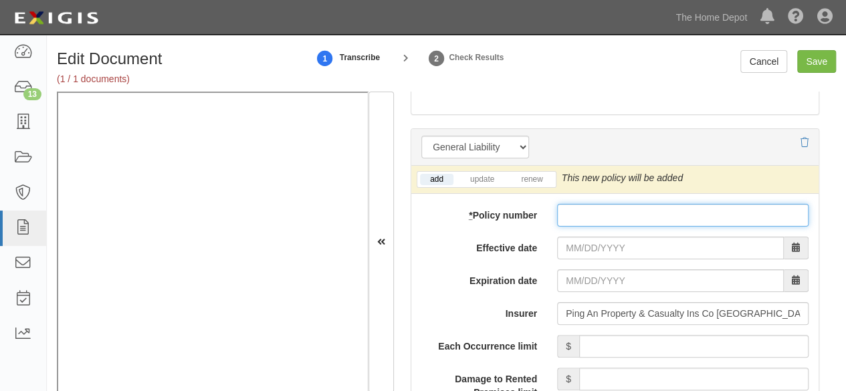
click at [588, 206] on input "* Policy number" at bounding box center [683, 215] width 252 height 23
paste input "10590076800043438103"
type input "10590076800043438103"
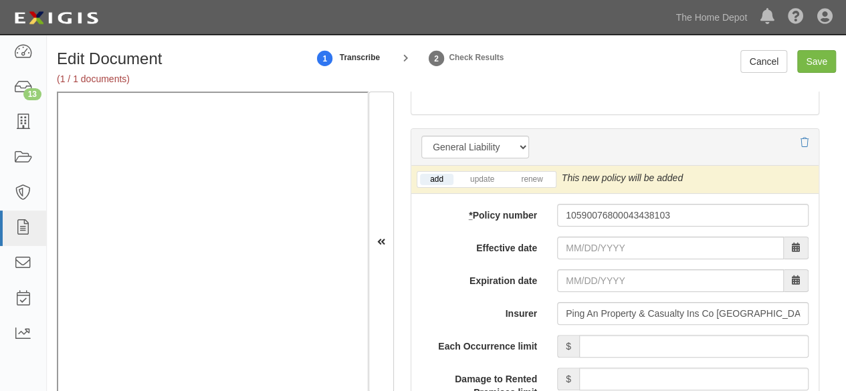
click at [607, 248] on input "Effective date" at bounding box center [670, 248] width 227 height 23
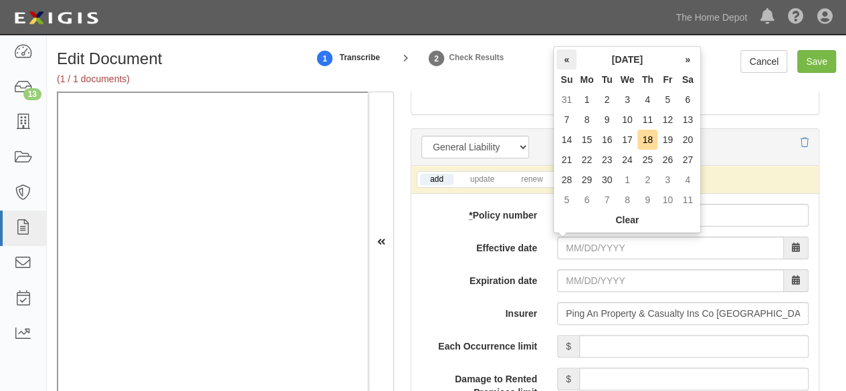
drag, startPoint x: 566, startPoint y: 58, endPoint x: 587, endPoint y: 88, distance: 36.4
click at [566, 58] on th "«" at bounding box center [567, 60] width 20 height 20
click at [665, 121] on td "8" at bounding box center [668, 120] width 20 height 20
type input "08/08/2025"
type input "08/08/2026"
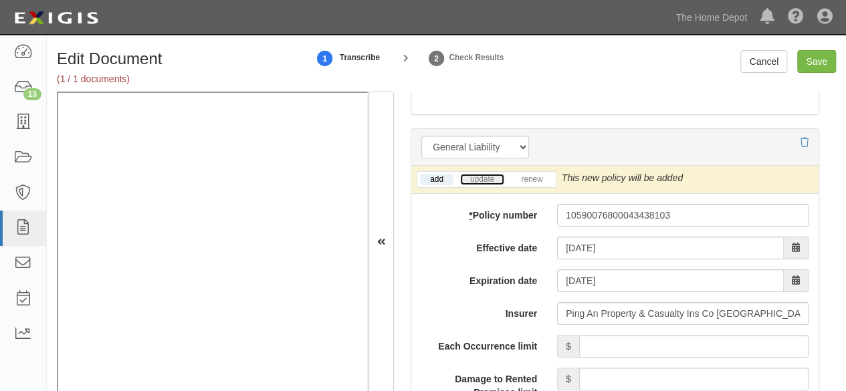
drag, startPoint x: 482, startPoint y: 174, endPoint x: 561, endPoint y: 218, distance: 89.9
click at [482, 174] on link "update" at bounding box center [482, 179] width 44 height 11
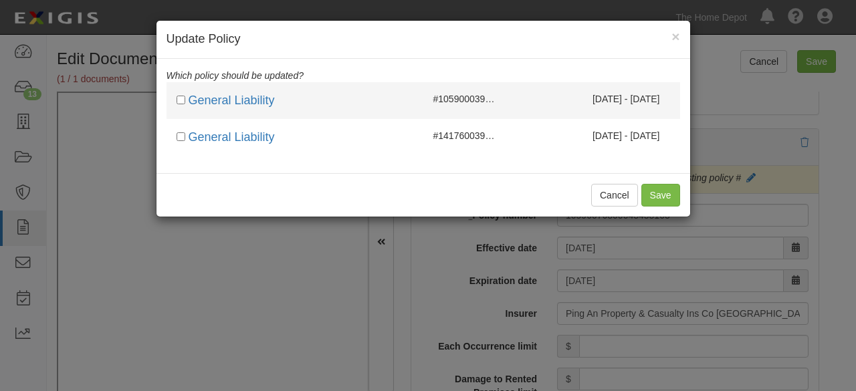
click at [474, 93] on li "General Liability #10590003902608851585 08/02/2024 - 08/01/2025" at bounding box center [424, 100] width 514 height 37
checkbox input "true"
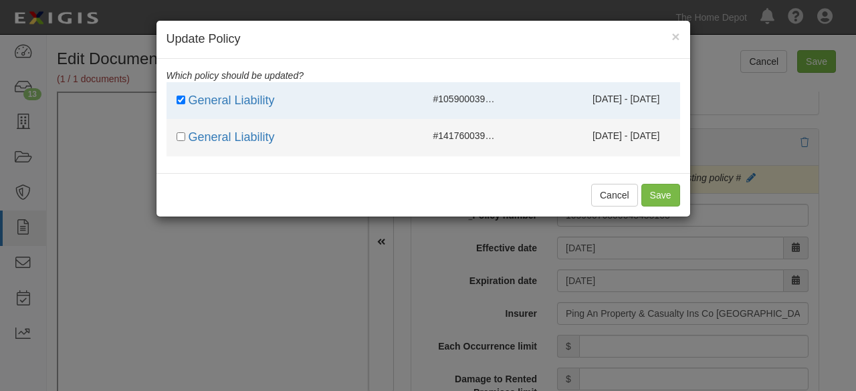
click at [486, 133] on span "#14176003901 782640993" at bounding box center [489, 135] width 112 height 11
checkbox input "true"
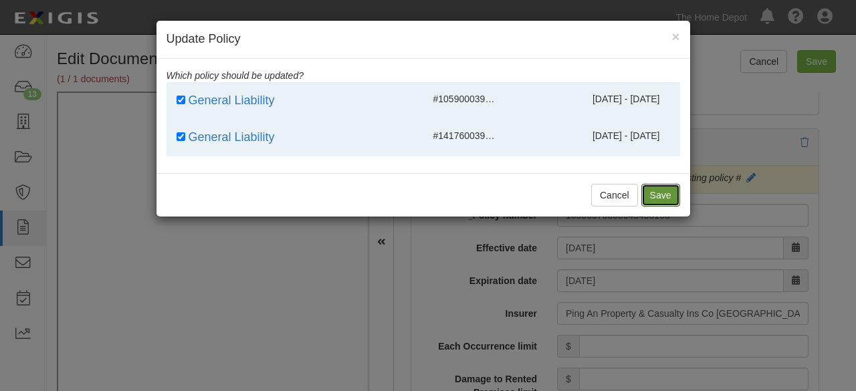
drag, startPoint x: 668, startPoint y: 193, endPoint x: 652, endPoint y: 183, distance: 18.4
click at [667, 192] on button "Save" at bounding box center [661, 195] width 39 height 23
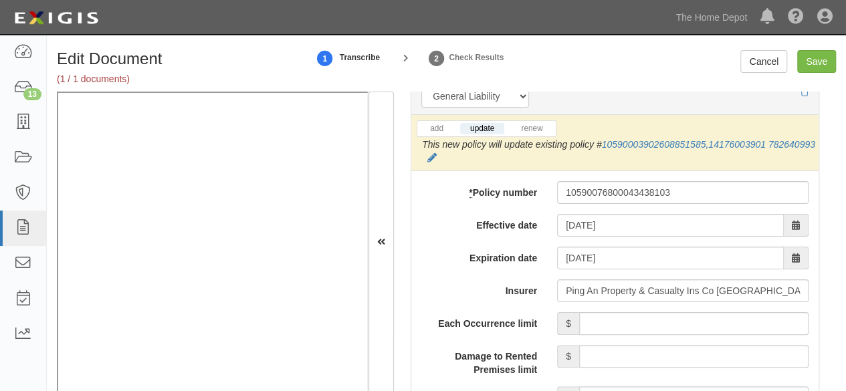
scroll to position [1204, 0]
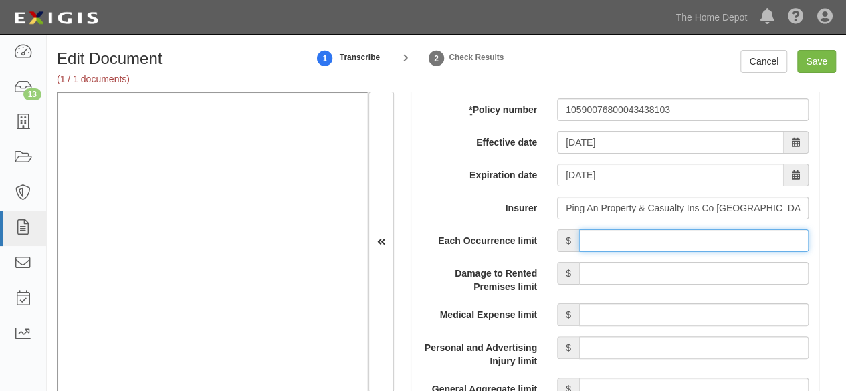
click at [636, 232] on input "Each Occurrence limit" at bounding box center [693, 240] width 229 height 23
type input "8,000,000"
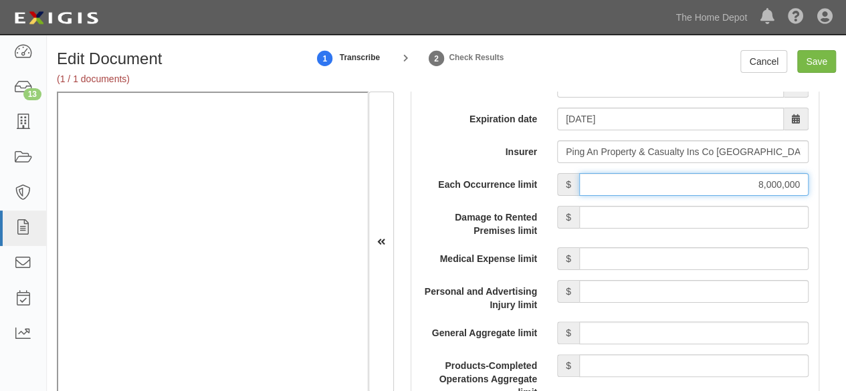
scroll to position [1338, 0]
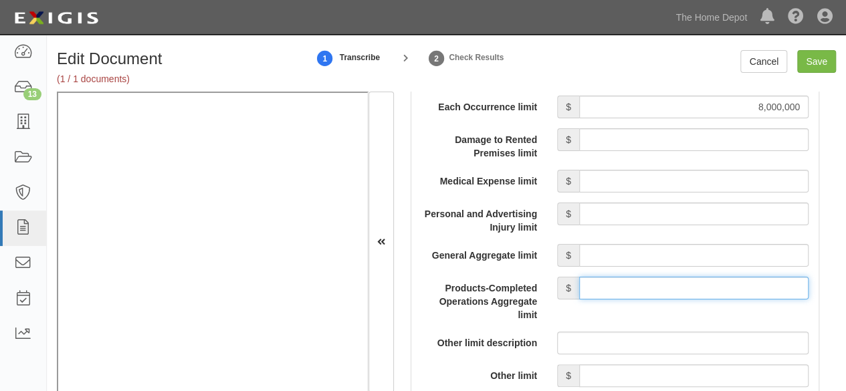
drag, startPoint x: 664, startPoint y: 281, endPoint x: 662, endPoint y: 274, distance: 7.6
click at [664, 280] on input "Products-Completed Operations Aggregate limit" at bounding box center [693, 288] width 229 height 23
type input "8,000,000"
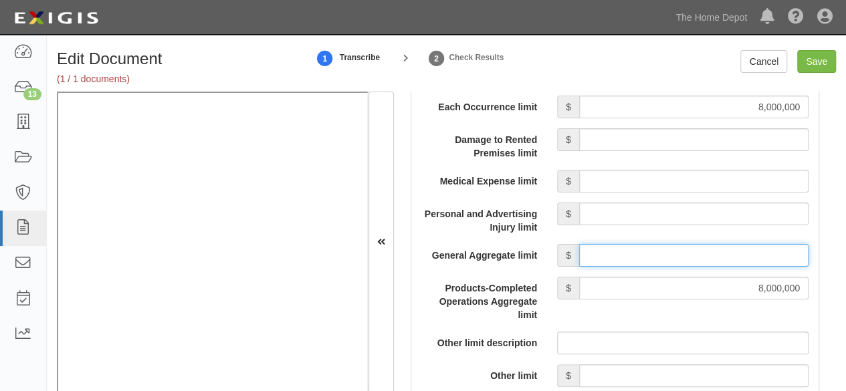
drag, startPoint x: 626, startPoint y: 253, endPoint x: 629, endPoint y: 240, distance: 13.0
click at [626, 252] on input "General Aggregate limit" at bounding box center [693, 255] width 229 height 23
type input "8,000,000"
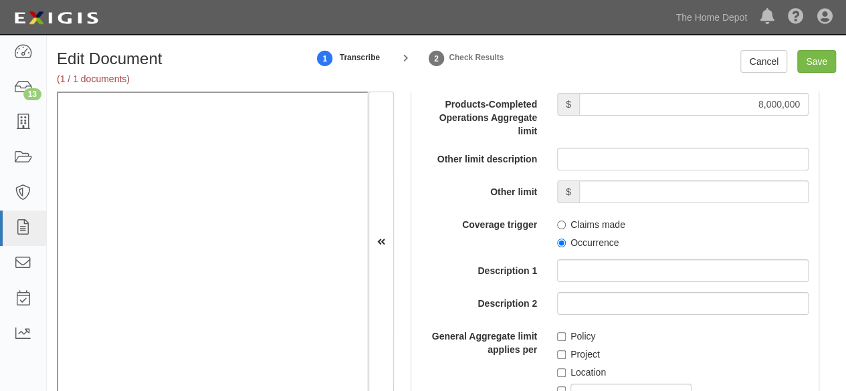
scroll to position [1539, 0]
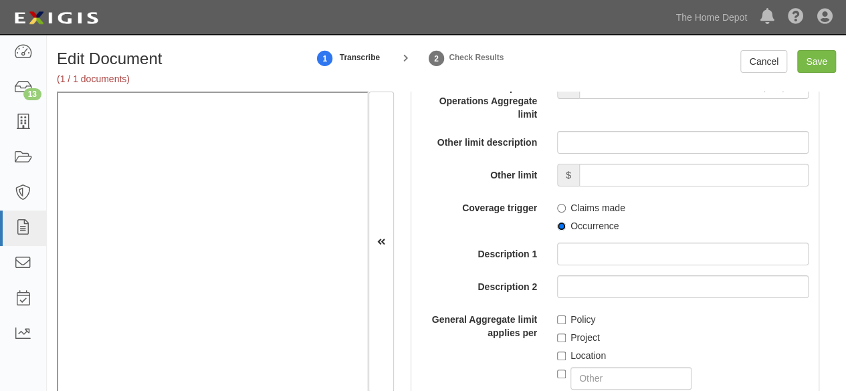
click at [557, 223] on input "Occurrence" at bounding box center [561, 226] width 9 height 9
radio input "true"
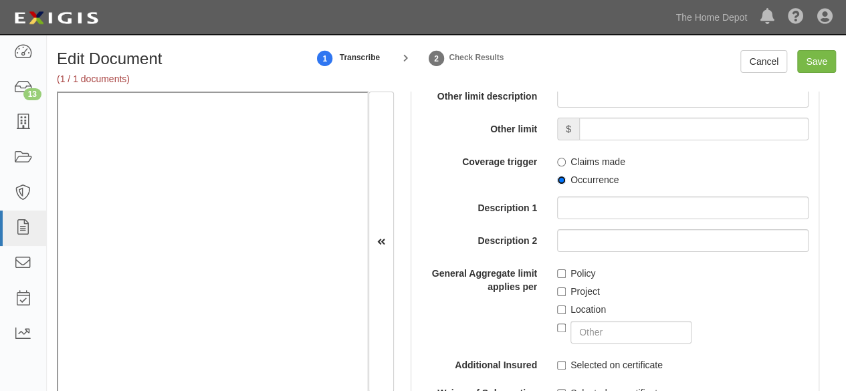
scroll to position [1605, 0]
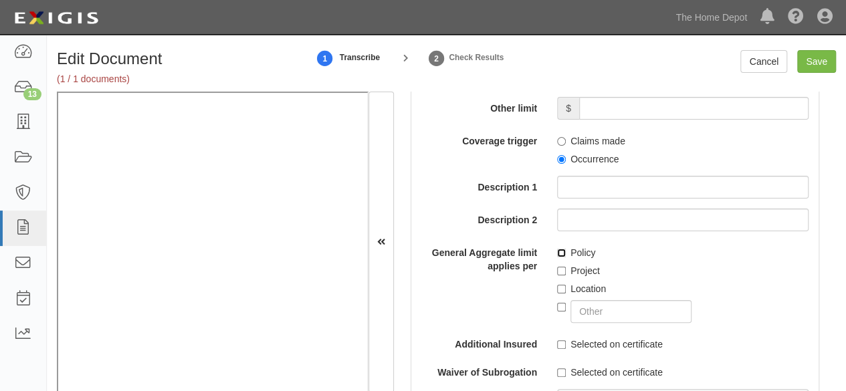
click at [557, 250] on input "Policy" at bounding box center [561, 253] width 9 height 9
checkbox input "true"
click at [807, 64] on input "Save" at bounding box center [816, 61] width 39 height 23
type input "8000000"
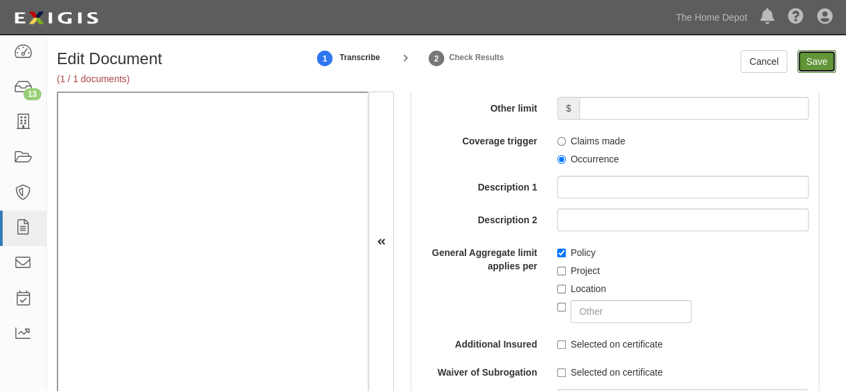
type input "8000000"
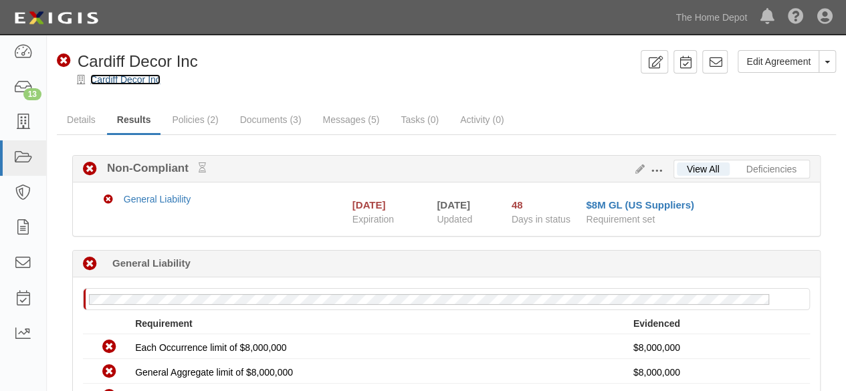
click at [152, 77] on link "Cardiff Decor Inc" at bounding box center [125, 79] width 70 height 11
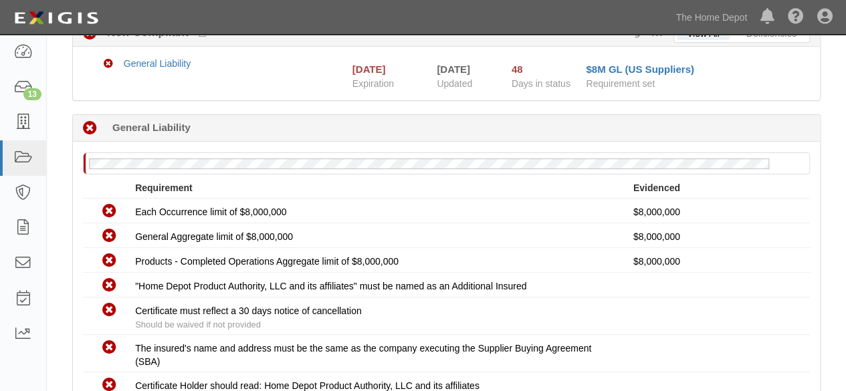
scroll to position [286, 0]
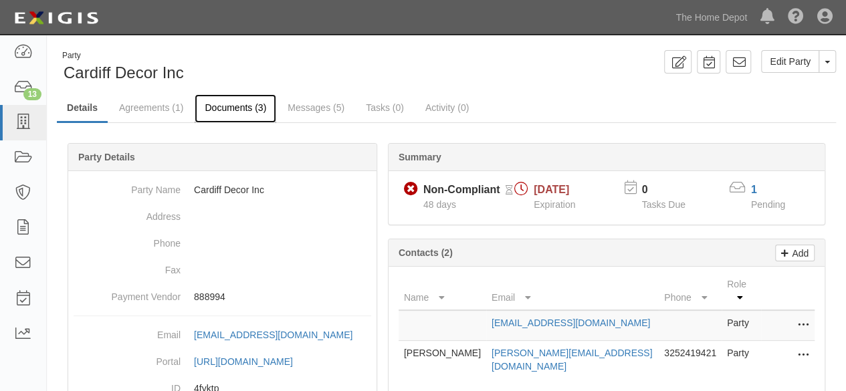
click at [229, 109] on link "Documents (3)" at bounding box center [236, 108] width 82 height 29
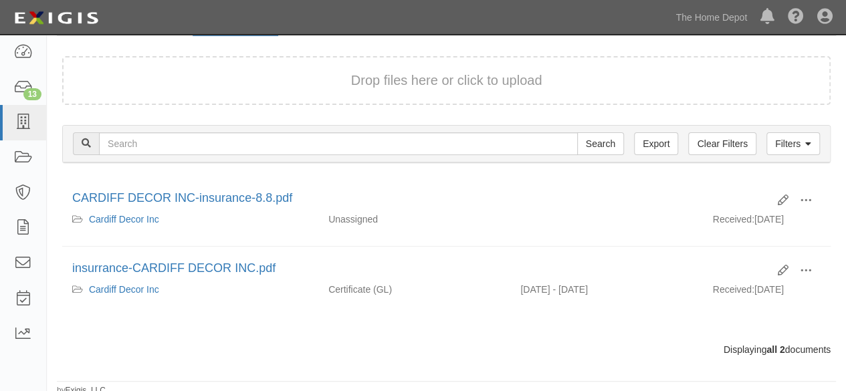
scroll to position [90, 0]
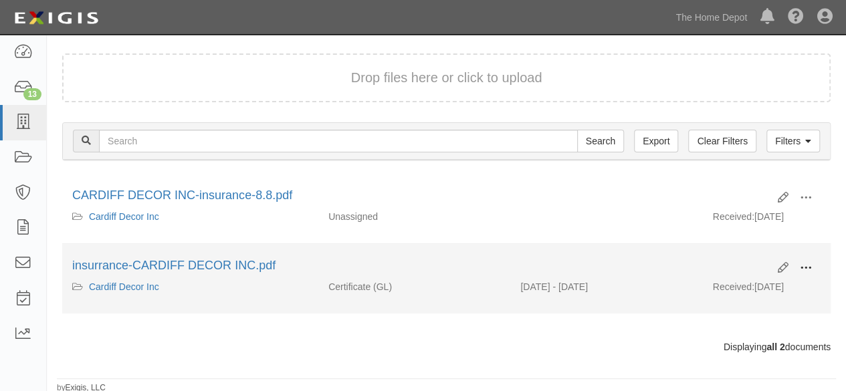
click at [797, 262] on button at bounding box center [805, 269] width 29 height 23
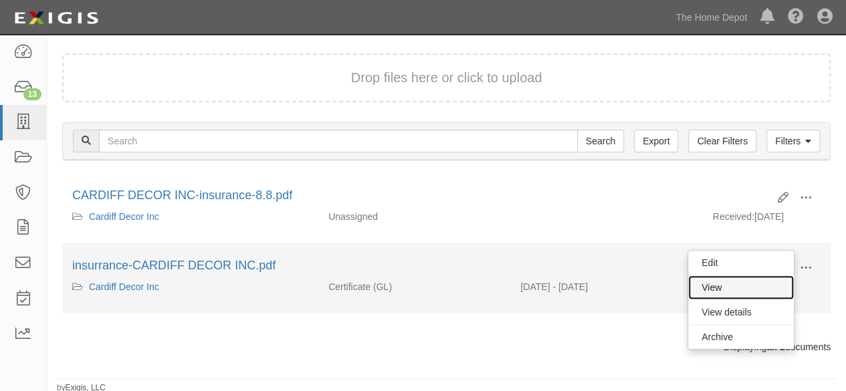
click at [769, 280] on link "View" at bounding box center [741, 288] width 106 height 24
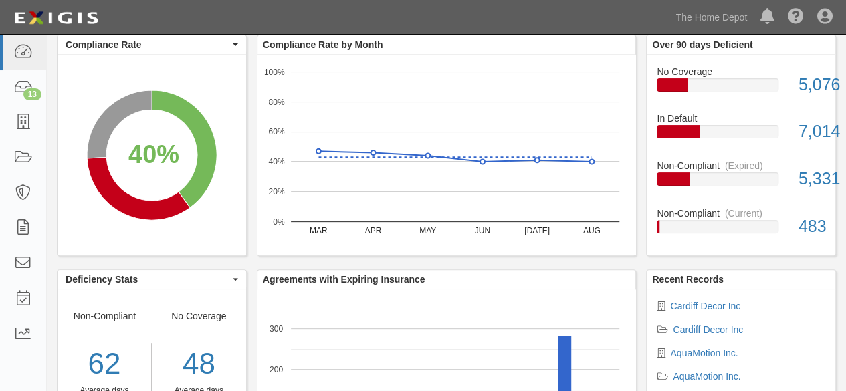
scroll to position [201, 0]
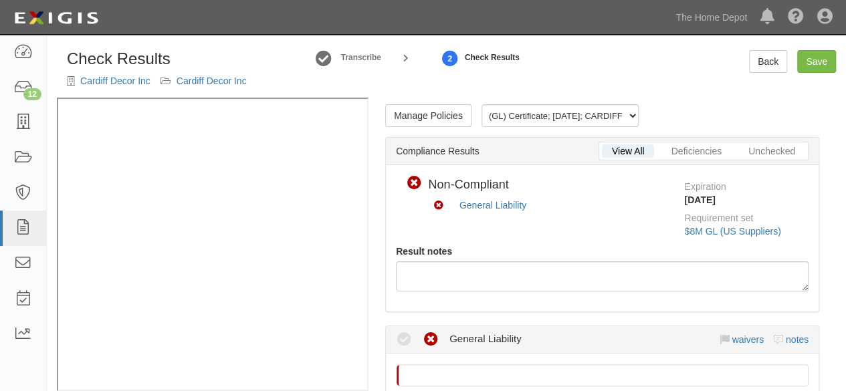
scroll to position [334, 0]
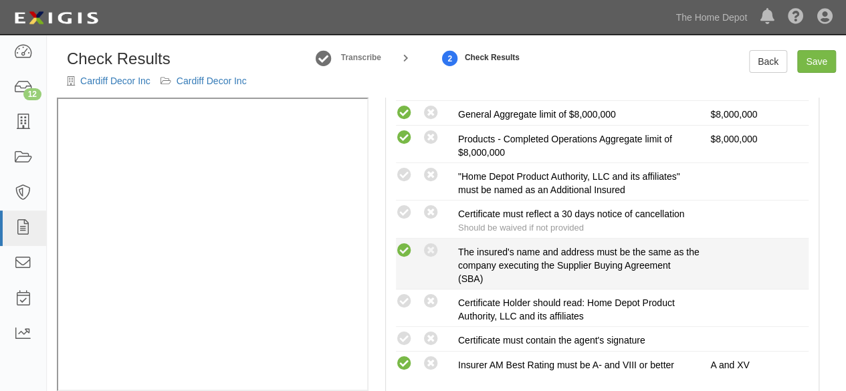
click at [411, 248] on icon at bounding box center [404, 251] width 17 height 17
radio input "true"
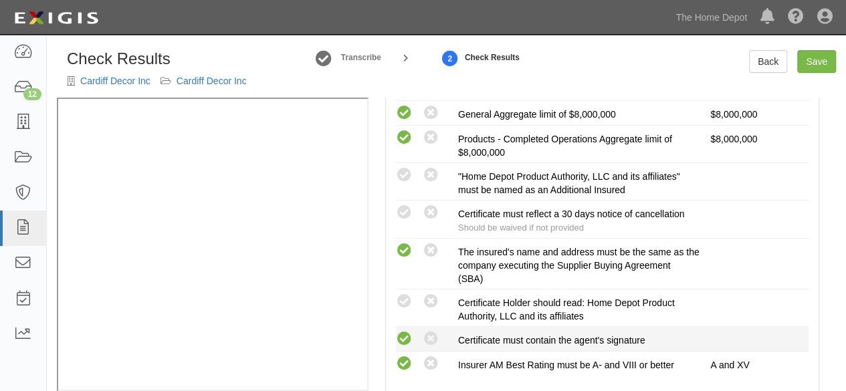
click at [407, 331] on icon at bounding box center [404, 339] width 17 height 17
radio input "true"
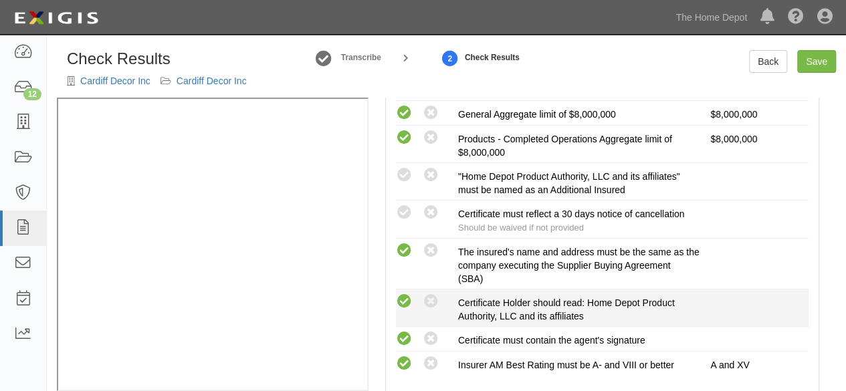
click at [404, 300] on icon at bounding box center [404, 302] width 17 height 17
radio input "true"
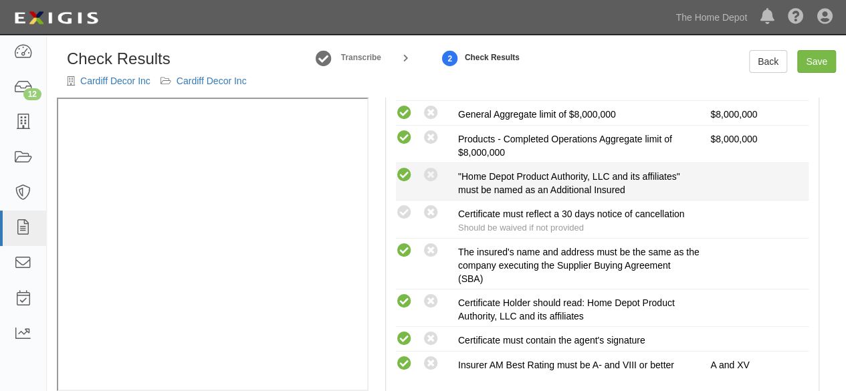
drag, startPoint x: 400, startPoint y: 174, endPoint x: 413, endPoint y: 215, distance: 42.7
click at [401, 175] on icon at bounding box center [404, 175] width 17 height 17
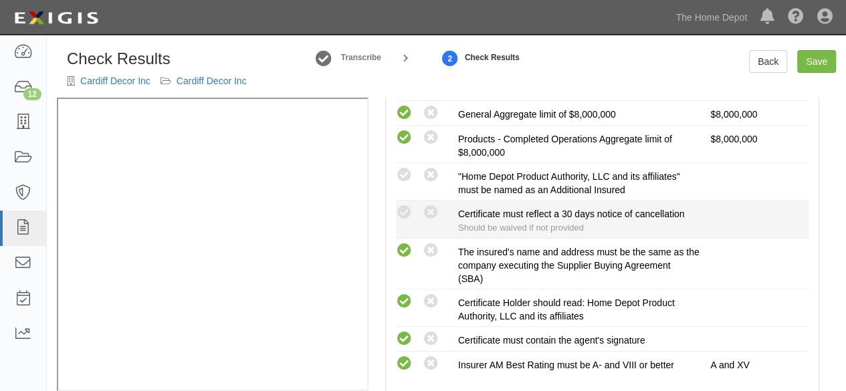
radio input "true"
click at [408, 213] on icon at bounding box center [404, 213] width 17 height 17
radio input "true"
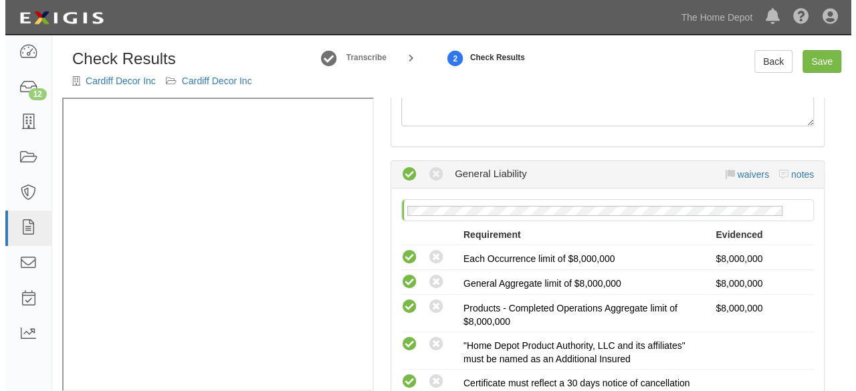
scroll to position [0, 0]
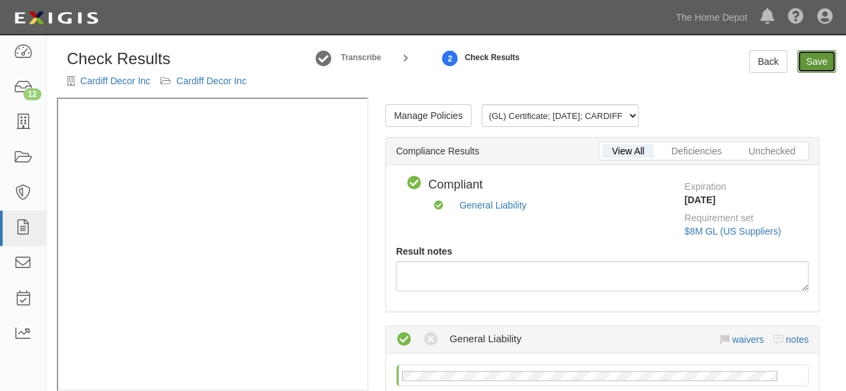
click at [809, 61] on link "Save" at bounding box center [816, 61] width 39 height 23
radio input "true"
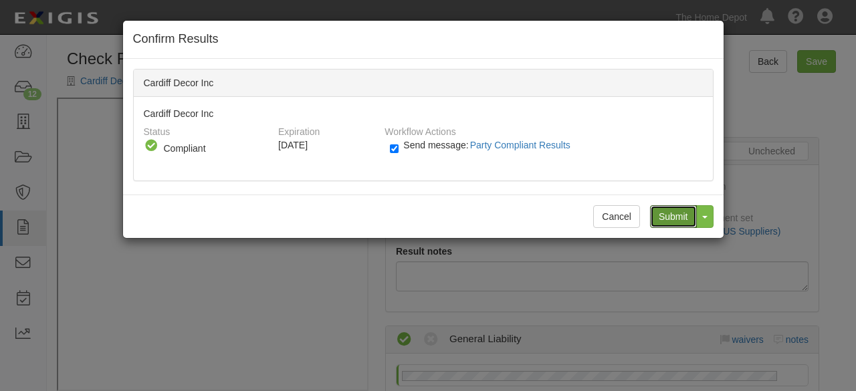
drag, startPoint x: 666, startPoint y: 215, endPoint x: 649, endPoint y: 200, distance: 22.8
click at [662, 212] on input "Submit" at bounding box center [673, 216] width 47 height 23
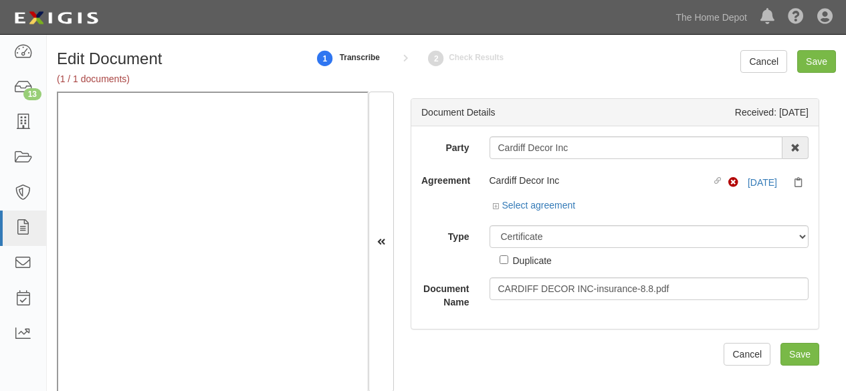
select select "CertificateDetail"
click at [520, 149] on input "Cardiff Decor Inc" at bounding box center [637, 147] width 294 height 23
click at [809, 60] on input "Save" at bounding box center [816, 61] width 39 height 23
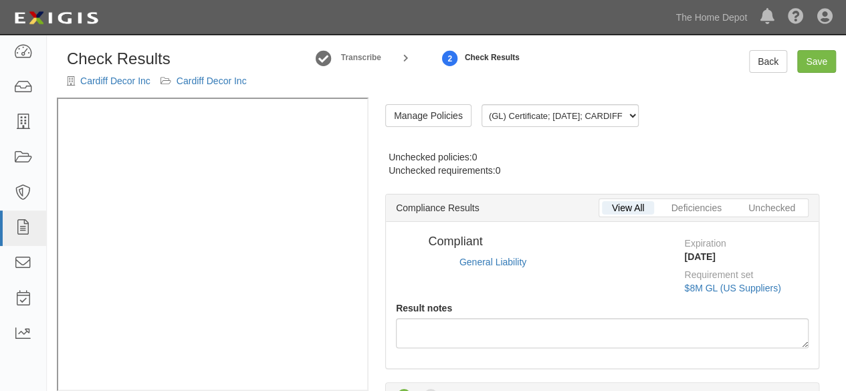
radio input "false"
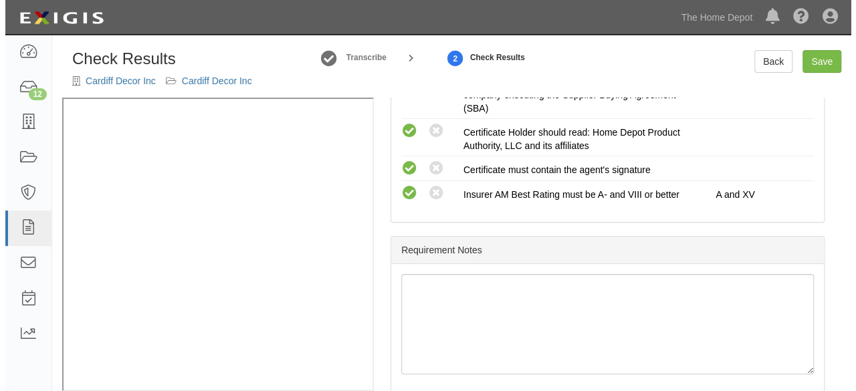
scroll to position [524, 0]
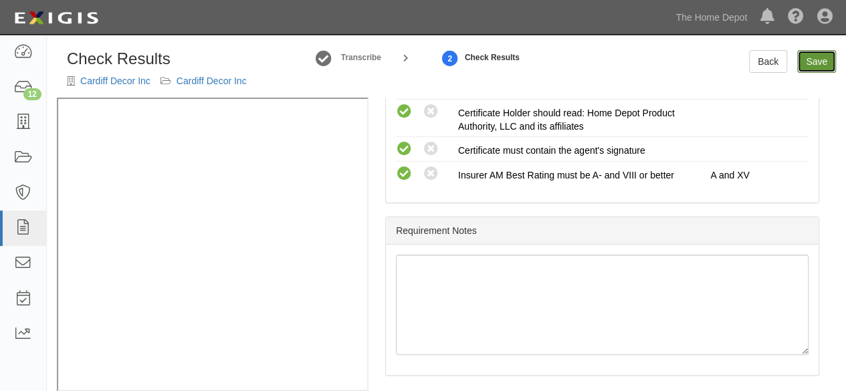
click at [815, 58] on link "Save" at bounding box center [816, 61] width 39 height 23
radio input "true"
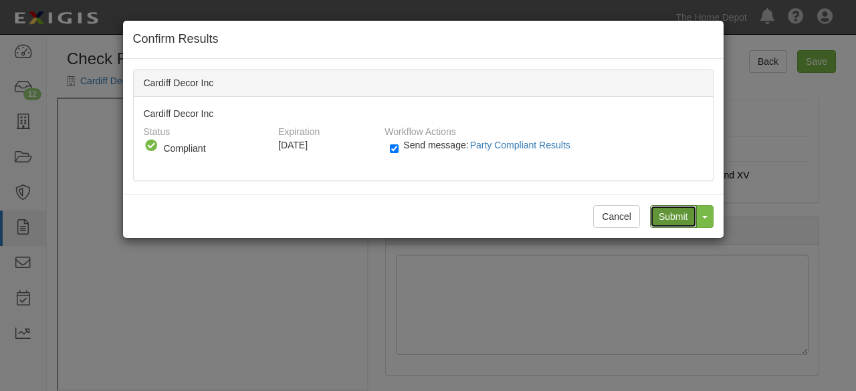
click at [670, 215] on input "Submit" at bounding box center [673, 216] width 47 height 23
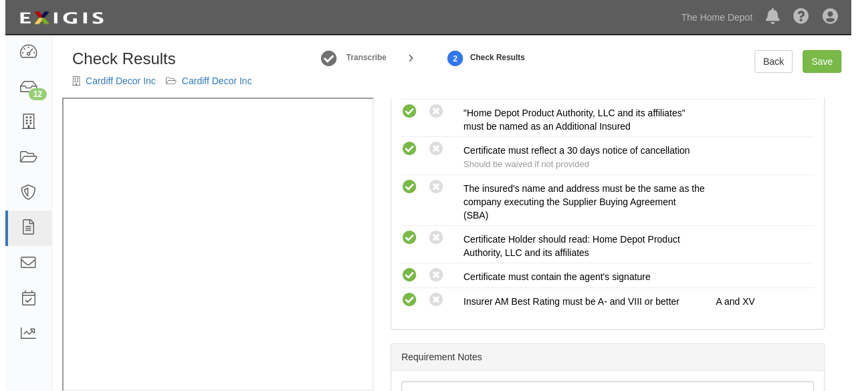
scroll to position [401, 0]
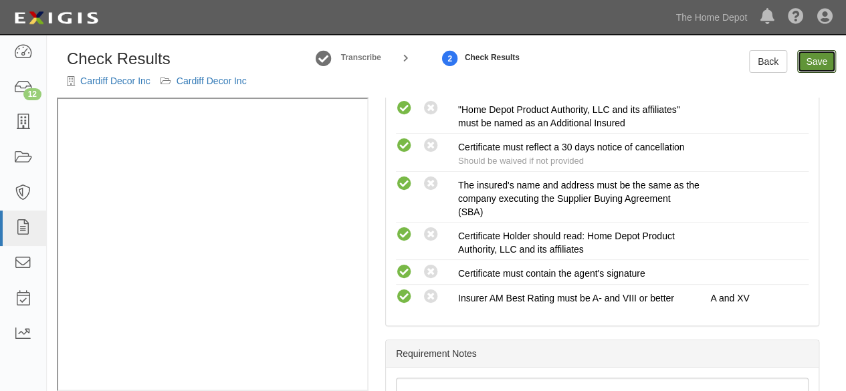
drag, startPoint x: 807, startPoint y: 61, endPoint x: 718, endPoint y: 120, distance: 106.7
click at [807, 61] on link "Save" at bounding box center [816, 61] width 39 height 23
radio input "true"
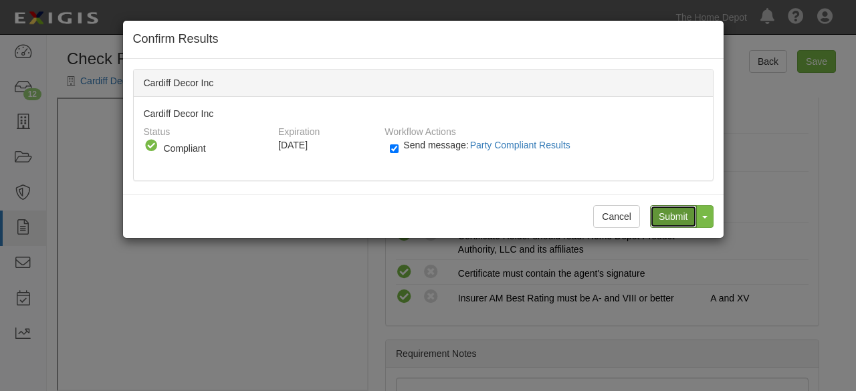
click at [672, 215] on input "Submit" at bounding box center [673, 216] width 47 height 23
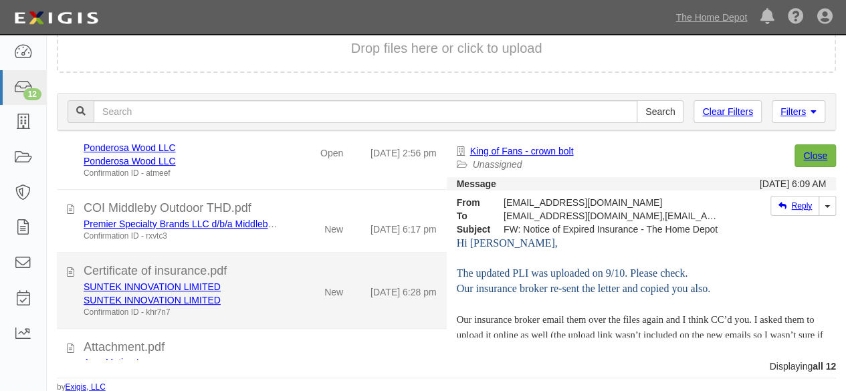
scroll to position [610, 0]
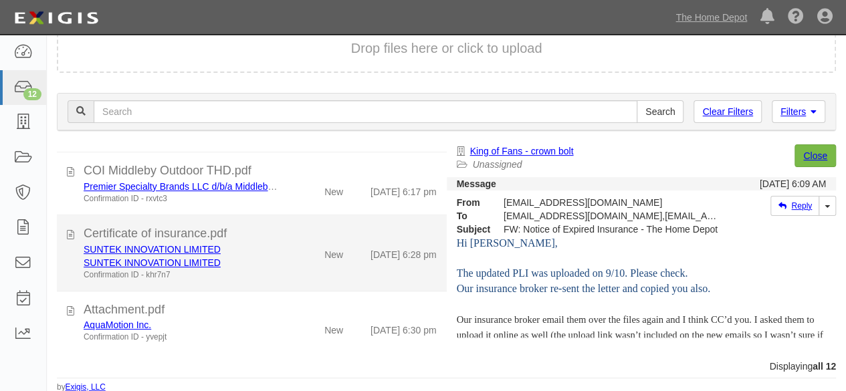
click at [280, 266] on div "SUNTEK INNOVATION LIMITED SUNTEK INNOVATION LIMITED Confirmation ID - khr7n7" at bounding box center [182, 262] width 217 height 38
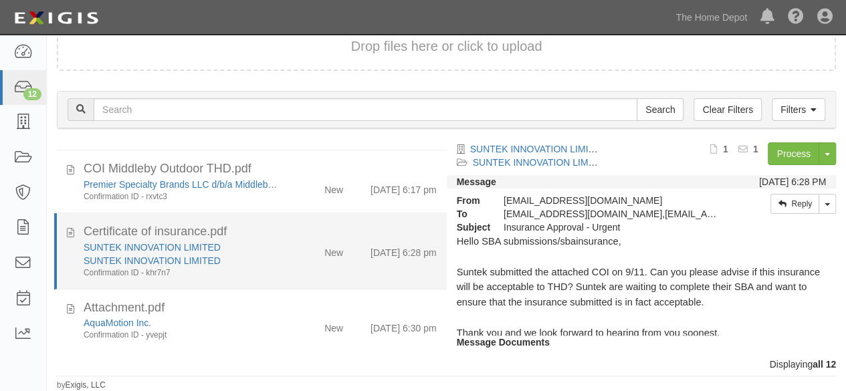
scroll to position [98, 0]
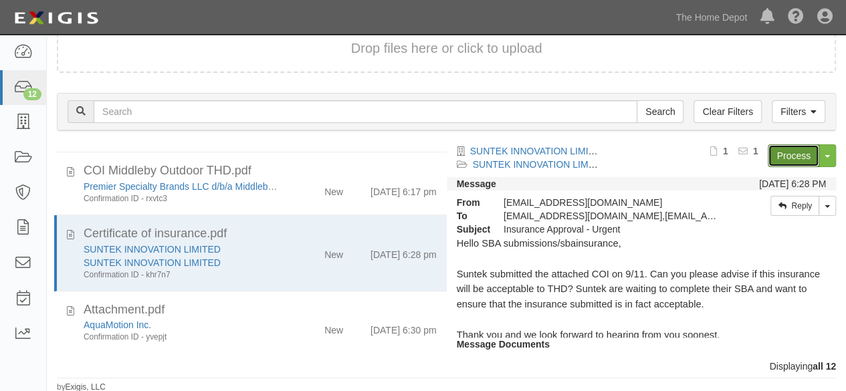
click at [783, 157] on link "Process" at bounding box center [794, 155] width 52 height 23
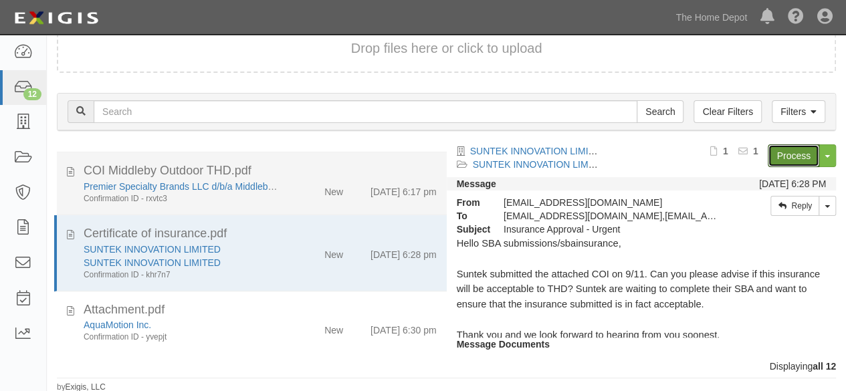
scroll to position [476, 0]
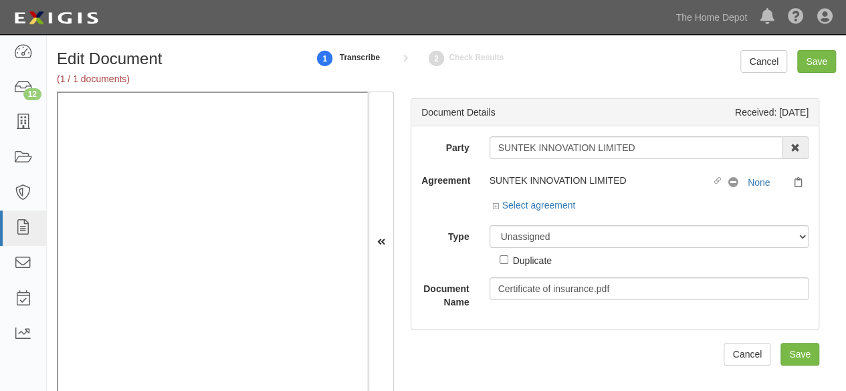
click at [653, 130] on div "Party SUNTEK INNOVATION LIMITED 1000576868 Ontario Inc. [STREET_ADDRESS] Inc. (…" at bounding box center [614, 227] width 407 height 203
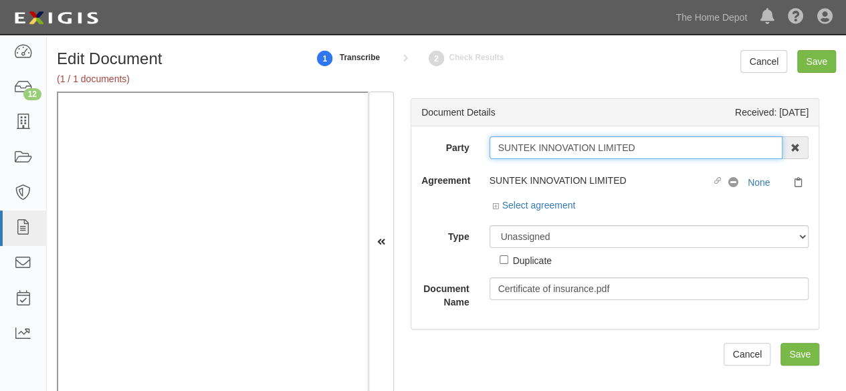
click at [642, 146] on input "SUNTEK INNOVATION LIMITED" at bounding box center [637, 147] width 294 height 23
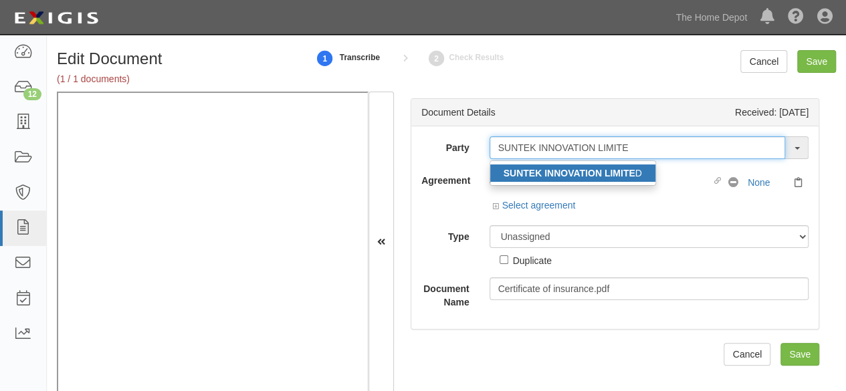
type input "SUNTEK INNOVATION LIMITE"
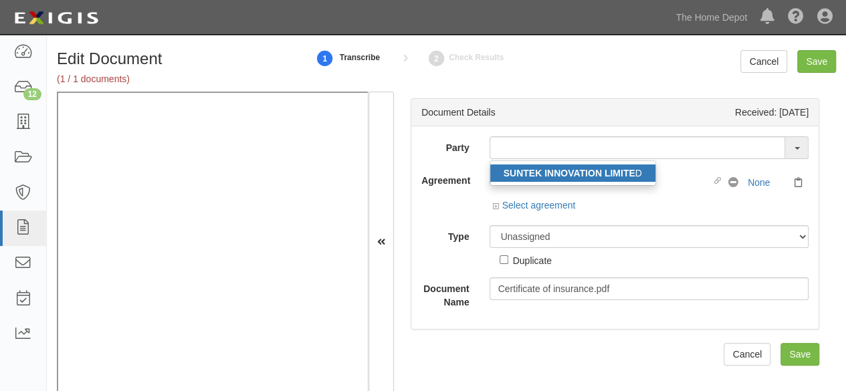
drag, startPoint x: 598, startPoint y: 172, endPoint x: 551, endPoint y: 151, distance: 52.1
click at [598, 172] on strong "SUNTEK INNOVATION LIMITE" at bounding box center [570, 173] width 132 height 11
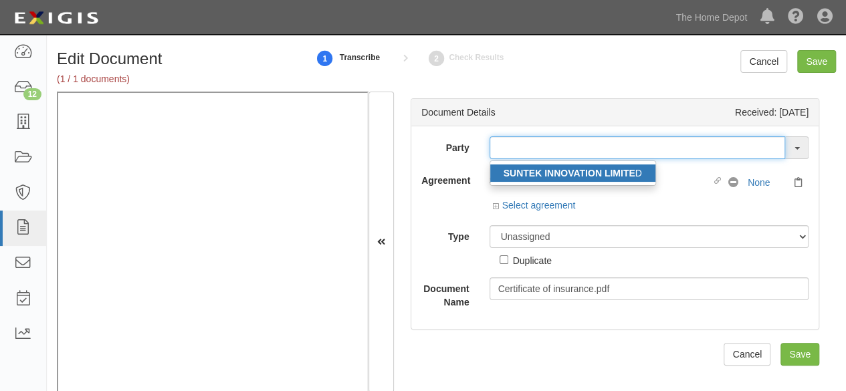
type input "SUNTEK INNOVATION LIMITED"
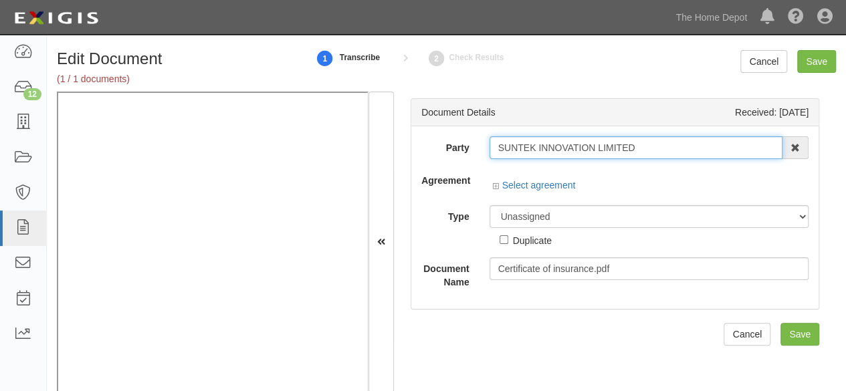
click at [551, 147] on input "SUNTEK INNOVATION LIMITED" at bounding box center [637, 147] width 294 height 23
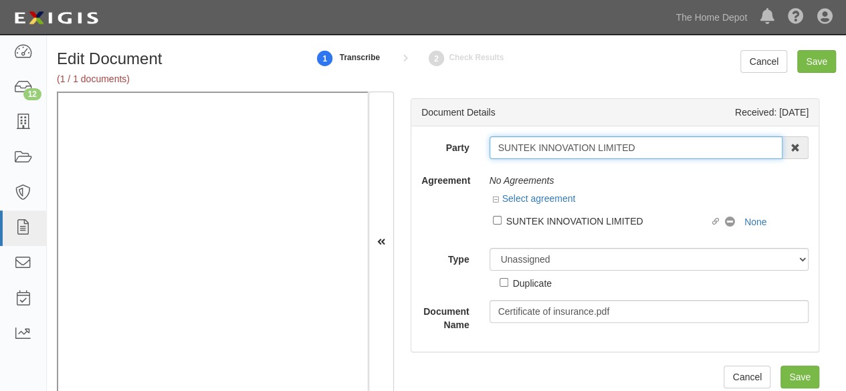
click at [551, 147] on input "SUNTEK INNOVATION LIMITED" at bounding box center [637, 147] width 294 height 23
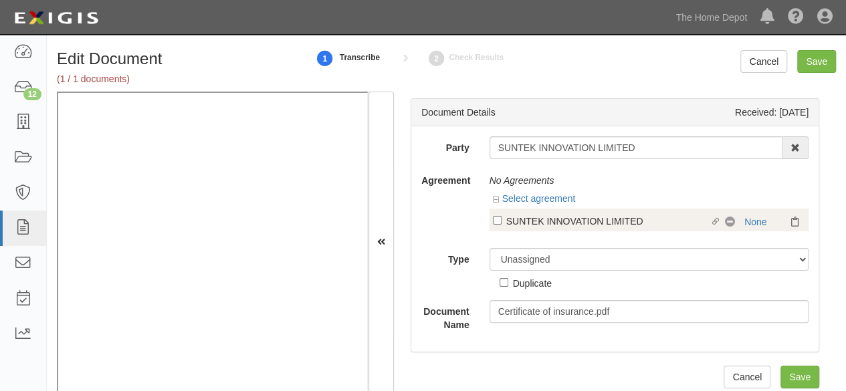
click at [541, 224] on div "SUNTEK INNOVATION LIMITED" at bounding box center [608, 220] width 204 height 15
click at [502, 224] on input "Linked agreement SUNTEK INNOVATION LIMITED Linked agreement" at bounding box center [497, 220] width 9 height 9
checkbox input "true"
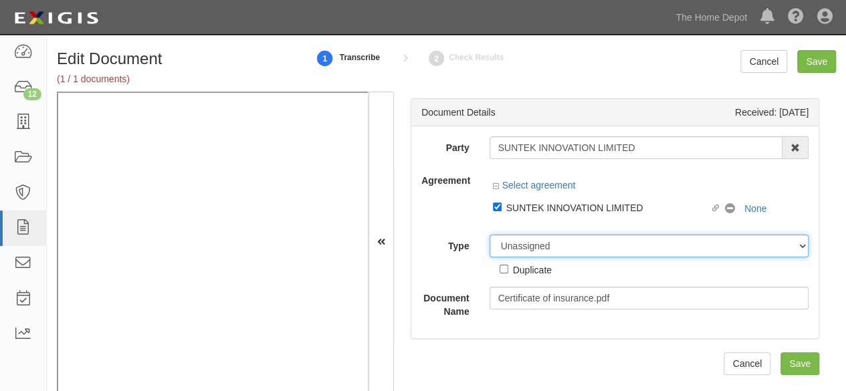
click at [539, 250] on div "Party SUNTEK INNOVATION LIMITED SUNTEK INNOVATION LIMITE D 1000576868 Ontario I…" at bounding box center [614, 227] width 387 height 182
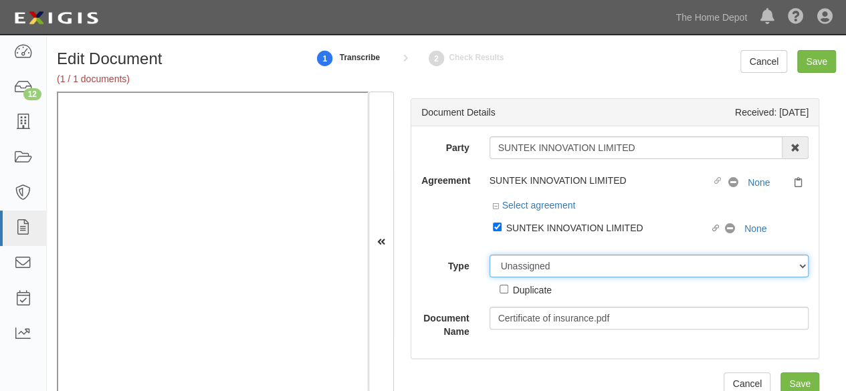
select select "CertificateDetail"
click at [490, 255] on select "Unassigned Binder Cancellation Notice Certificate Contract Endorsement Insuranc…" at bounding box center [650, 266] width 320 height 23
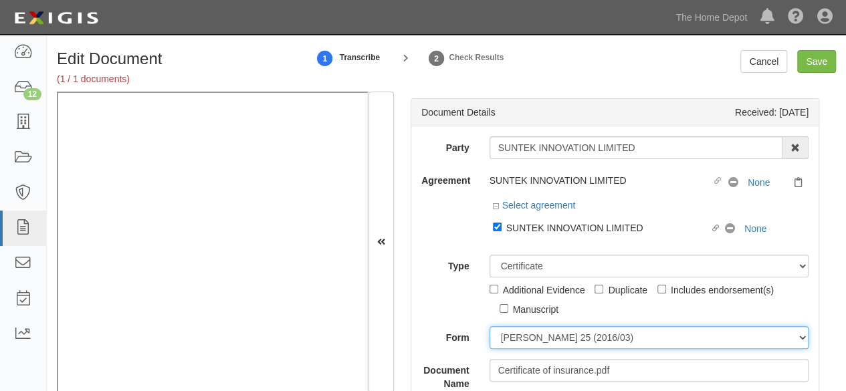
click at [538, 338] on select "ACORD 25 (2016/03) ACORD 101 ACORD 855 NY (2014/05) General" at bounding box center [650, 337] width 320 height 23
select select "GeneralFormDetail"
click at [490, 326] on select "ACORD 25 (2016/03) ACORD 101 ACORD 855 NY (2014/05) General" at bounding box center [650, 337] width 320 height 23
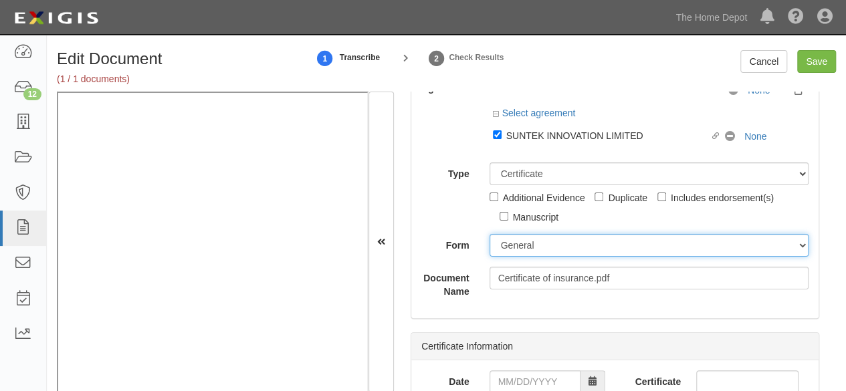
scroll to position [134, 0]
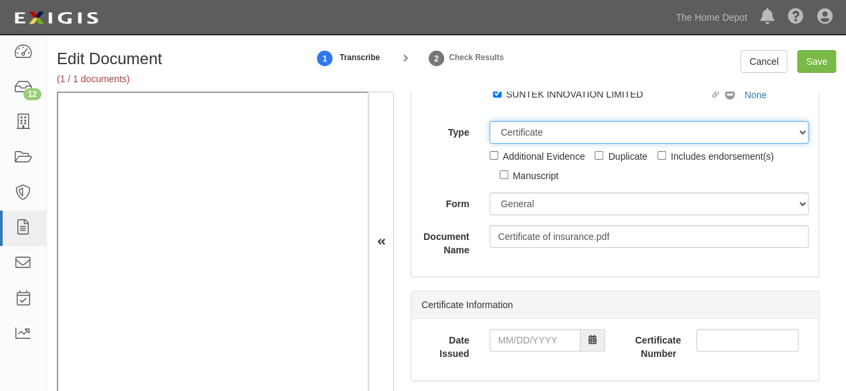
click at [518, 128] on select "Unassigned Binder Cancellation Notice Certificate Contract Endorsement Insuranc…" at bounding box center [650, 132] width 320 height 23
select select "OtherDetail"
click at [490, 144] on select "Unassigned Binder Cancellation Notice Certificate Contract Endorsement Insuranc…" at bounding box center [650, 132] width 320 height 23
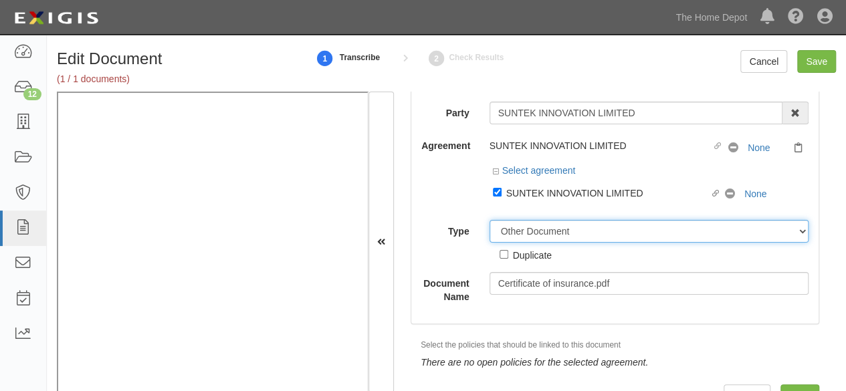
scroll to position [0, 0]
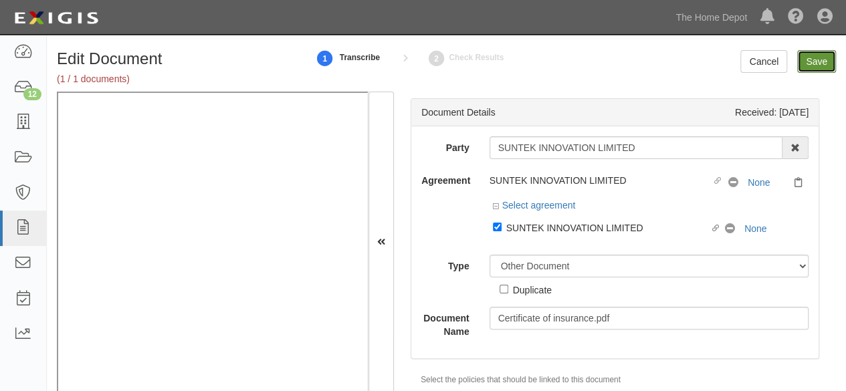
click at [813, 66] on input "Save" at bounding box center [816, 61] width 39 height 23
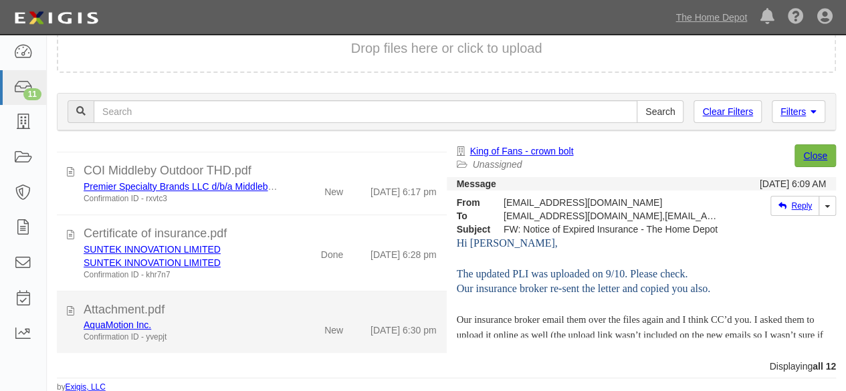
scroll to position [51, 0]
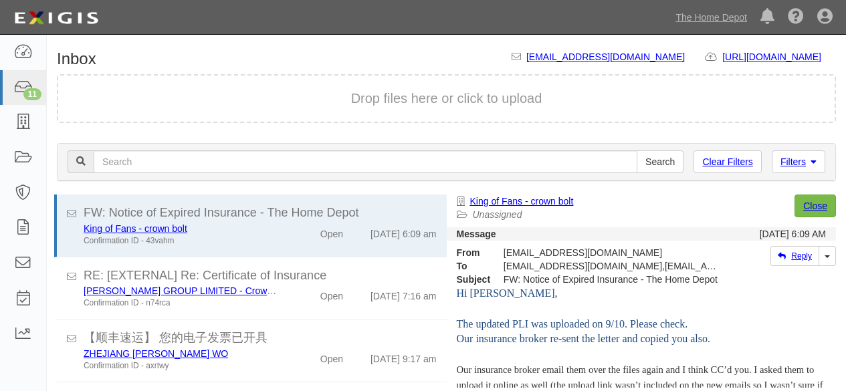
scroll to position [51, 0]
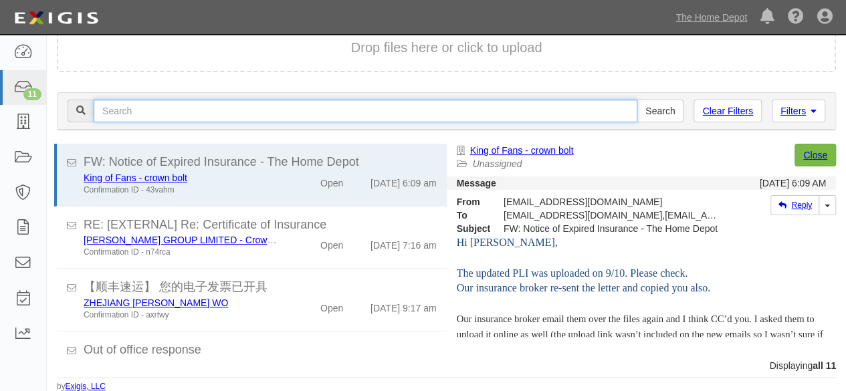
click at [181, 100] on input "text" at bounding box center [366, 111] width 544 height 23
type input "king of fans"
click at [637, 100] on input "Search" at bounding box center [660, 111] width 47 height 23
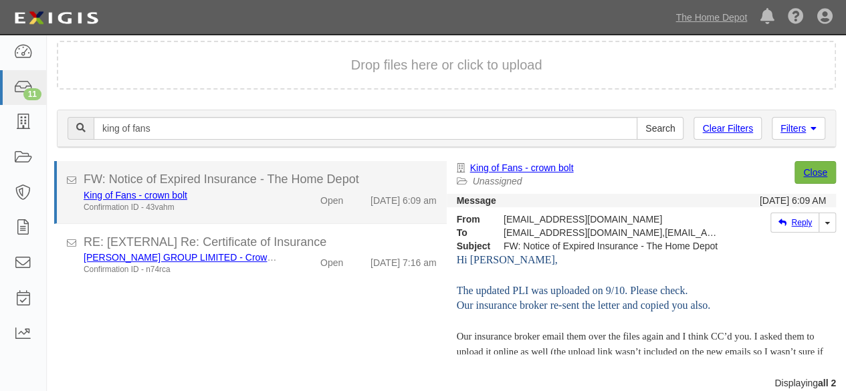
scroll to position [51, 0]
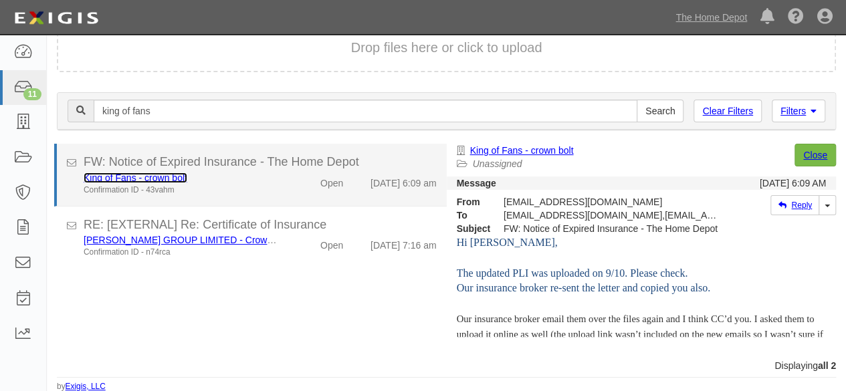
click at [175, 178] on link "King of Fans - crown bolt" at bounding box center [136, 178] width 104 height 11
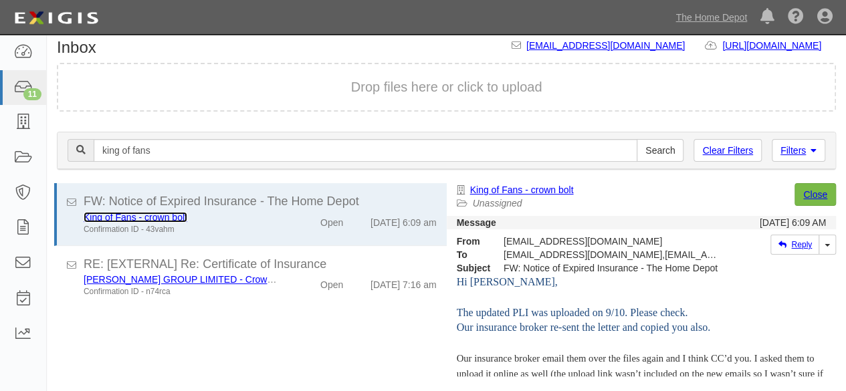
scroll to position [0, 0]
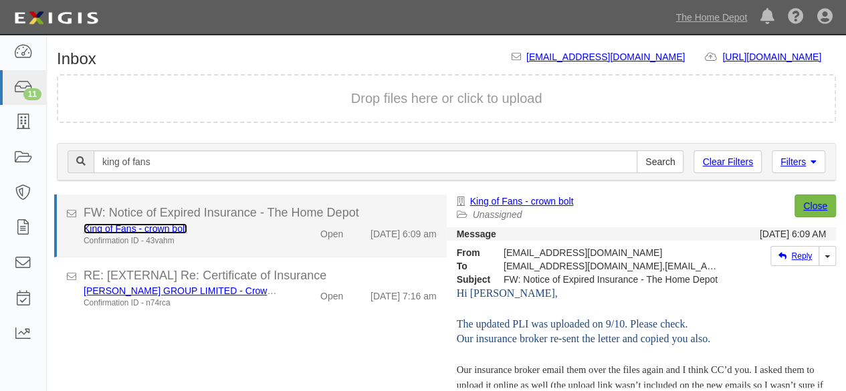
click at [161, 227] on link "King of Fans - crown bolt" at bounding box center [136, 228] width 104 height 11
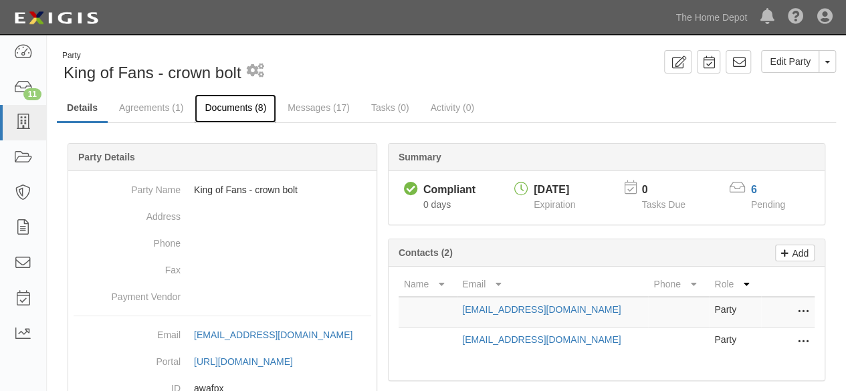
click at [235, 109] on link "Documents (8)" at bounding box center [236, 108] width 82 height 29
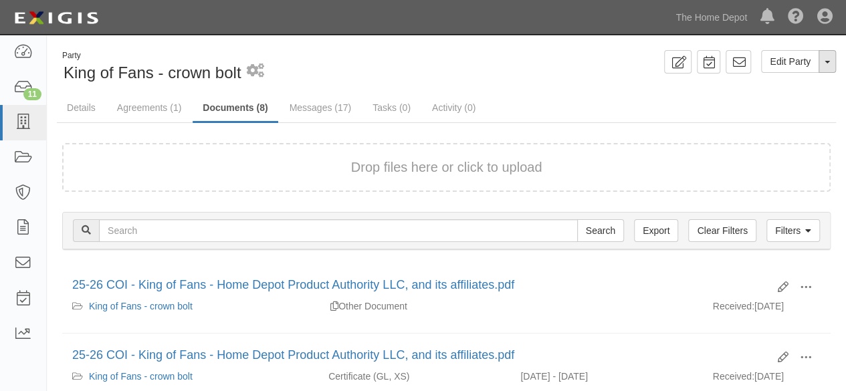
click at [825, 66] on button "Toggle Party Dropdown" at bounding box center [827, 61] width 17 height 23
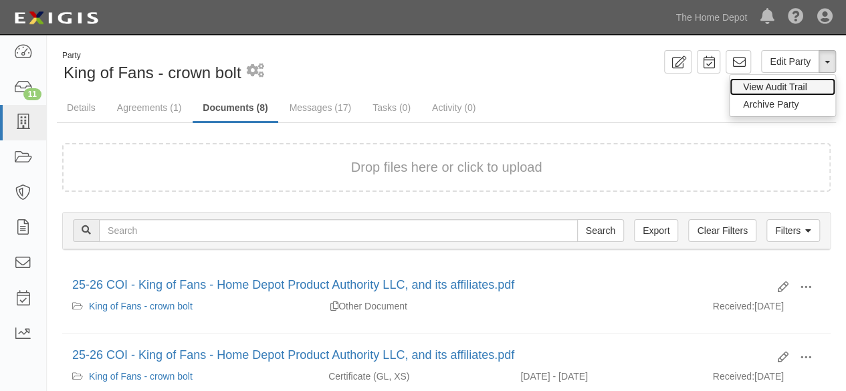
click at [800, 86] on link "View Audit Trail" at bounding box center [783, 86] width 106 height 17
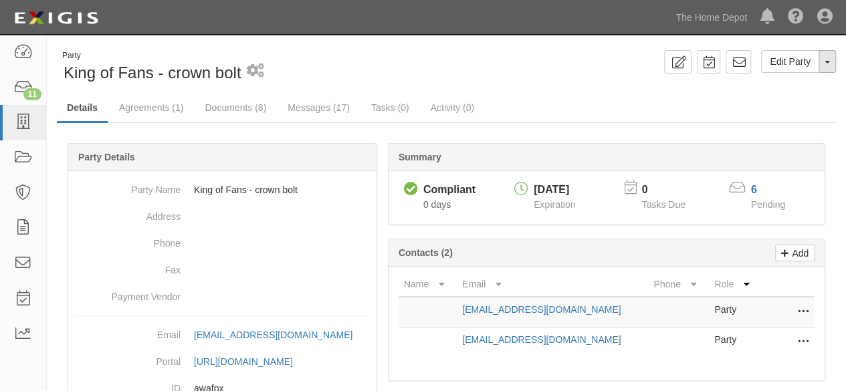
click at [825, 64] on button "Toggle Party Dropdown" at bounding box center [827, 61] width 17 height 23
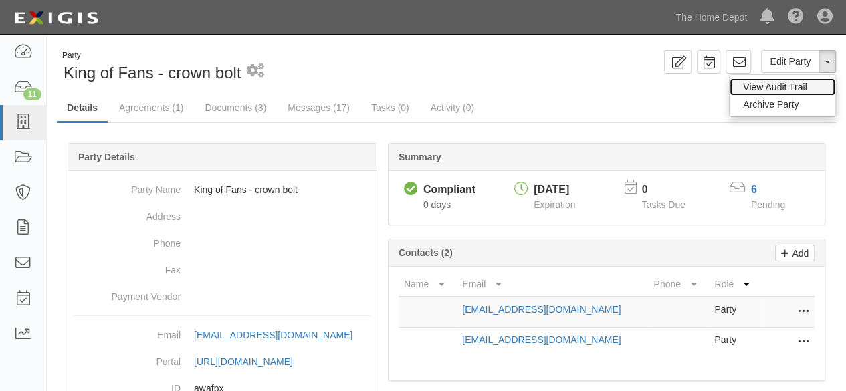
click at [775, 82] on link "View Audit Trail" at bounding box center [783, 86] width 106 height 17
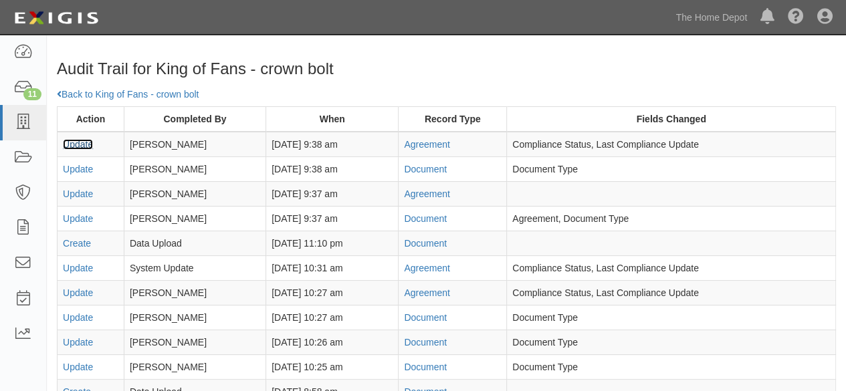
click at [74, 145] on link "Update" at bounding box center [78, 144] width 30 height 11
click at [124, 92] on link "Back to King of Fans - crown bolt" at bounding box center [128, 94] width 142 height 11
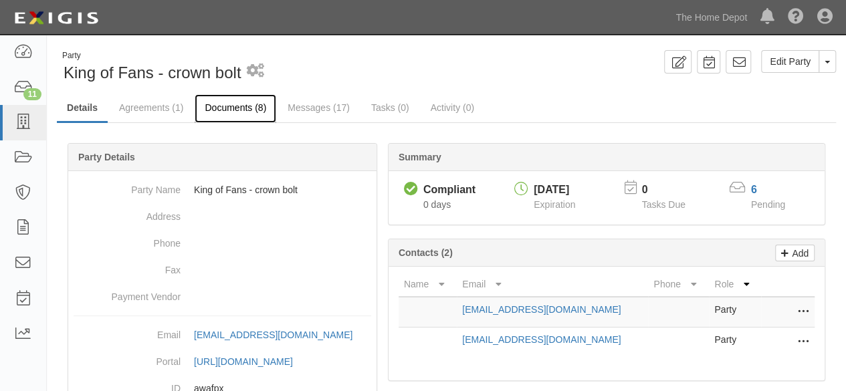
click at [229, 110] on link "Documents (8)" at bounding box center [236, 108] width 82 height 29
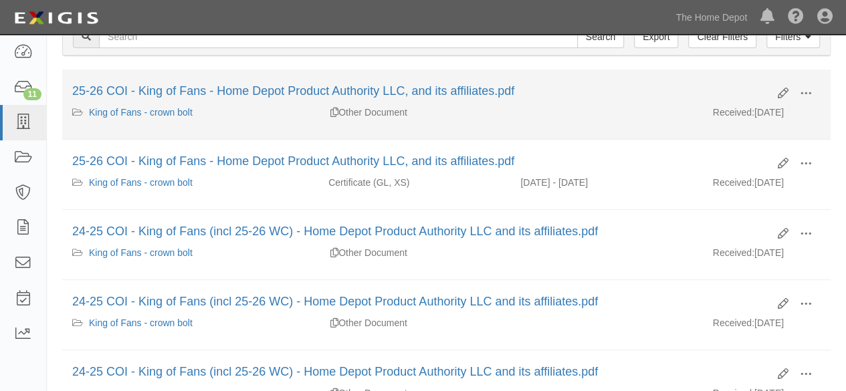
scroll to position [201, 0]
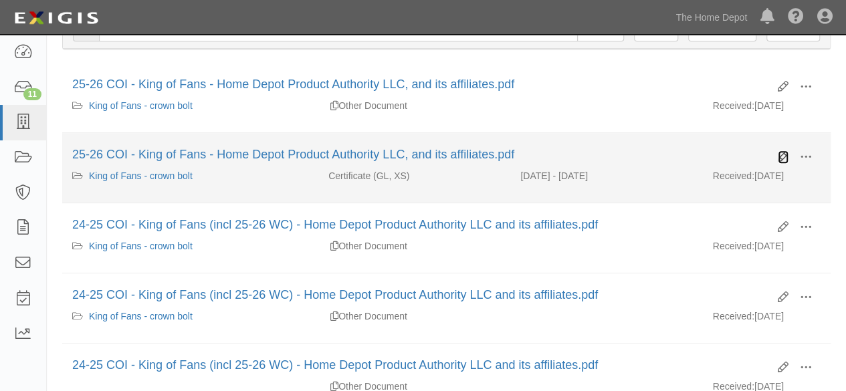
click at [779, 157] on icon at bounding box center [783, 157] width 11 height 11
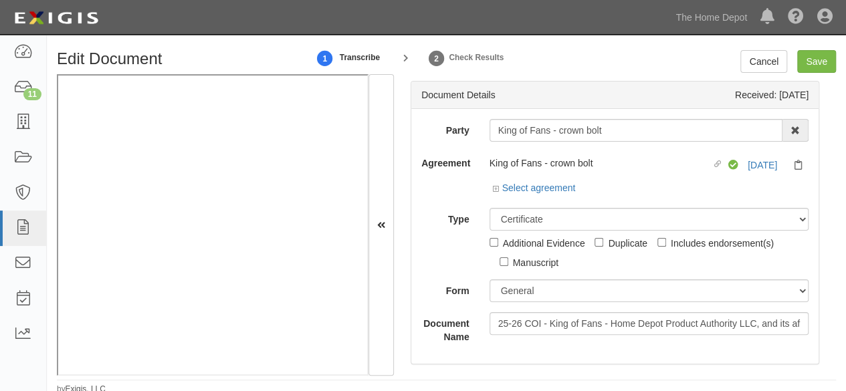
click at [260, 11] on div "Dashboard 11 Inbox Parties Agreements Coverages Documents Messages Tasks Report…" at bounding box center [423, 17] width 826 height 34
